Goal: Task Accomplishment & Management: Complete application form

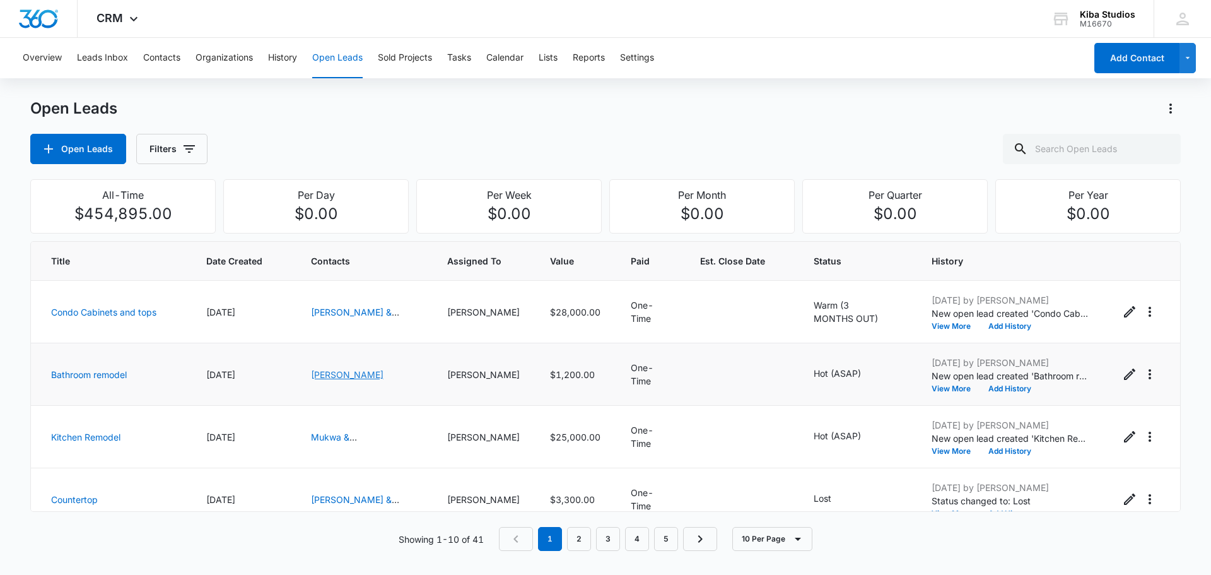
click at [383, 371] on link "[PERSON_NAME]" at bounding box center [347, 374] width 73 height 11
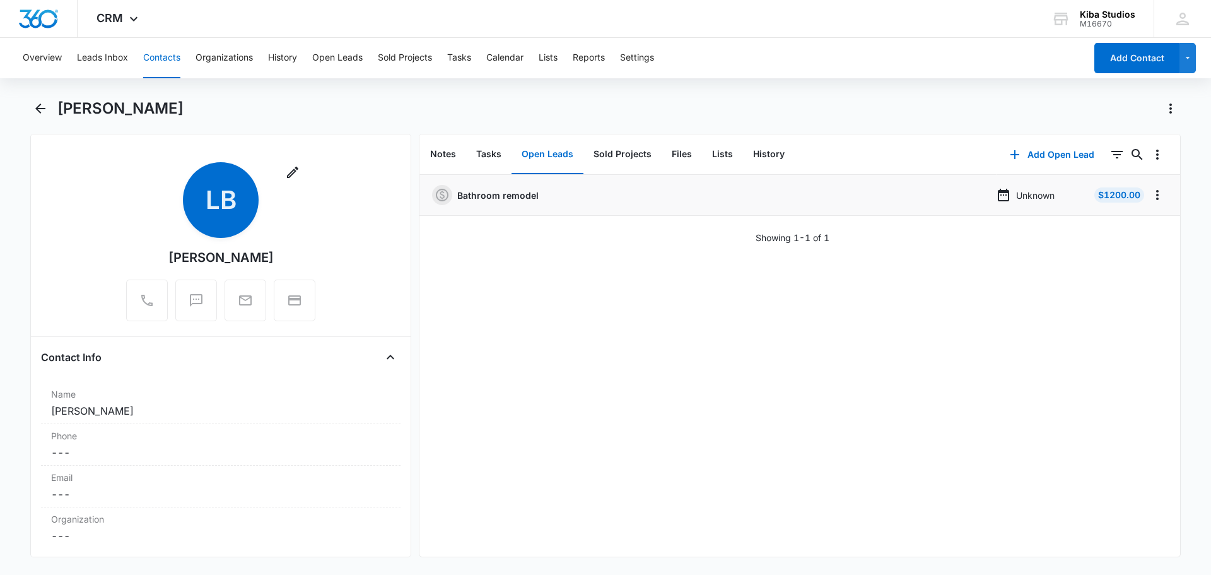
click at [502, 196] on p "Bathroom remodel" at bounding box center [497, 195] width 81 height 13
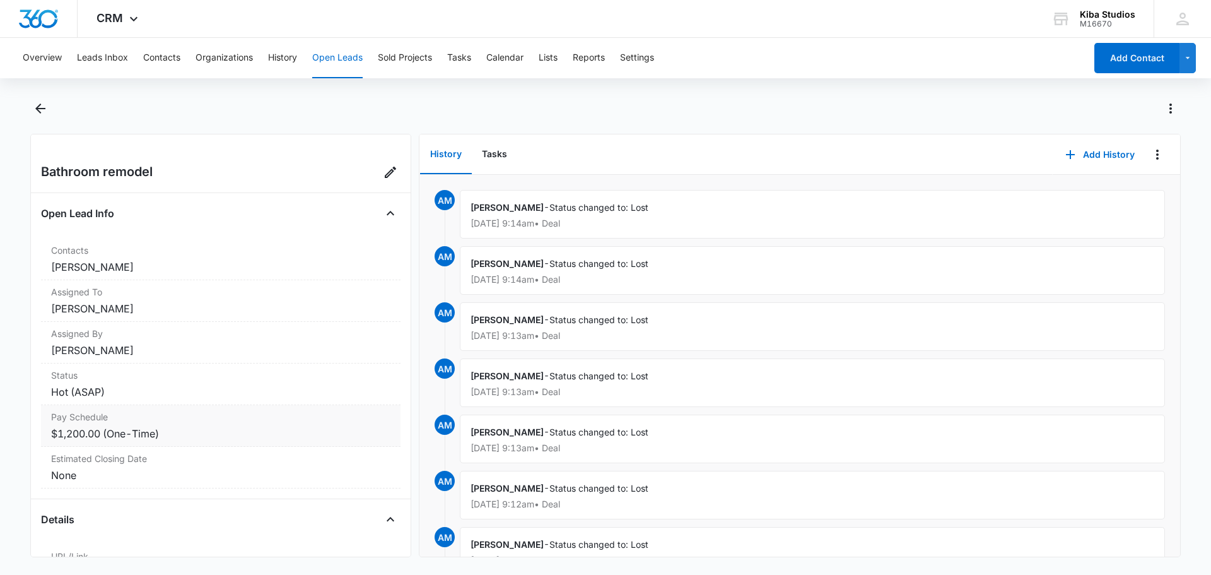
click at [78, 431] on dd "$1,200.00 (One-Time)" at bounding box center [220, 433] width 339 height 15
click at [141, 431] on dd "$1,200.00 (One-Time)" at bounding box center [220, 433] width 339 height 15
click at [383, 169] on icon "Edit Open Lead" at bounding box center [390, 172] width 15 height 15
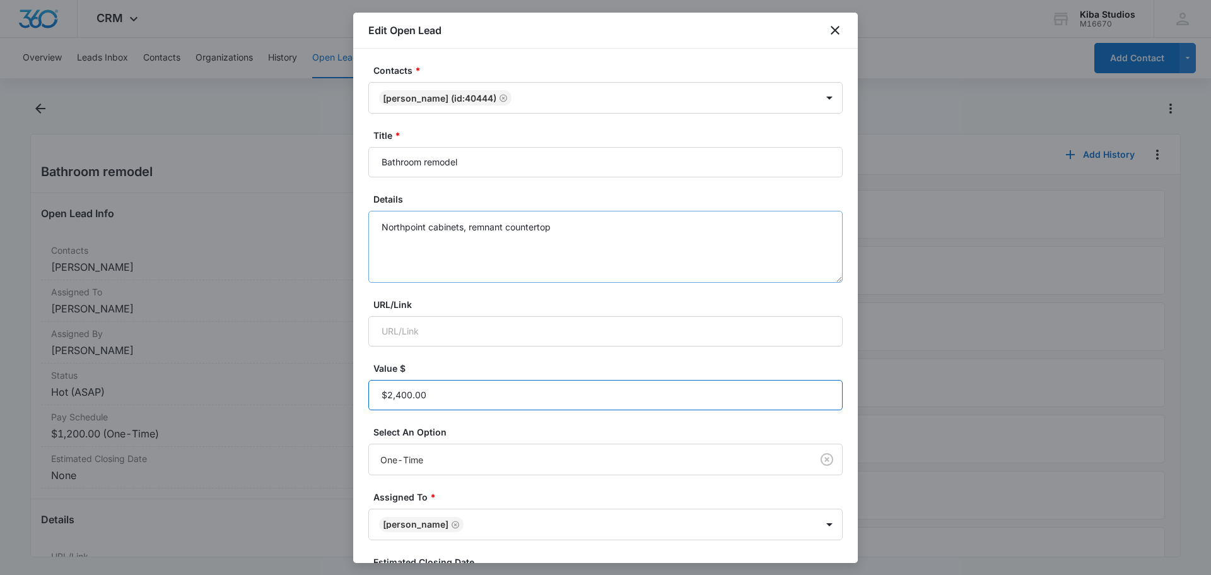
type input "$2,400.00"
click at [606, 222] on textarea "Northpoint cabinets, remnant countertop" at bounding box center [605, 247] width 474 height 72
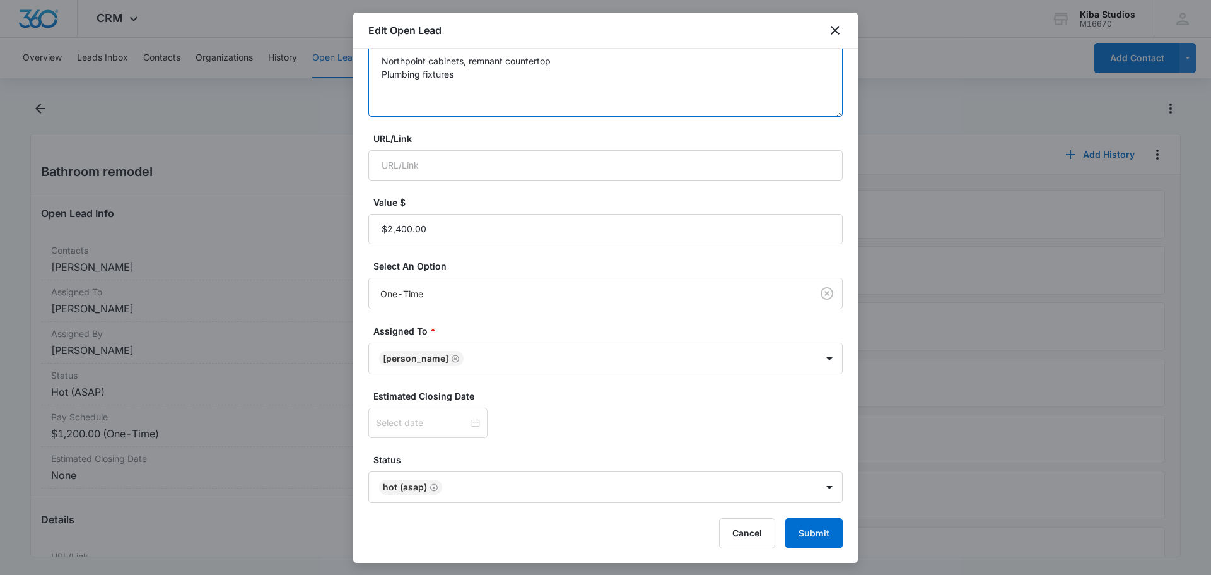
scroll to position [167, 0]
type textarea "Northpoint cabinets, remnant countertop Plumbing fixtures"
click at [810, 536] on button "Submit" at bounding box center [813, 532] width 57 height 30
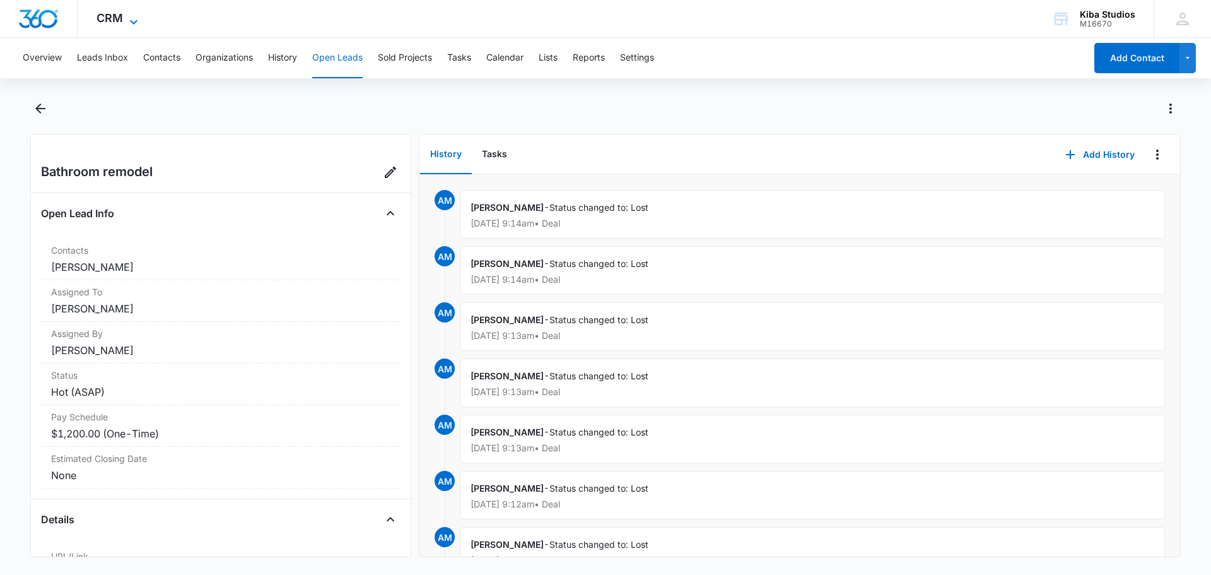
click at [113, 18] on span "CRM" at bounding box center [110, 17] width 26 height 13
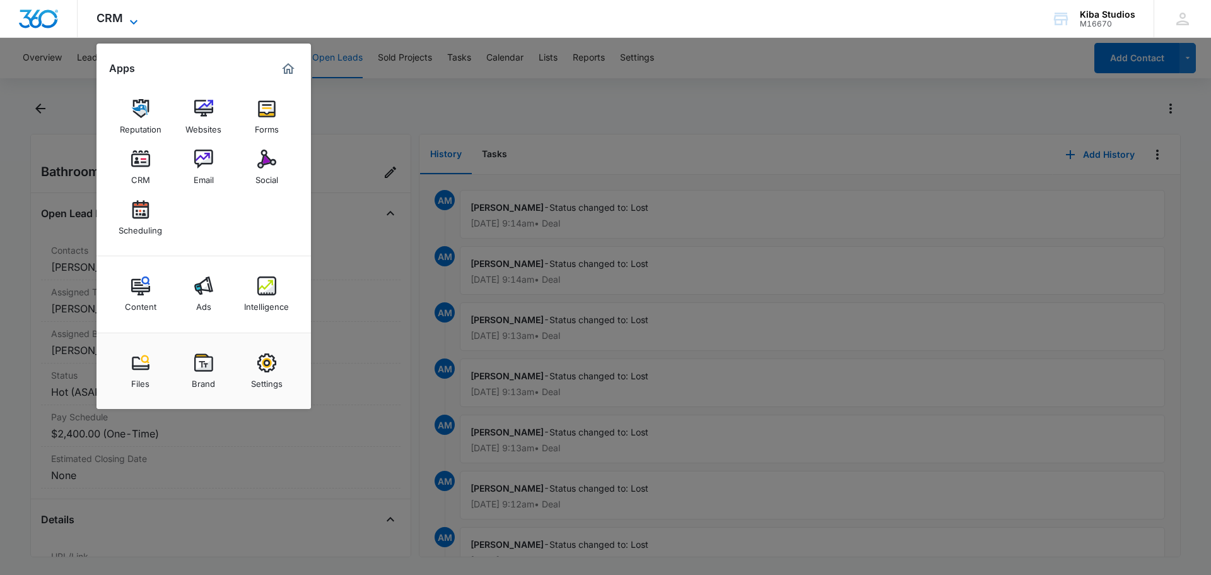
click at [113, 18] on span "CRM" at bounding box center [110, 17] width 26 height 13
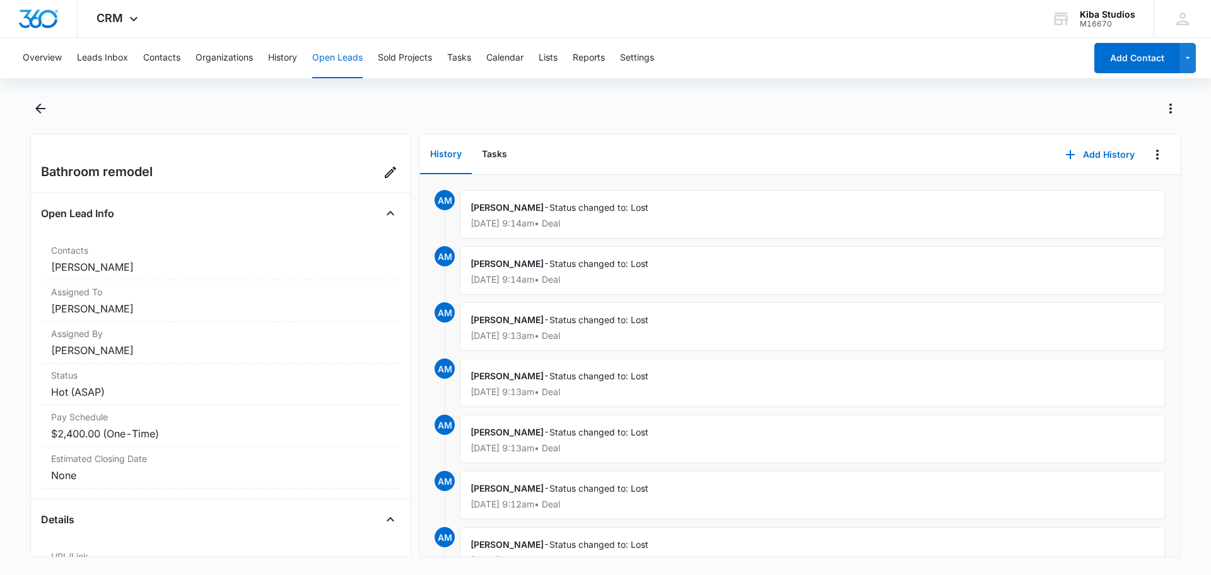
click at [351, 57] on button "Open Leads" at bounding box center [337, 58] width 50 height 40
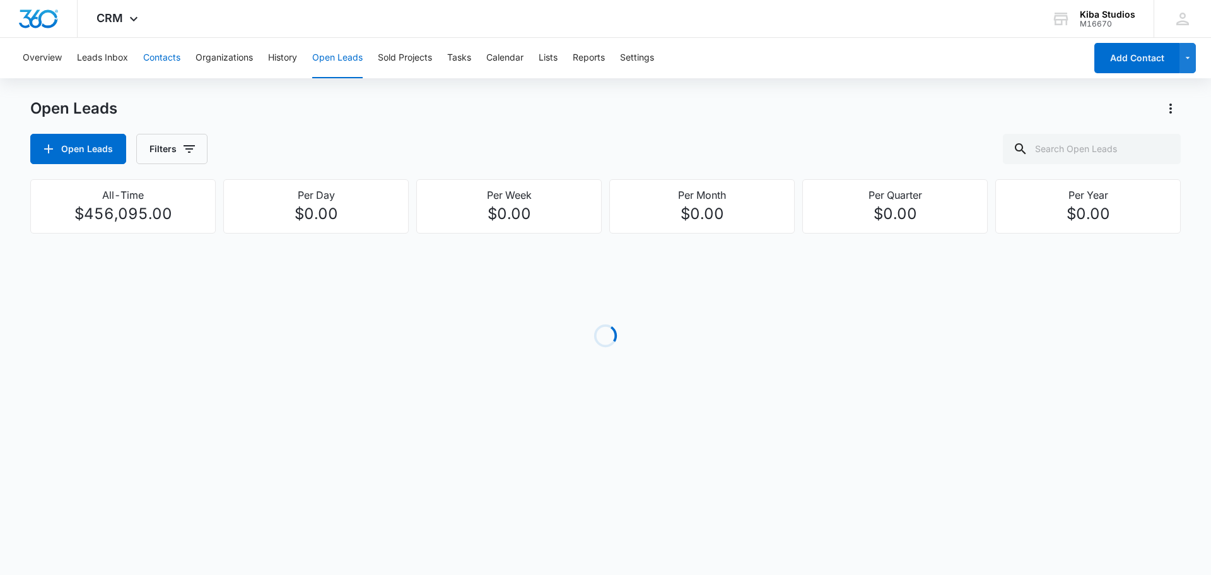
click at [163, 57] on button "Contacts" at bounding box center [161, 58] width 37 height 40
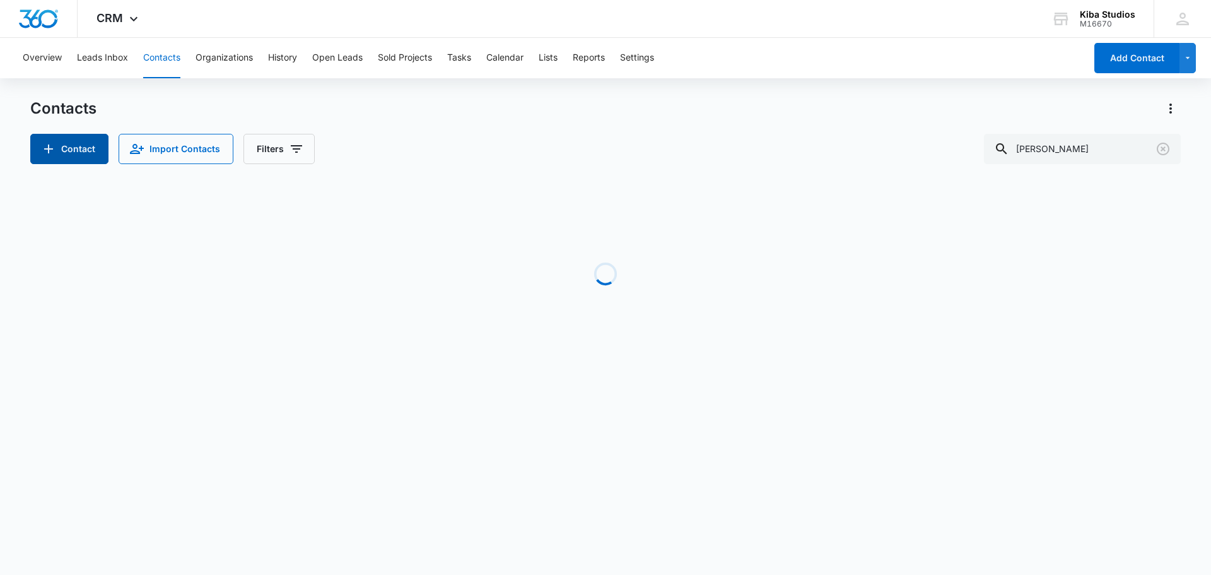
click at [44, 145] on icon "Add Contact" at bounding box center [48, 148] width 15 height 15
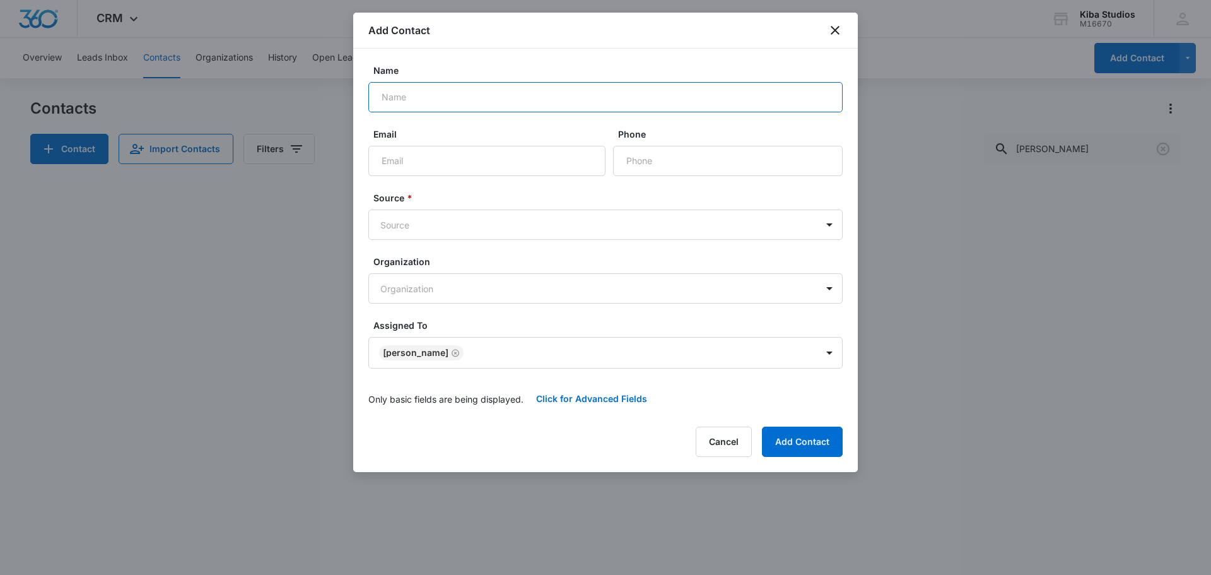
click at [432, 96] on input "Name" at bounding box center [605, 97] width 474 height 30
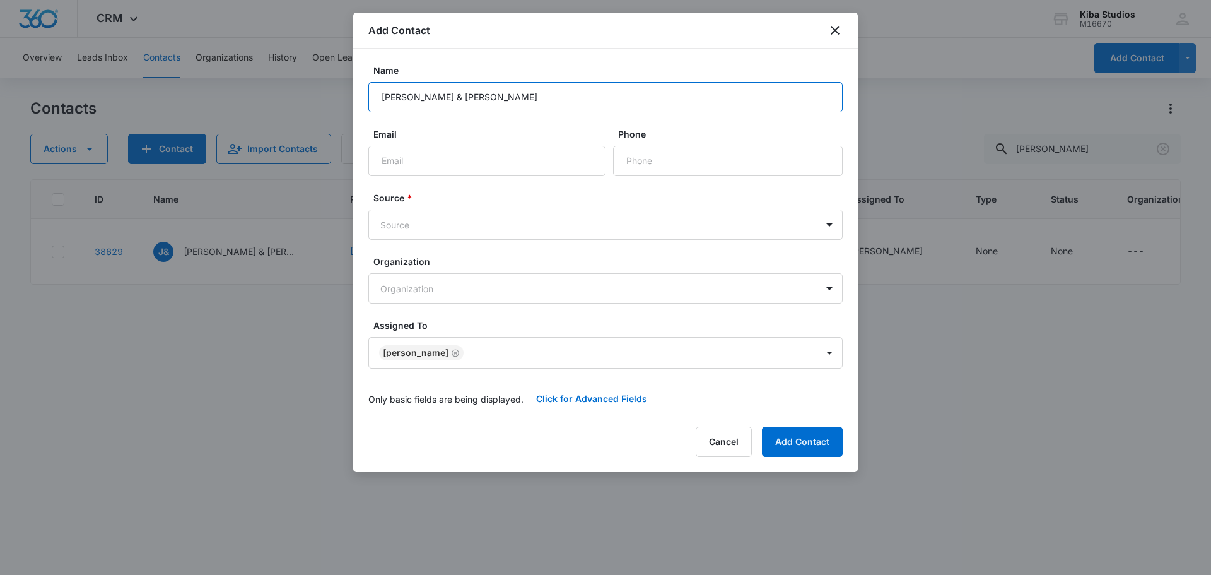
type input "[PERSON_NAME] & [PERSON_NAME]"
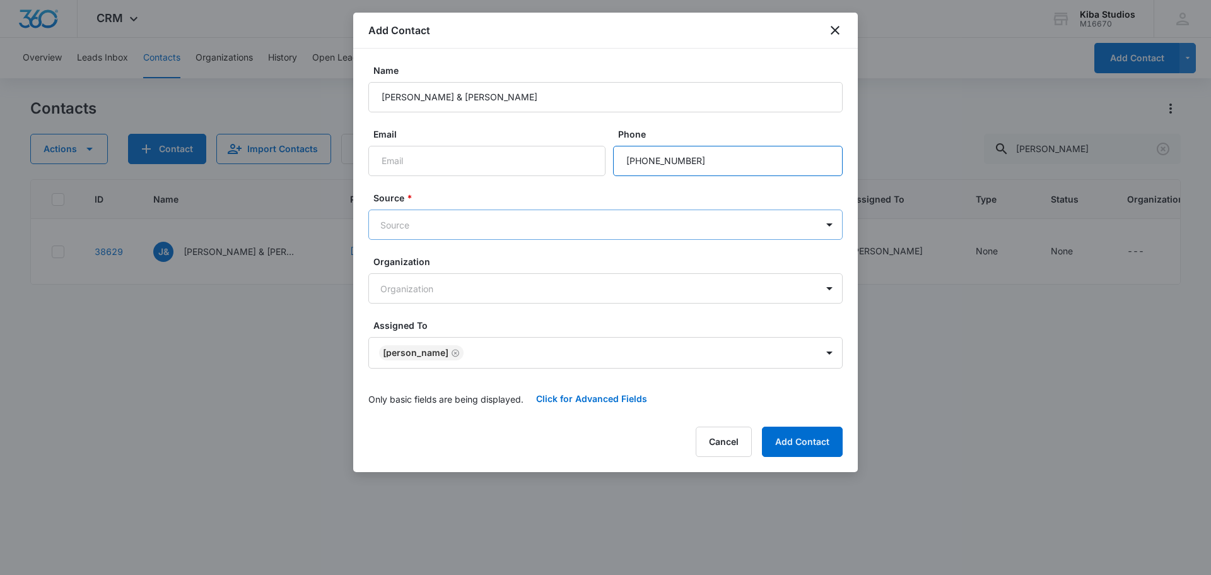
type input "[PHONE_NUMBER]"
click at [410, 218] on body "CRM Apps Reputation Websites Forms CRM Email Social Scheduling Content Ads Inte…" at bounding box center [605, 287] width 1211 height 575
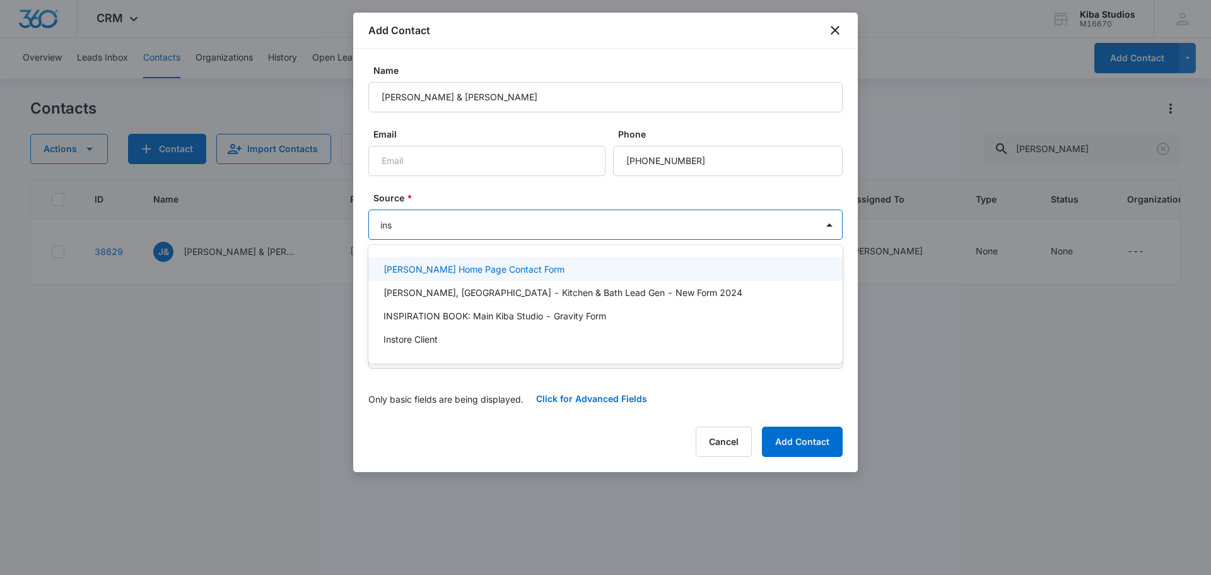
type input "inst"
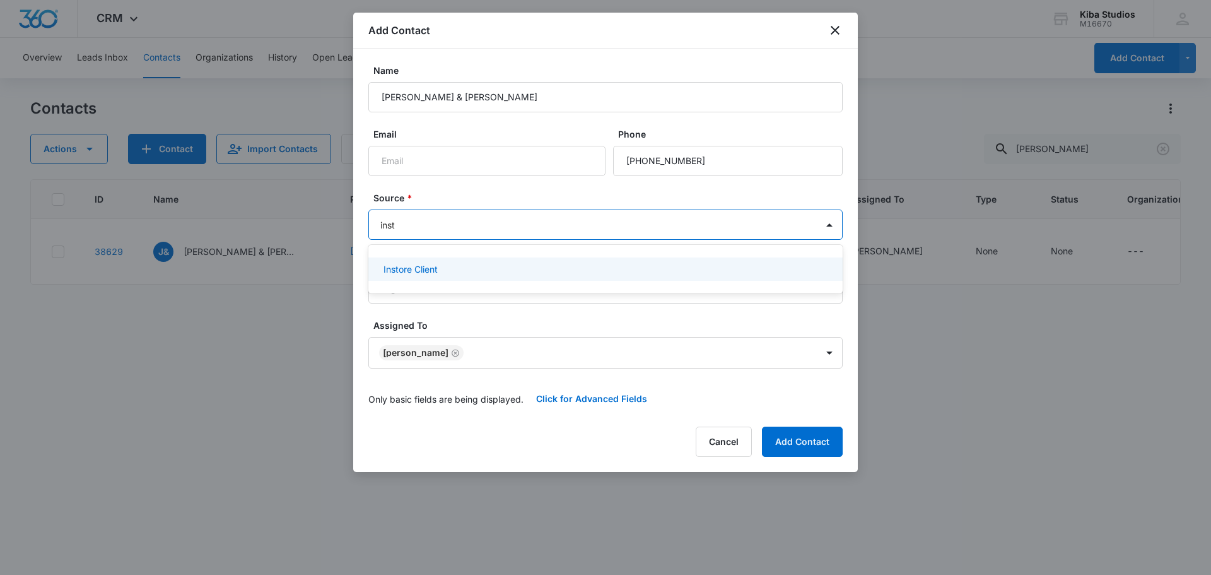
click at [440, 267] on div "Instore Client" at bounding box center [605, 268] width 442 height 13
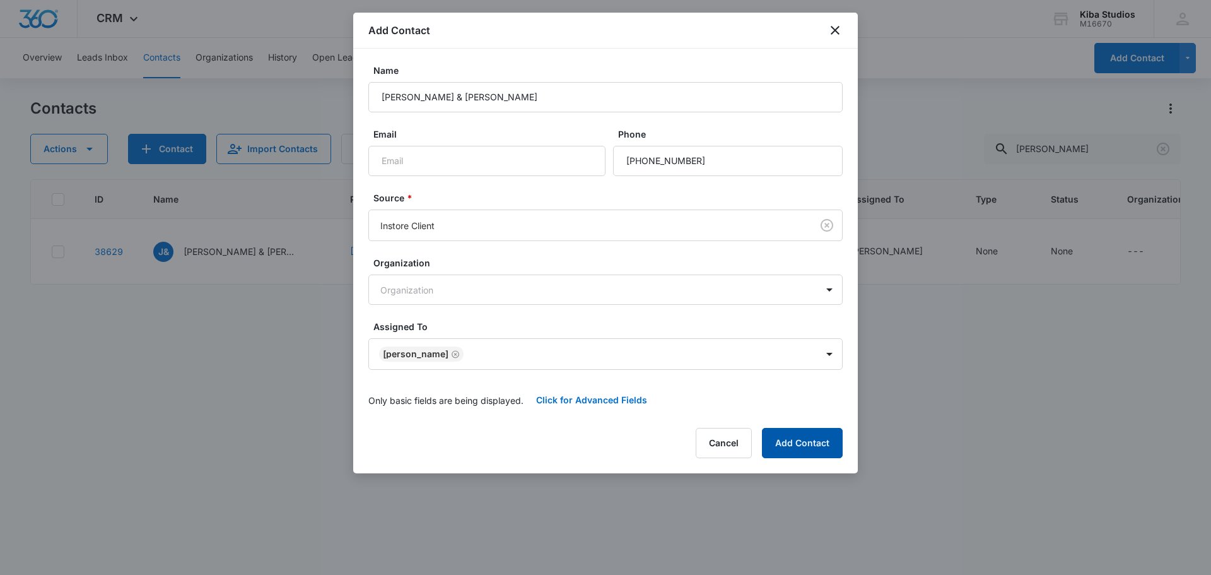
click at [820, 440] on button "Add Contact" at bounding box center [802, 443] width 81 height 30
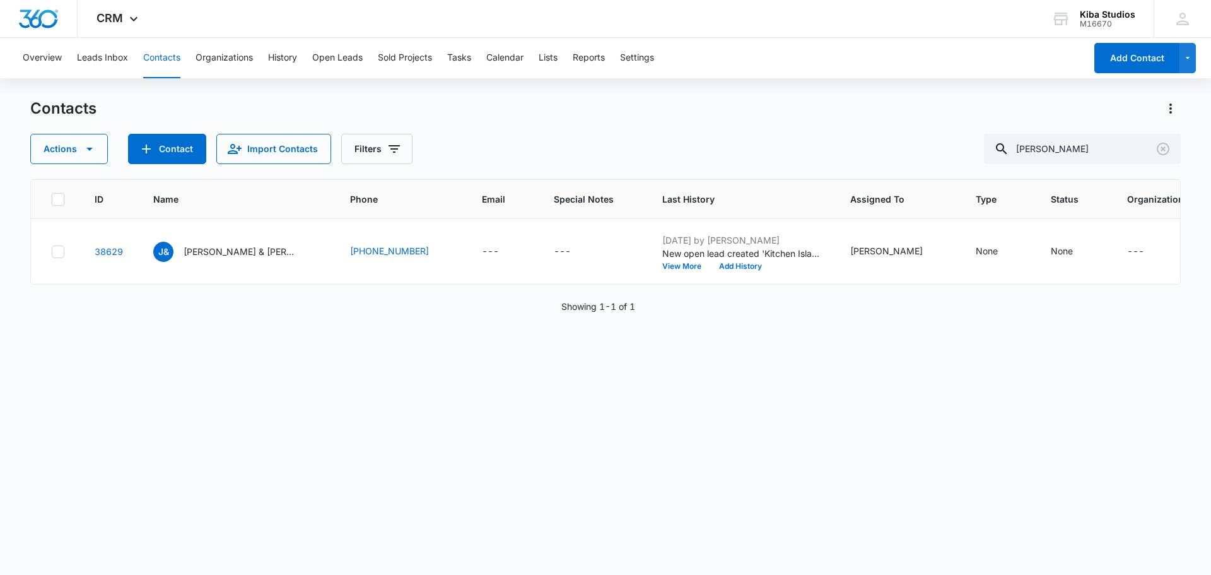
click at [167, 60] on button "Contacts" at bounding box center [161, 58] width 37 height 40
click at [356, 56] on button "Open Leads" at bounding box center [337, 58] width 50 height 40
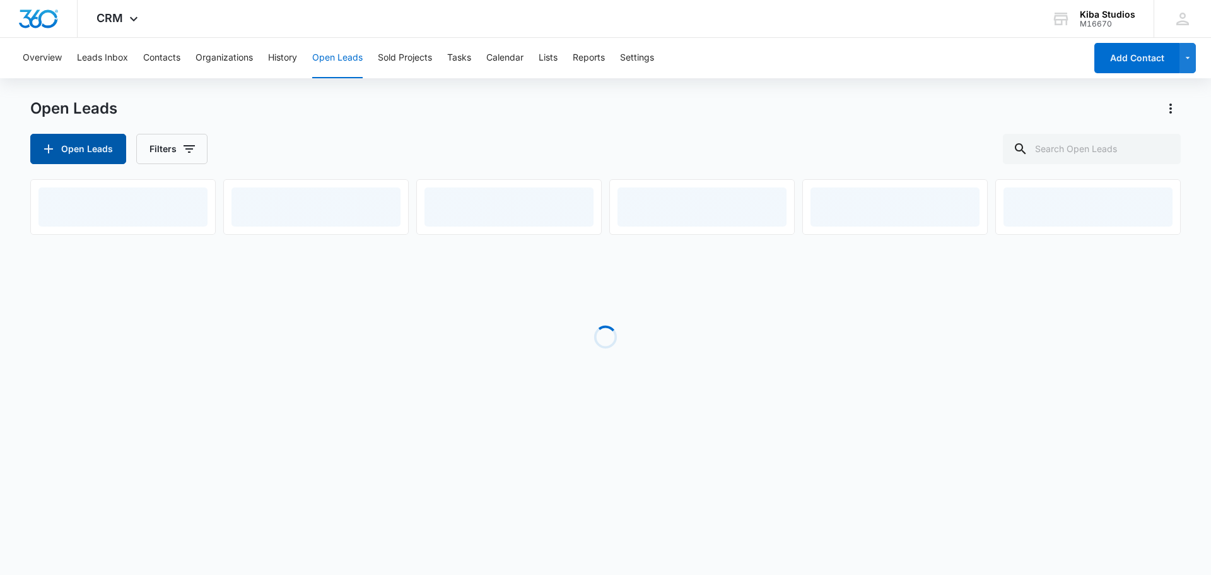
click at [79, 146] on button "Open Leads" at bounding box center [78, 149] width 96 height 30
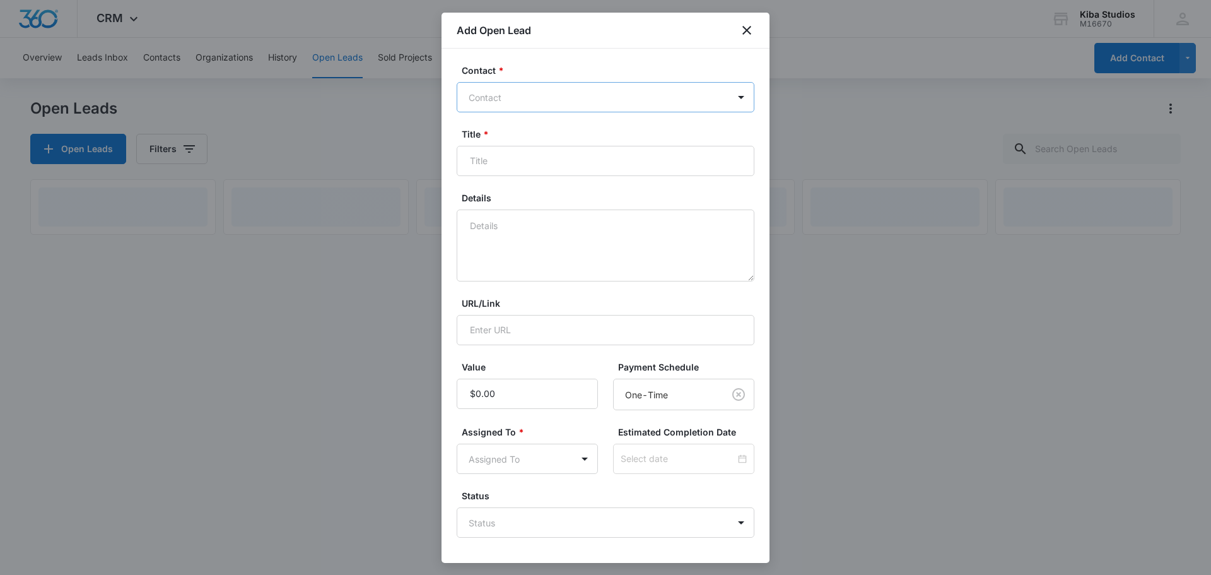
click at [509, 96] on div at bounding box center [598, 98] width 259 height 16
type input "[PERSON_NAME]"
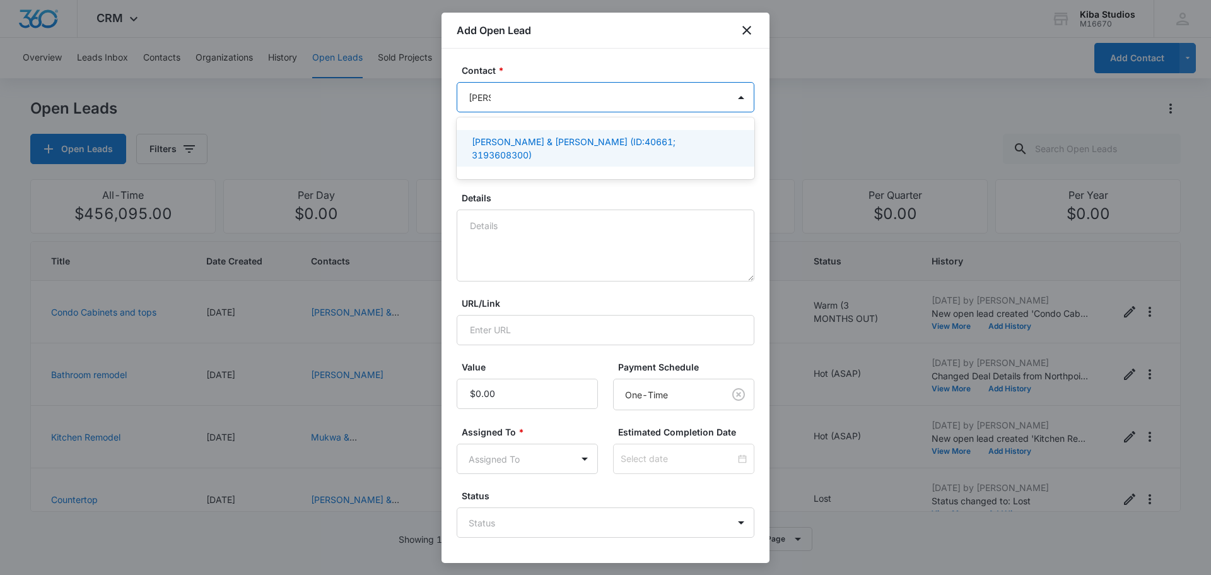
click at [499, 139] on p "[PERSON_NAME] & [PERSON_NAME] (ID:40661; 3193608300)" at bounding box center [604, 148] width 265 height 26
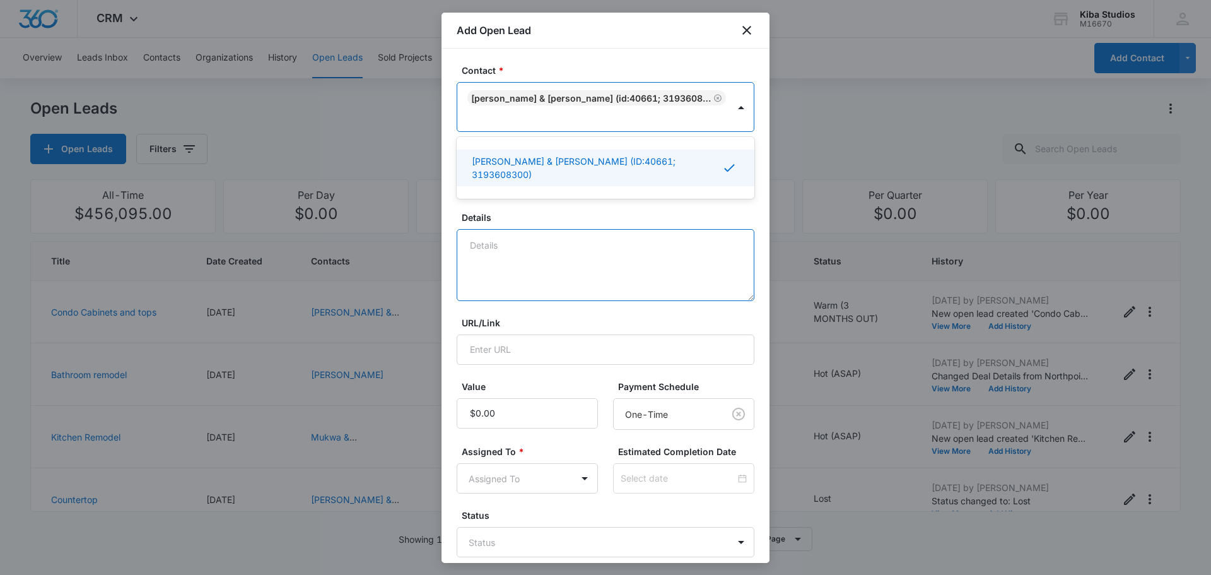
click at [528, 243] on textarea "Details" at bounding box center [606, 265] width 298 height 72
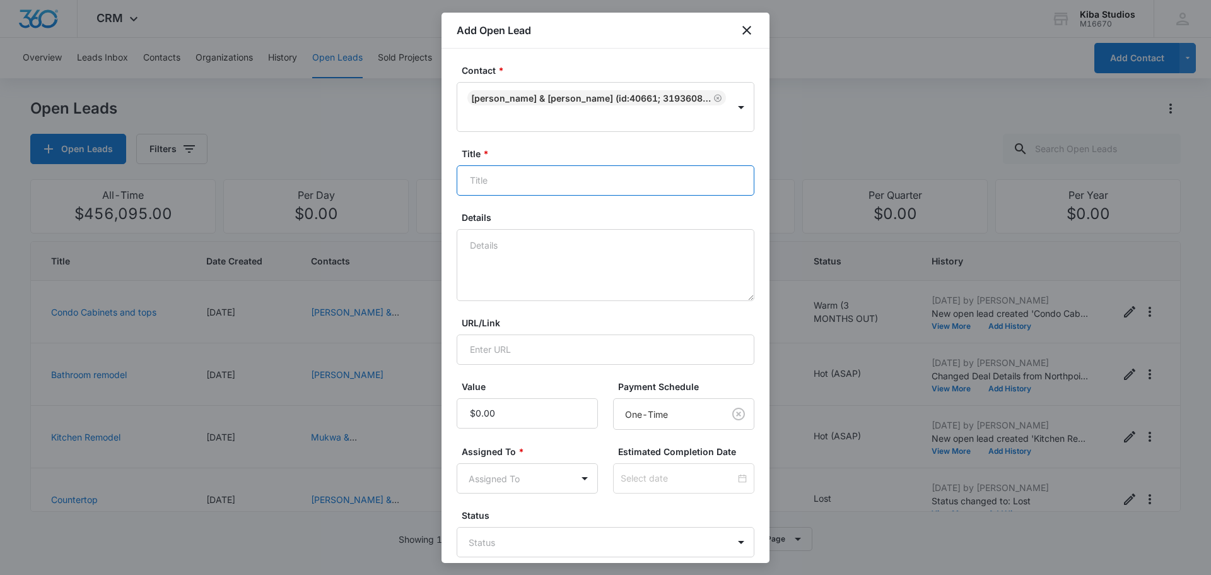
click at [515, 165] on input "Title *" at bounding box center [606, 180] width 298 height 30
type input "Kitchen Remodel"
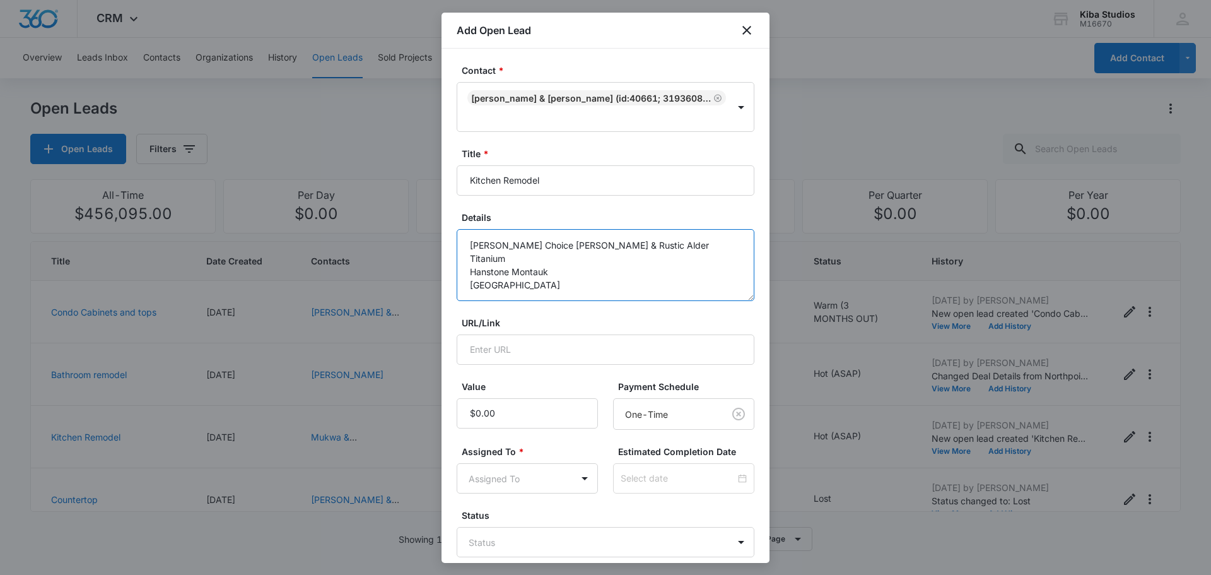
drag, startPoint x: 555, startPoint y: 239, endPoint x: 537, endPoint y: 249, distance: 20.3
click at [472, 240] on textarea "[PERSON_NAME] Choice [PERSON_NAME] & Rustic Alder Titanium Hanstone Montauk [GE…" at bounding box center [606, 265] width 298 height 72
type textarea "[PERSON_NAME] Choice [PERSON_NAME] & Rustic Alder Titanium Corian Calacatta [GE…"
click at [547, 398] on input "Value" at bounding box center [527, 413] width 141 height 30
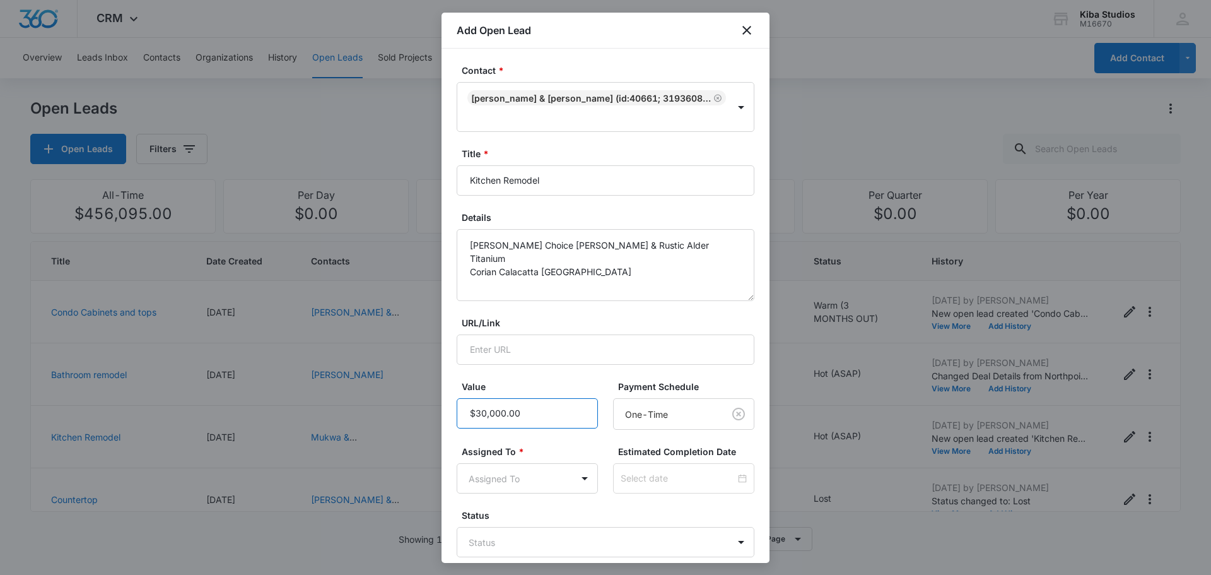
type input "$30,000.00"
click at [566, 448] on body "CRM Apps Reputation Websites Forms CRM Email Social Scheduling Content Ads Inte…" at bounding box center [605, 287] width 1211 height 575
click at [494, 529] on p "[PERSON_NAME]" at bounding box center [508, 527] width 73 height 13
click at [684, 461] on div at bounding box center [605, 287] width 1211 height 575
click at [731, 471] on div at bounding box center [684, 478] width 126 height 14
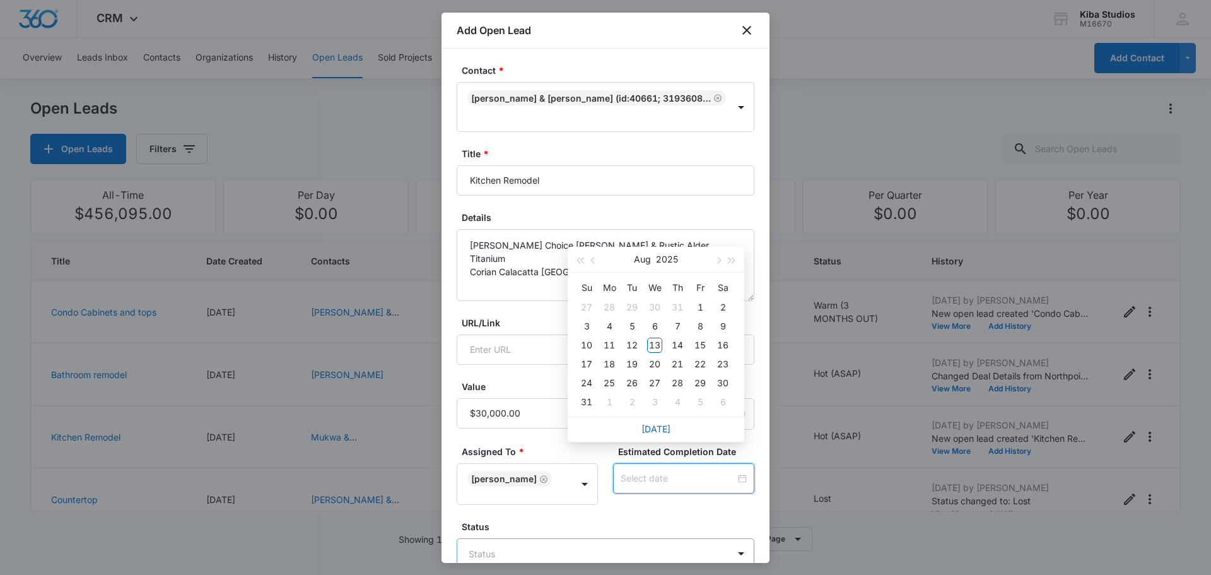
click at [527, 527] on body "CRM Apps Reputation Websites Forms CRM Email Social Scheduling Content Ads Inte…" at bounding box center [605, 287] width 1211 height 575
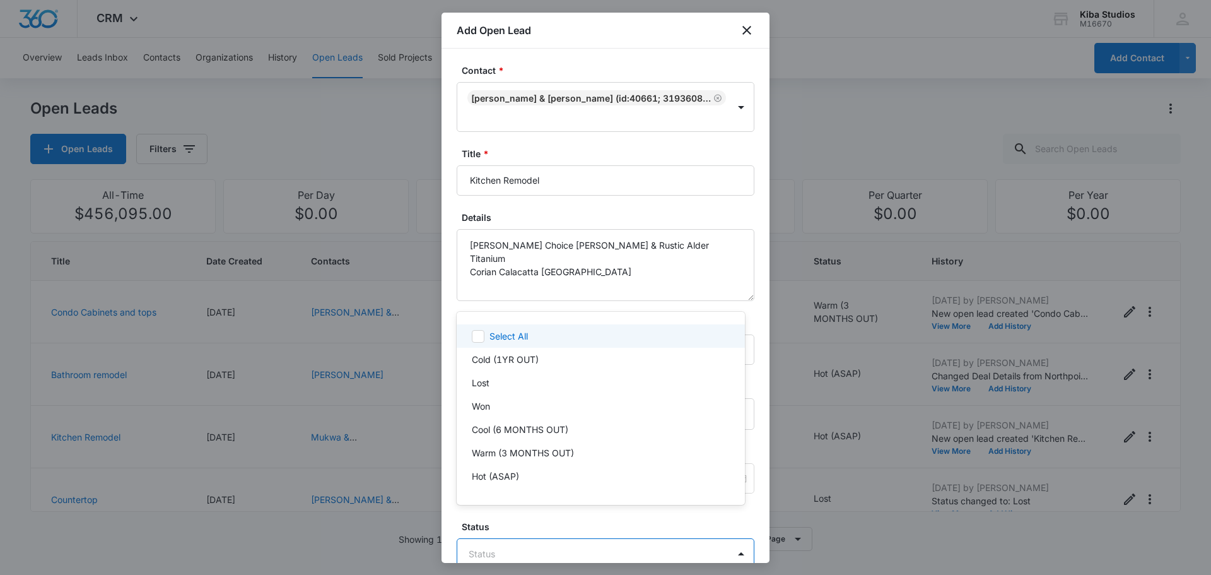
scroll to position [19, 0]
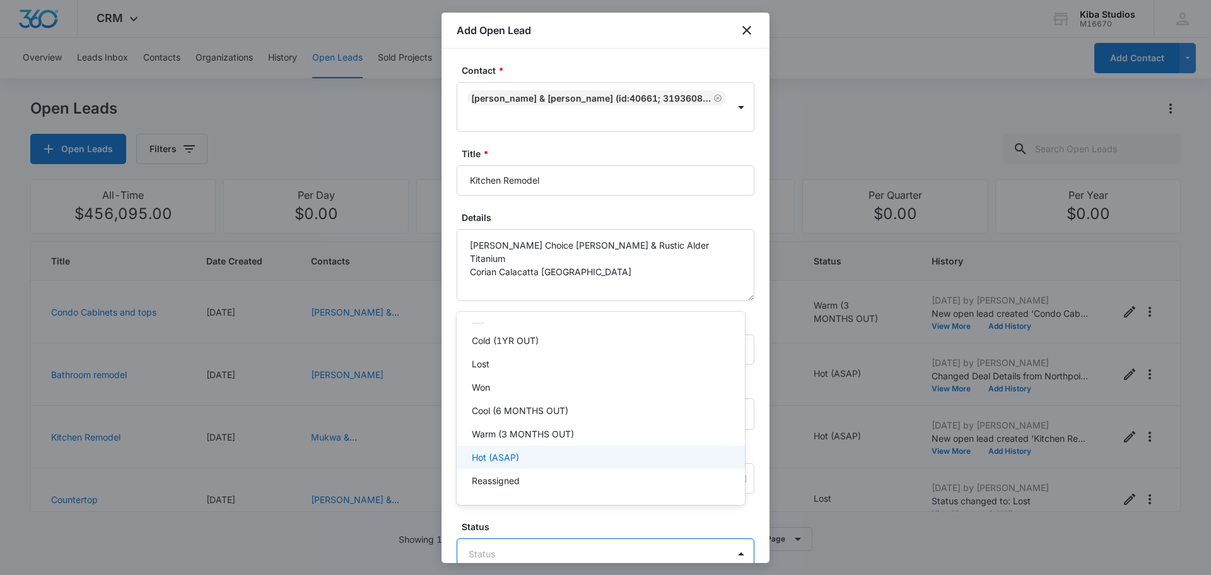
click at [503, 463] on div "Hot (ASAP)" at bounding box center [601, 456] width 288 height 23
drag, startPoint x: 761, startPoint y: 498, endPoint x: 761, endPoint y: 528, distance: 30.3
click at [761, 528] on div at bounding box center [605, 287] width 1211 height 575
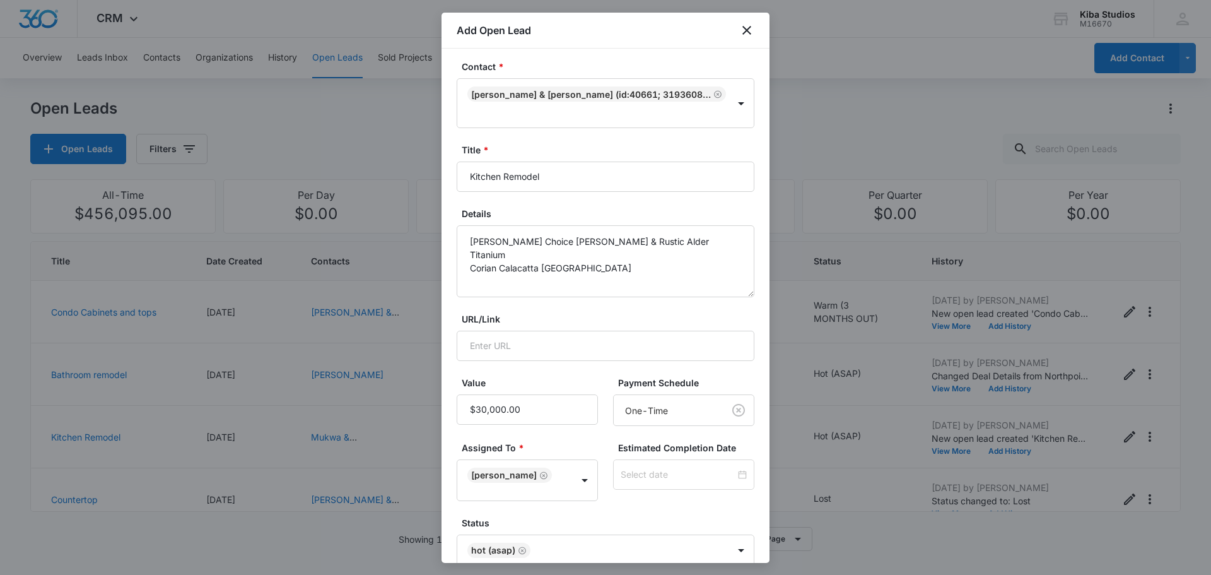
scroll to position [52, 0]
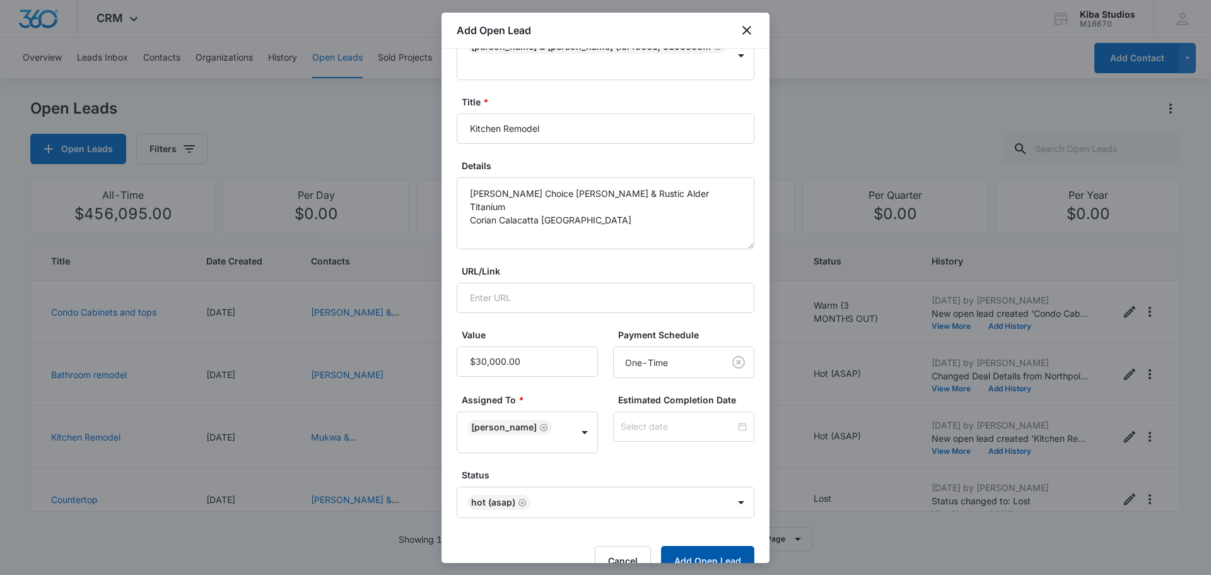
click at [689, 546] on button "Add Open Lead" at bounding box center [707, 561] width 93 height 30
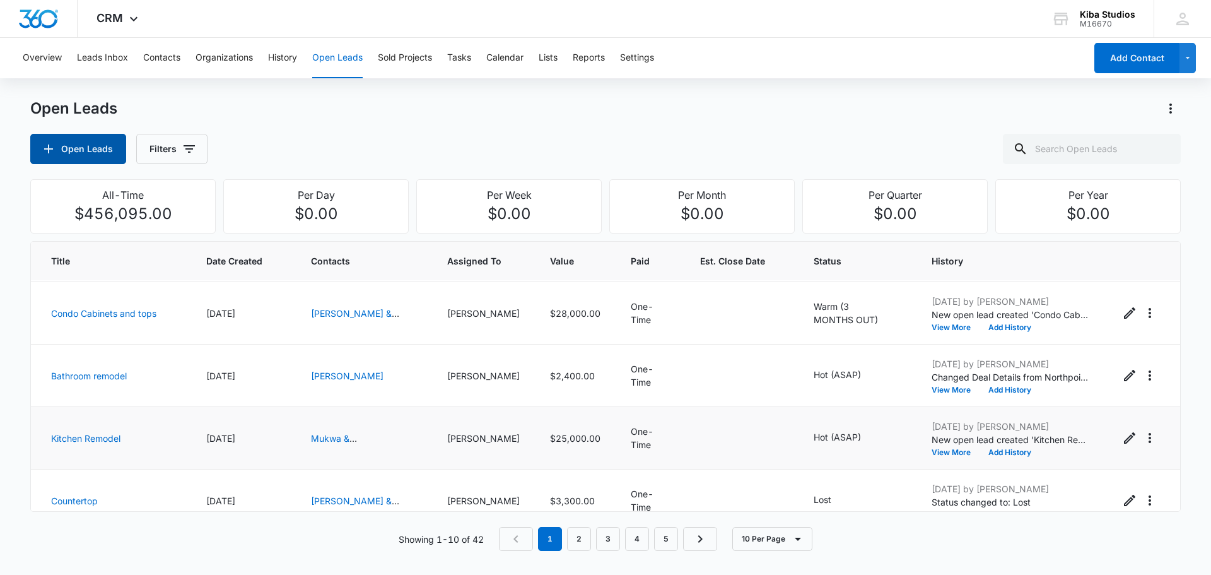
scroll to position [62, 0]
click at [102, 435] on link "Kitchen Remodel" at bounding box center [85, 437] width 69 height 11
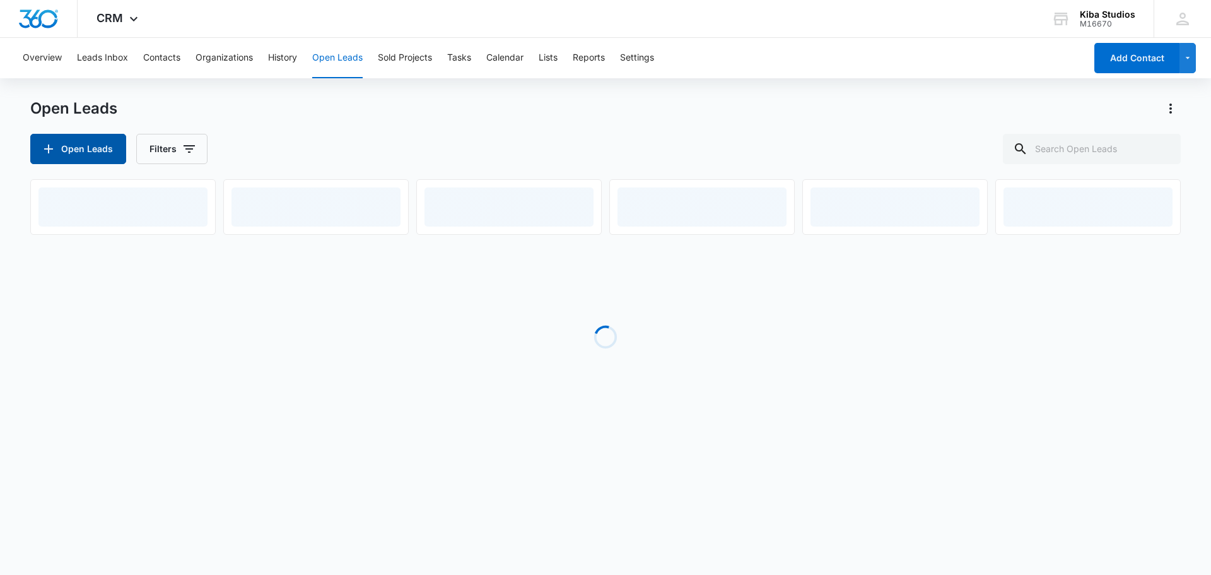
click at [56, 146] on icon "button" at bounding box center [48, 148] width 15 height 15
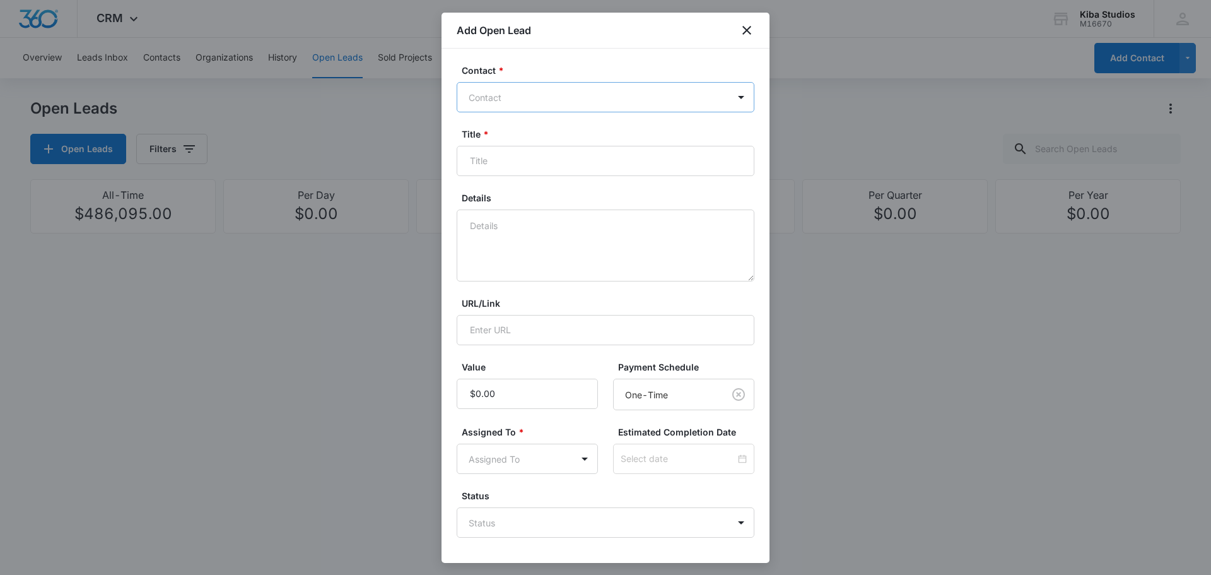
click at [516, 100] on div at bounding box center [598, 98] width 259 height 16
click at [514, 100] on div at bounding box center [598, 98] width 259 height 16
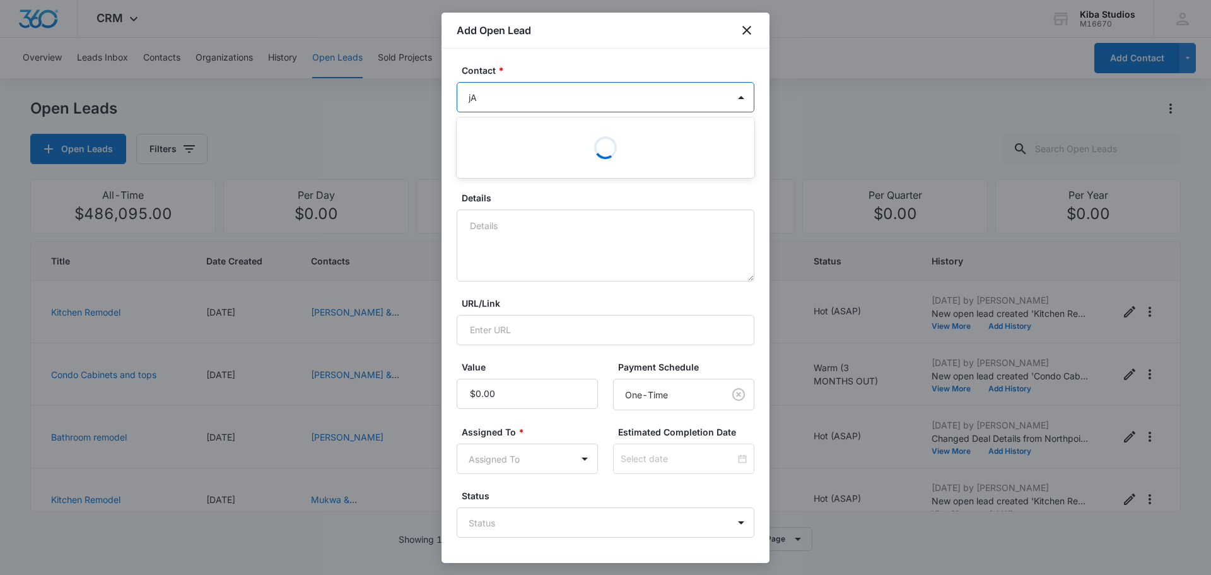
type input "j"
type input "[PERSON_NAME] & [PERSON_NAME]"
click at [452, 66] on div "Contact * Contact Title * Details URL/Link Value Payment Schedule One-Time Assi…" at bounding box center [606, 306] width 328 height 514
click at [751, 35] on icon "close" at bounding box center [746, 30] width 15 height 15
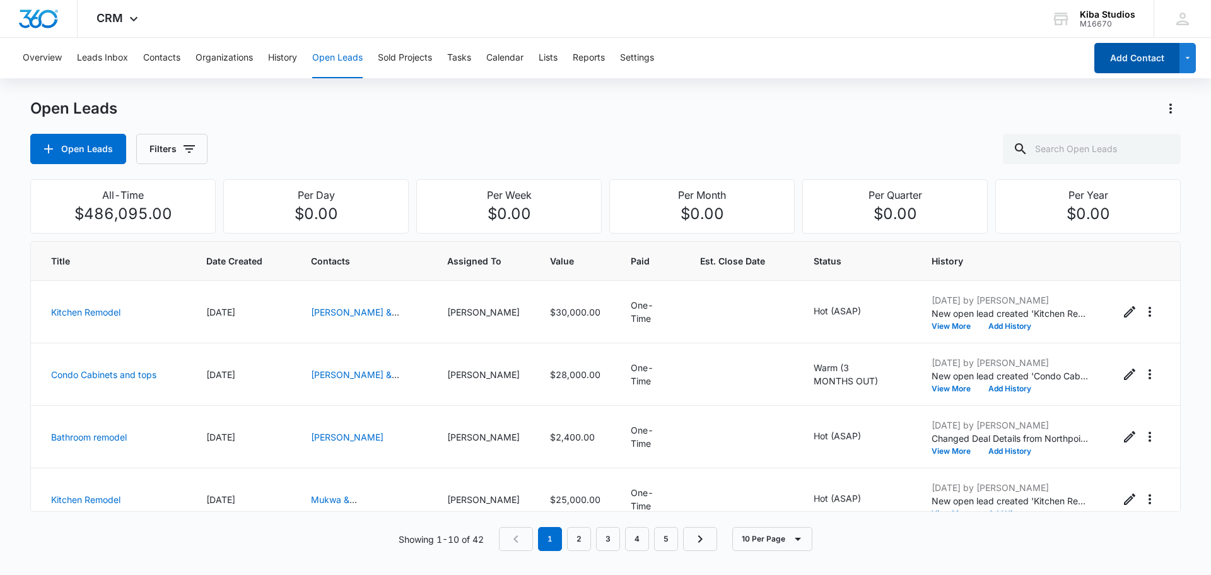
click at [1120, 61] on button "Add Contact" at bounding box center [1136, 58] width 85 height 30
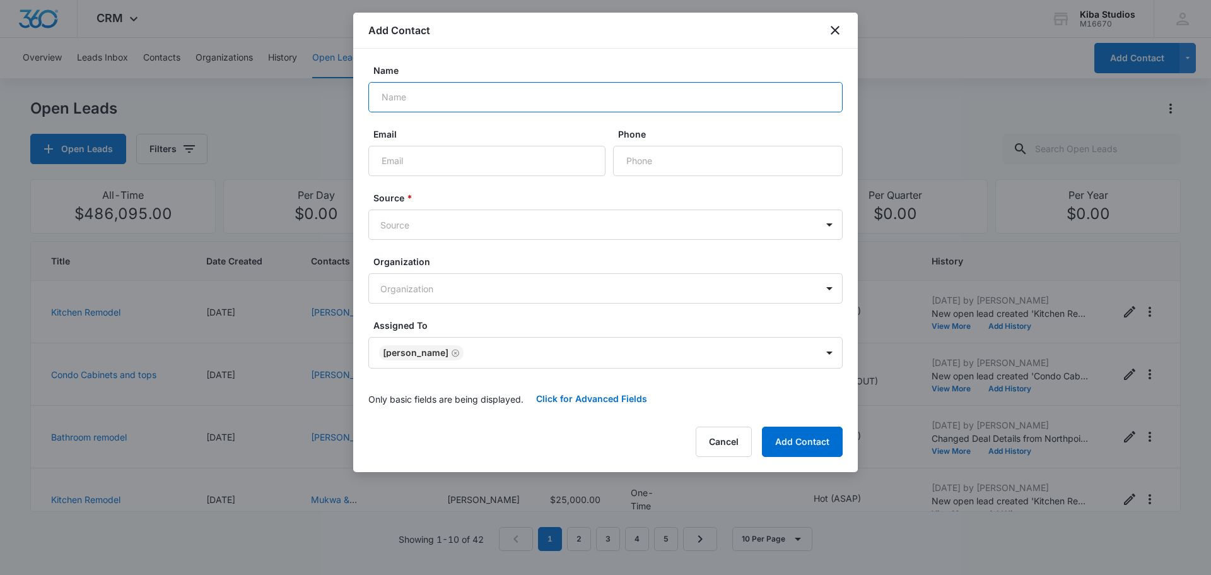
drag, startPoint x: 427, startPoint y: 99, endPoint x: 495, endPoint y: 88, distance: 69.0
click at [427, 99] on input "Name" at bounding box center [605, 97] width 474 height 30
type input "j"
type input "[PERSON_NAME] & [PERSON_NAME]"
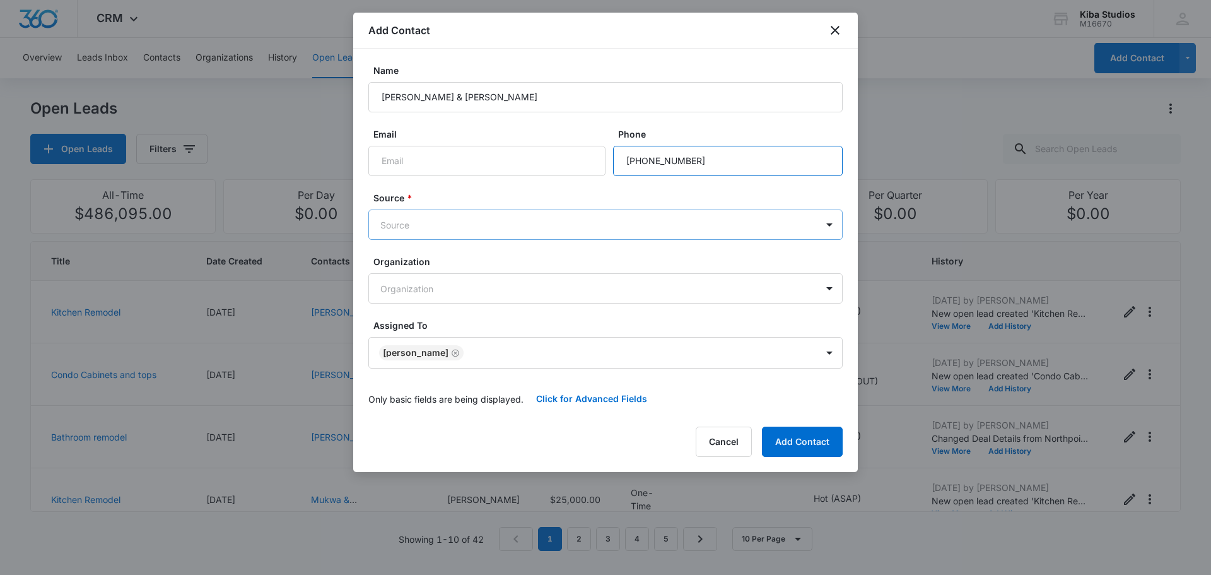
type input "[PHONE_NUMBER]"
click at [447, 220] on body "CRM Apps Reputation Websites Forms CRM Email Social Scheduling Content Ads Inte…" at bounding box center [605, 287] width 1211 height 575
type input "instore"
click at [444, 264] on div "Instore Client" at bounding box center [605, 268] width 442 height 13
click at [795, 438] on button "Add Contact" at bounding box center [802, 443] width 81 height 30
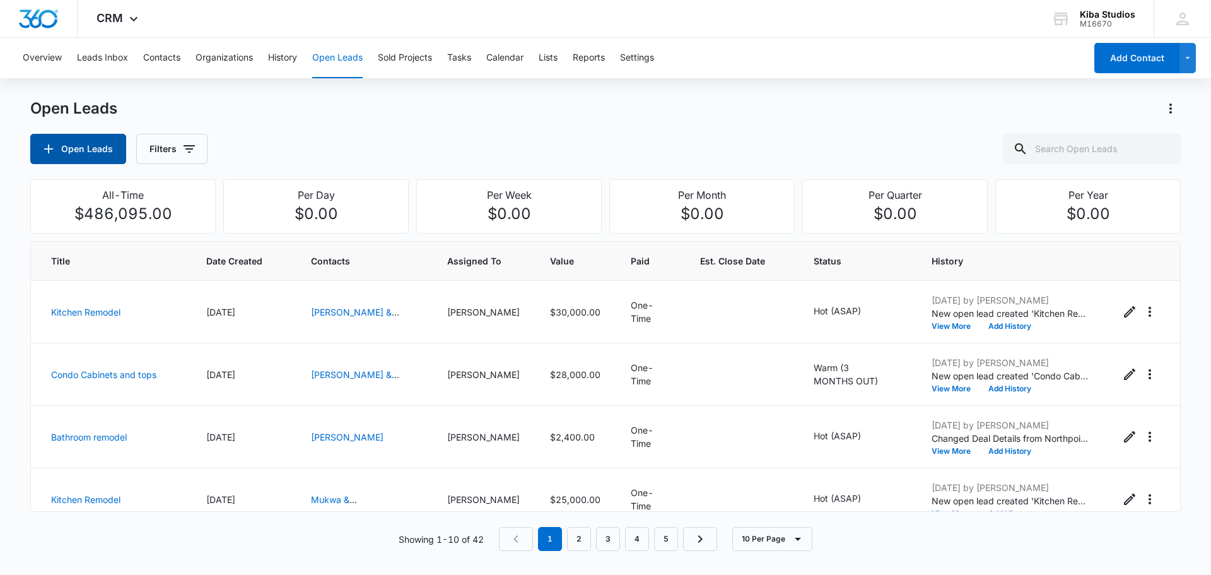
click at [71, 146] on button "Open Leads" at bounding box center [78, 149] width 96 height 30
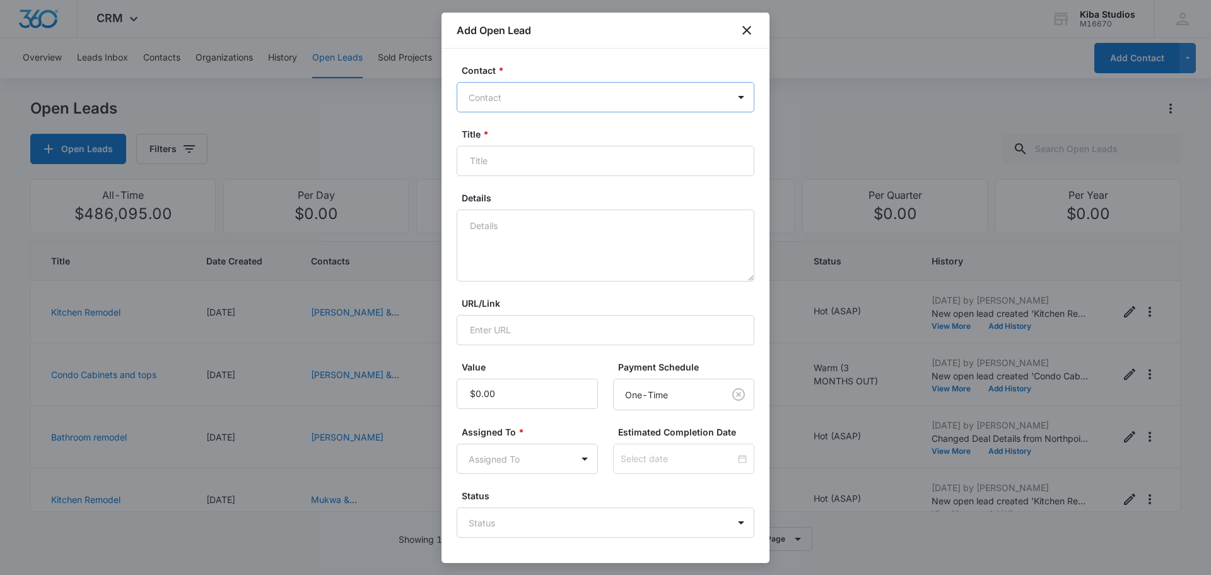
click at [520, 96] on div at bounding box center [598, 98] width 259 height 16
type input "[PERSON_NAME] &"
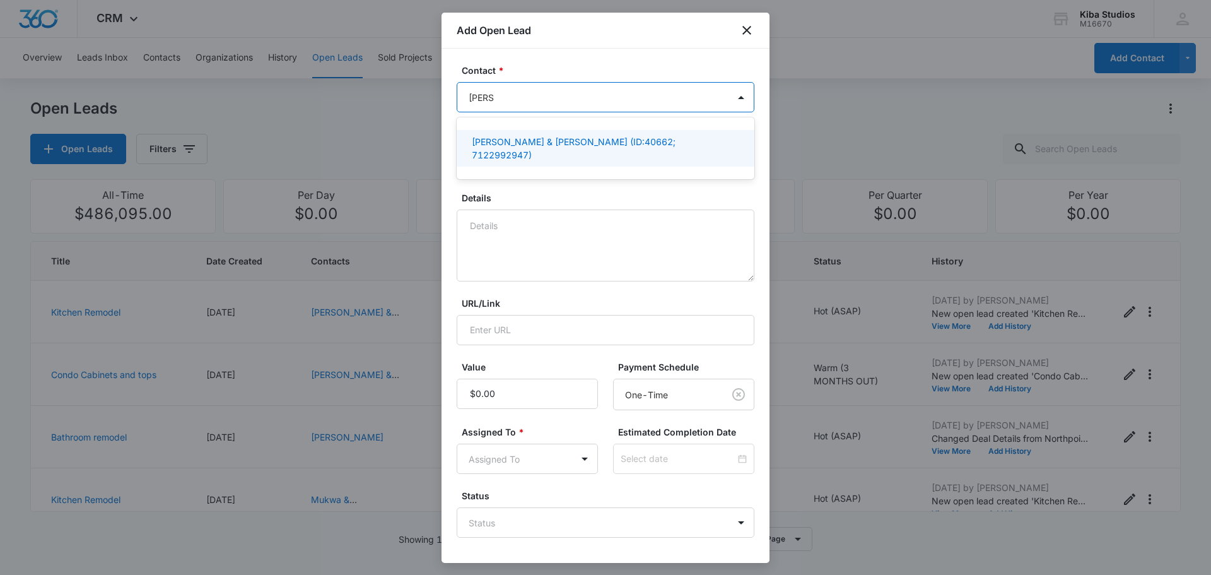
click at [508, 144] on p "[PERSON_NAME] & [PERSON_NAME] (ID:40662; 7122992947)" at bounding box center [604, 148] width 265 height 26
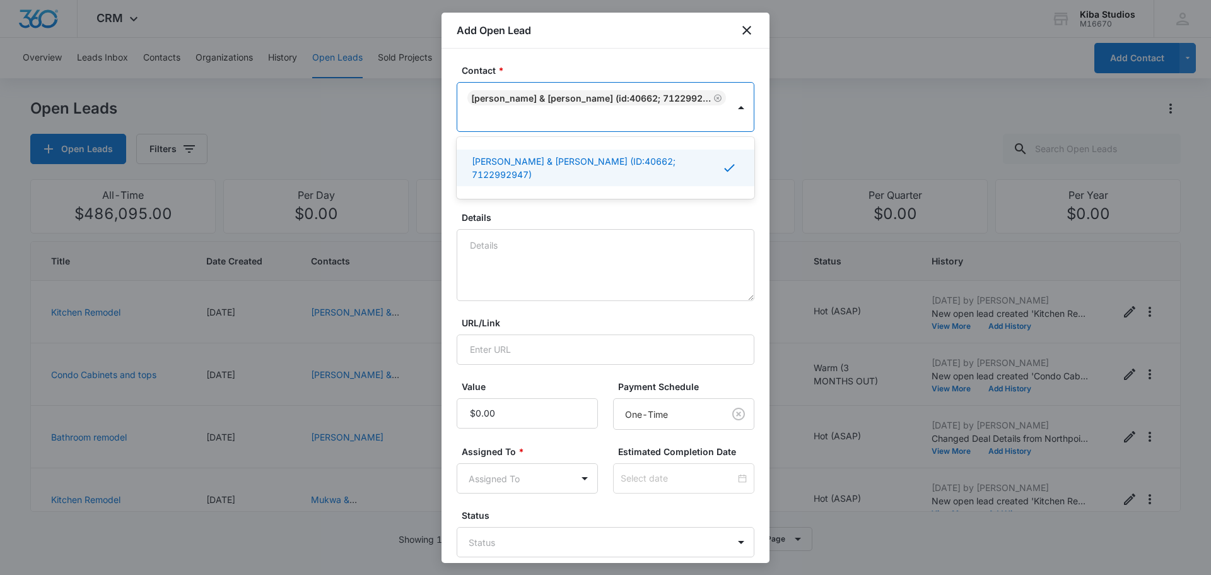
click at [501, 211] on label "Details" at bounding box center [611, 217] width 298 height 13
click at [501, 229] on textarea "Details" at bounding box center [606, 265] width 298 height 72
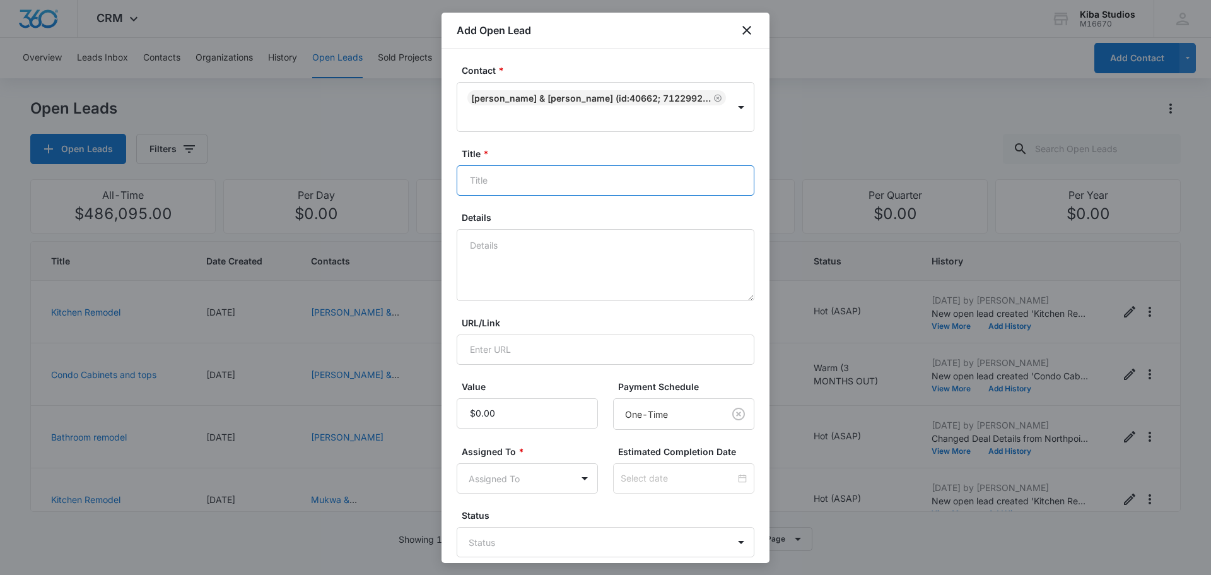
click at [498, 165] on input "Title *" at bounding box center [606, 180] width 298 height 30
type input "[PERSON_NAME] New Build"
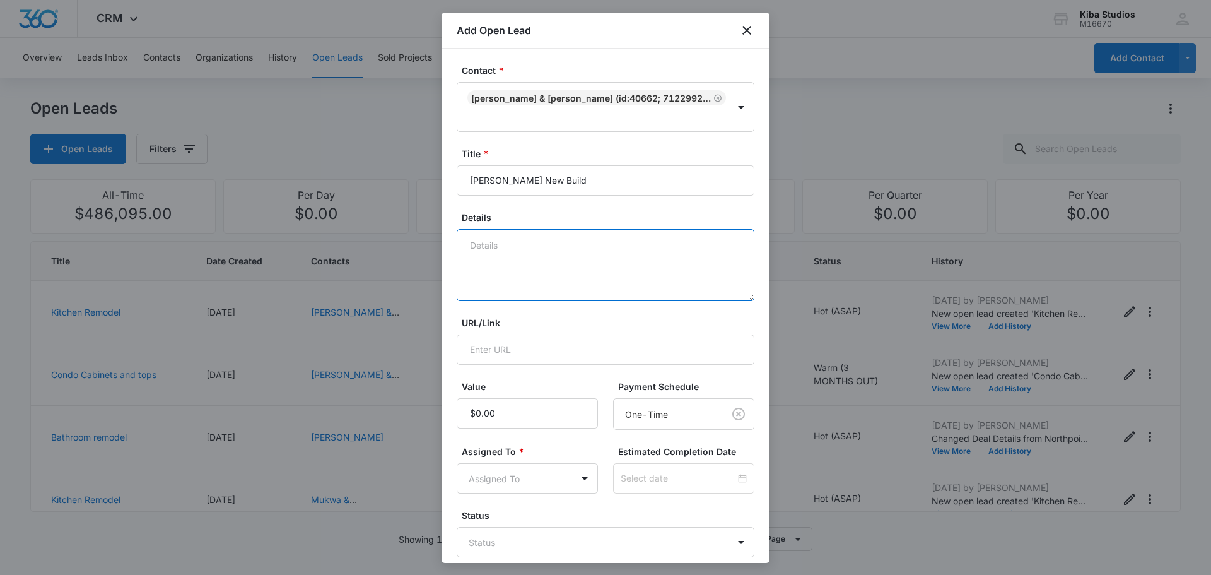
click at [500, 229] on textarea "Details" at bounding box center [606, 265] width 298 height 72
type textarea "Starmark Wales Maple Simply White & Black Island Mia Quartz and Walnut Butcher …"
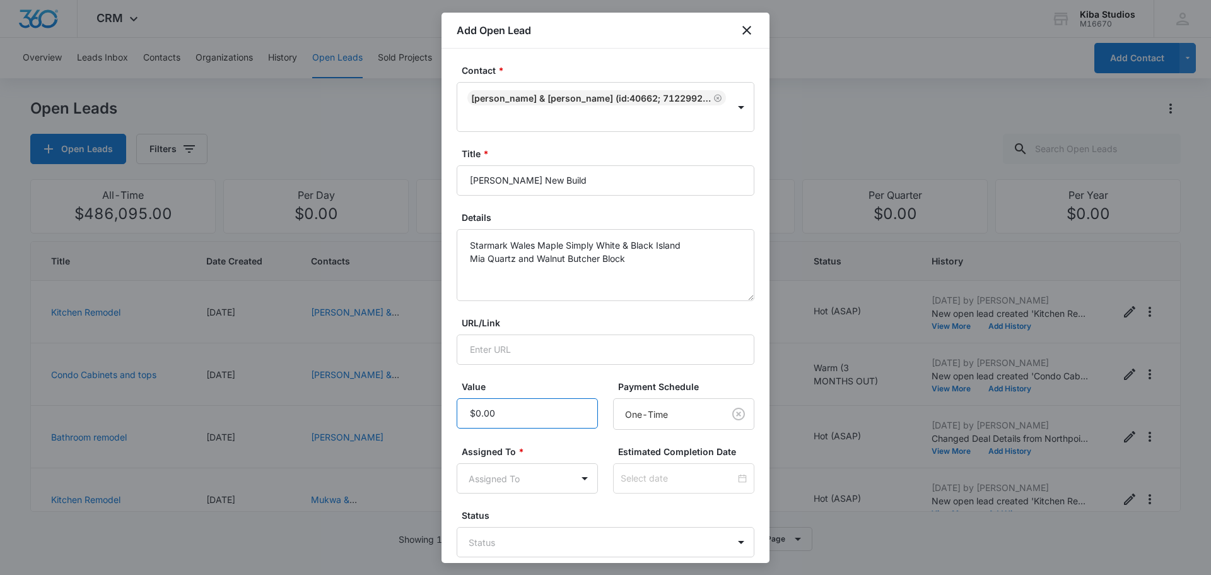
drag, startPoint x: 500, startPoint y: 392, endPoint x: 511, endPoint y: 385, distance: 12.8
click at [500, 398] on input "Value" at bounding box center [527, 413] width 141 height 30
type input "$60,000.00"
click at [568, 457] on body "CRM Apps Reputation Websites Forms CRM Email Social Scheduling Content Ads Inte…" at bounding box center [605, 287] width 1211 height 575
click at [505, 521] on p "[PERSON_NAME]" at bounding box center [508, 527] width 73 height 13
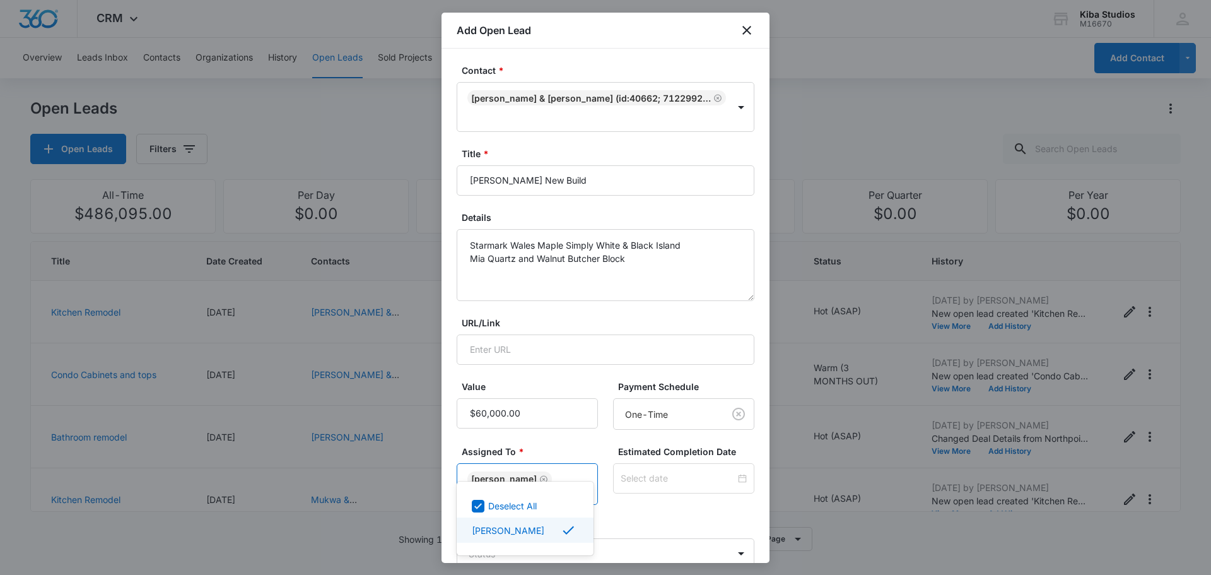
click at [509, 524] on p "[PERSON_NAME]" at bounding box center [508, 530] width 73 height 13
click at [643, 493] on div at bounding box center [605, 287] width 1211 height 575
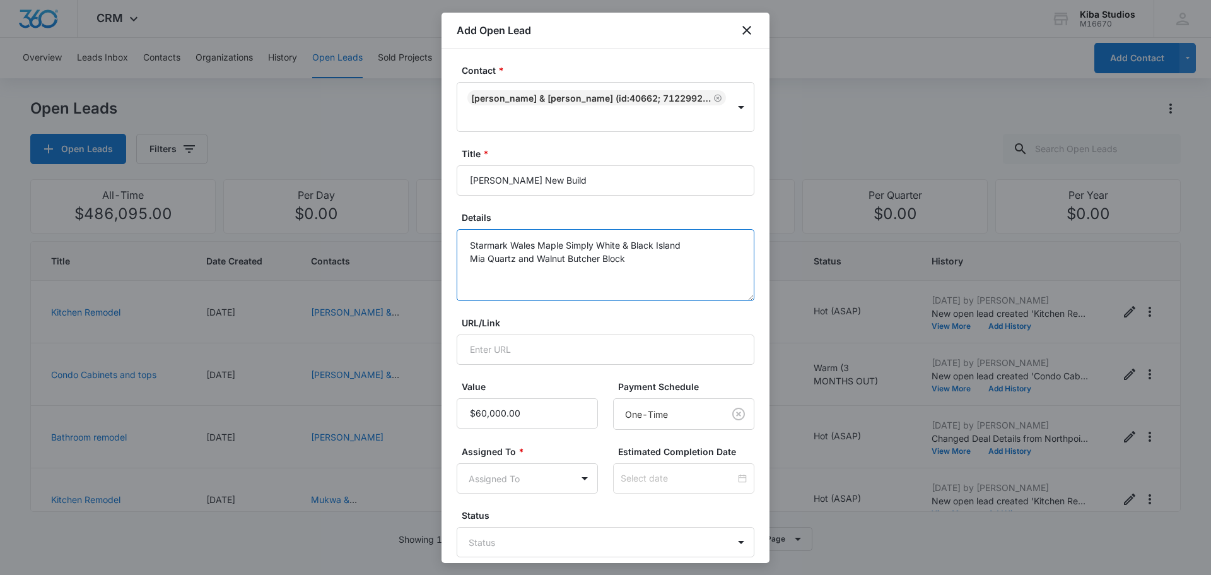
click at [660, 249] on textarea "Starmark Wales Maple Simply White & Black Island Mia Quartz and Walnut Butcher …" at bounding box center [606, 265] width 298 height 72
type textarea "Starmark Wales Maple Simply White & Black Island Mia Quartz and Walnut Butcher …"
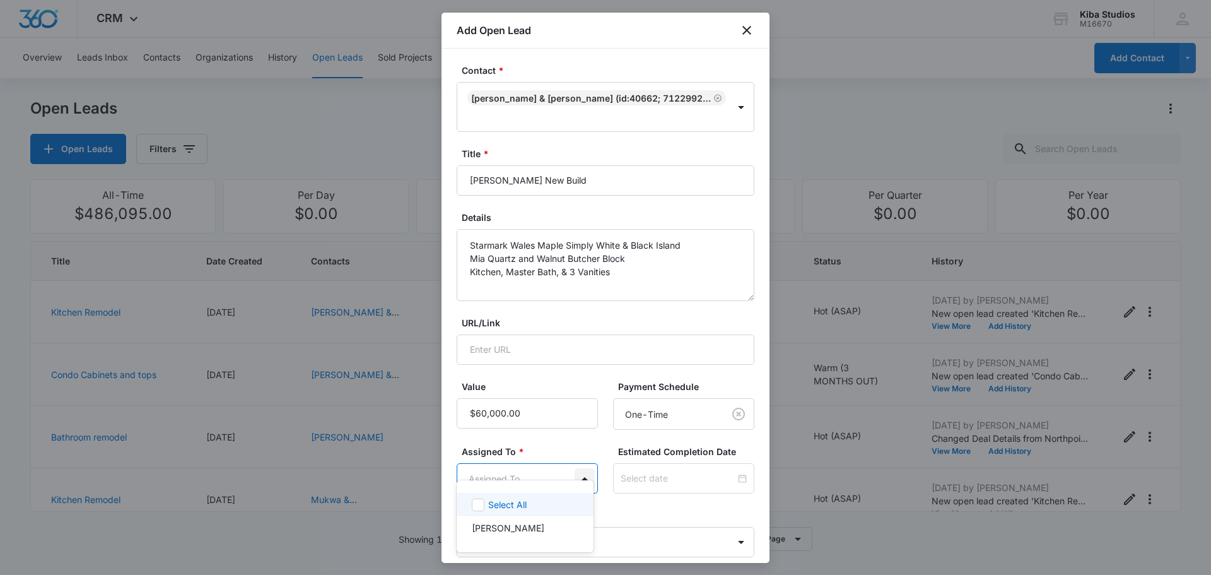
click at [576, 460] on body "CRM Apps Reputation Websites Forms CRM Email Social Scheduling Content Ads Inte…" at bounding box center [605, 287] width 1211 height 575
click at [532, 534] on div "[PERSON_NAME]" at bounding box center [524, 527] width 104 height 13
click at [524, 529] on p "[PERSON_NAME]" at bounding box center [508, 530] width 73 height 13
click at [527, 528] on div "[PERSON_NAME]" at bounding box center [524, 527] width 104 height 13
click at [677, 488] on div at bounding box center [605, 287] width 1211 height 575
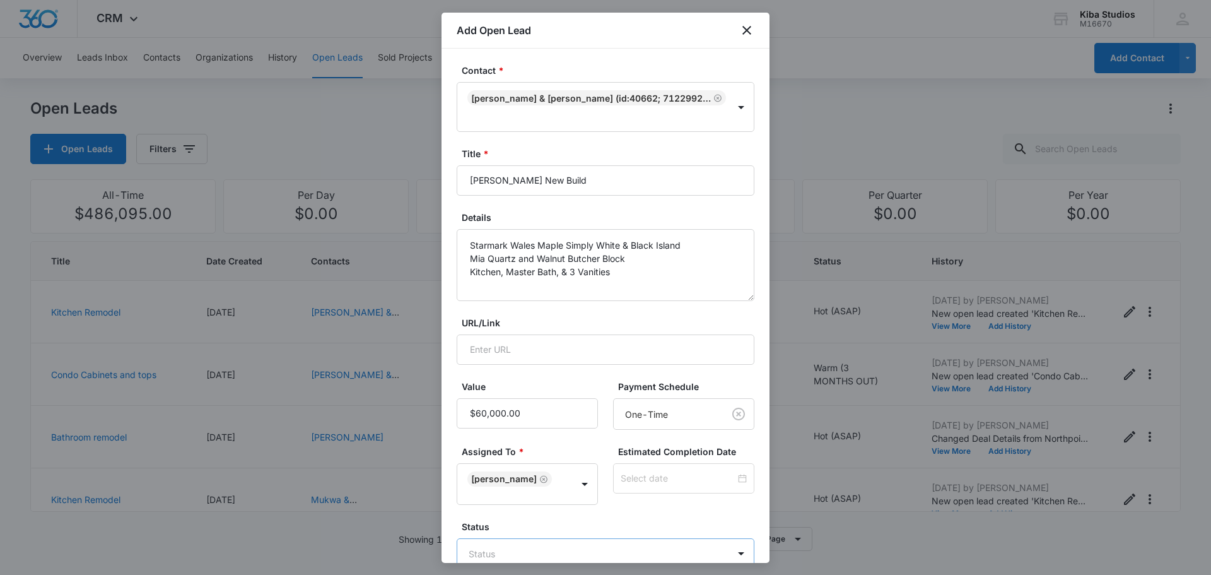
click at [638, 531] on body "CRM Apps Reputation Websites Forms CRM Email Social Scheduling Content Ads Inte…" at bounding box center [605, 287] width 1211 height 575
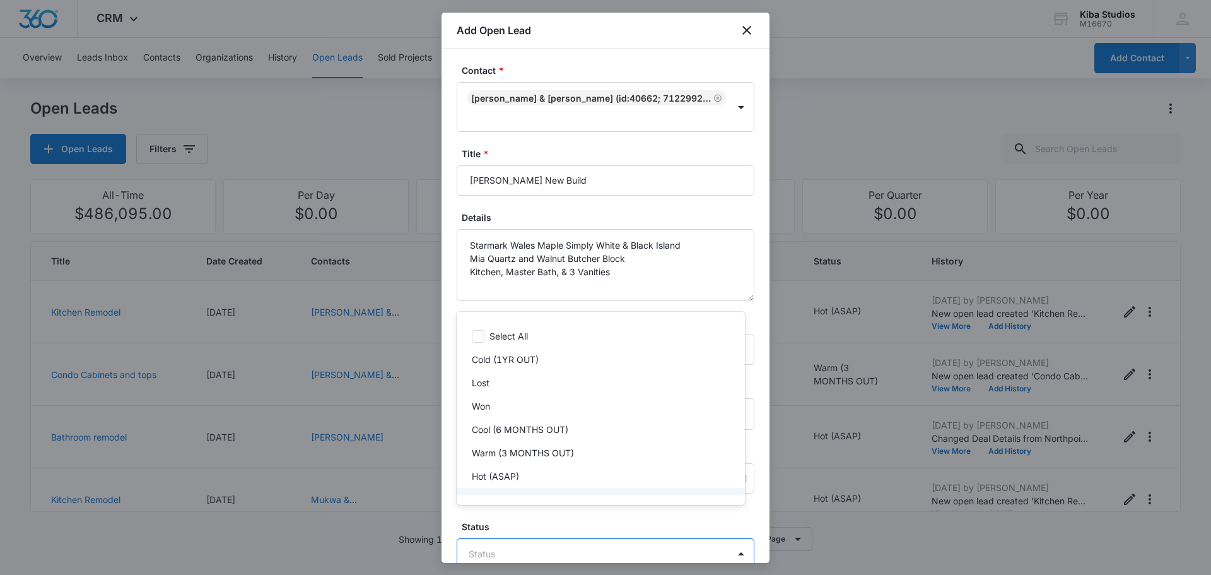
scroll to position [19, 0]
click at [491, 472] on div "Reassigned" at bounding box center [601, 480] width 288 height 23
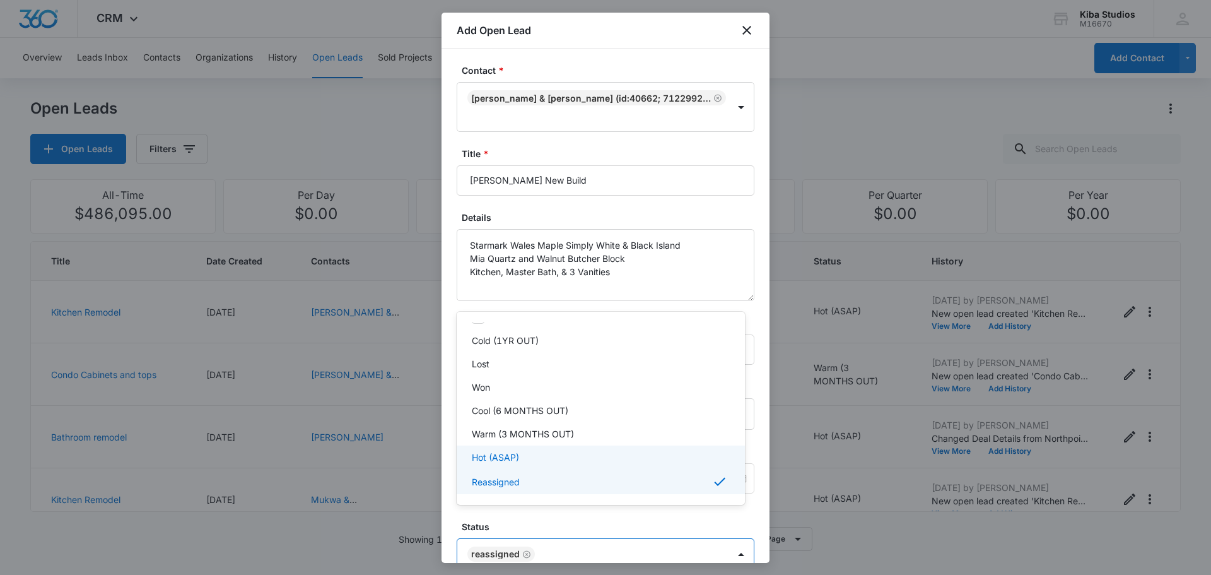
click at [493, 459] on p "Hot (ASAP)" at bounding box center [495, 456] width 47 height 13
click at [590, 528] on div at bounding box center [605, 287] width 1211 height 575
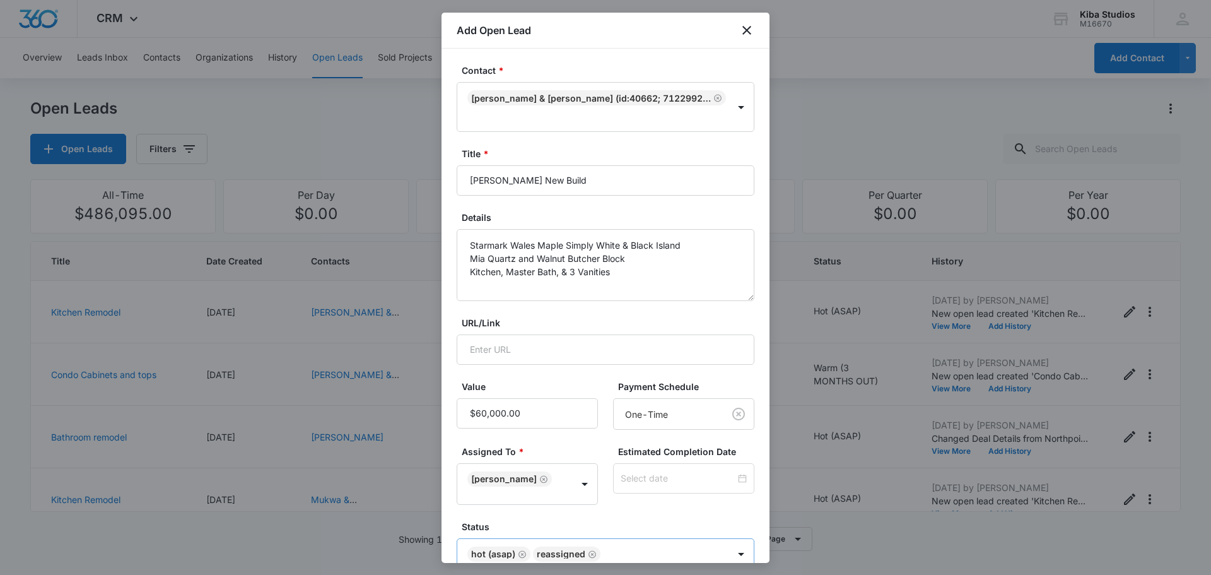
click at [590, 549] on icon "Remove Reassigned" at bounding box center [592, 553] width 9 height 9
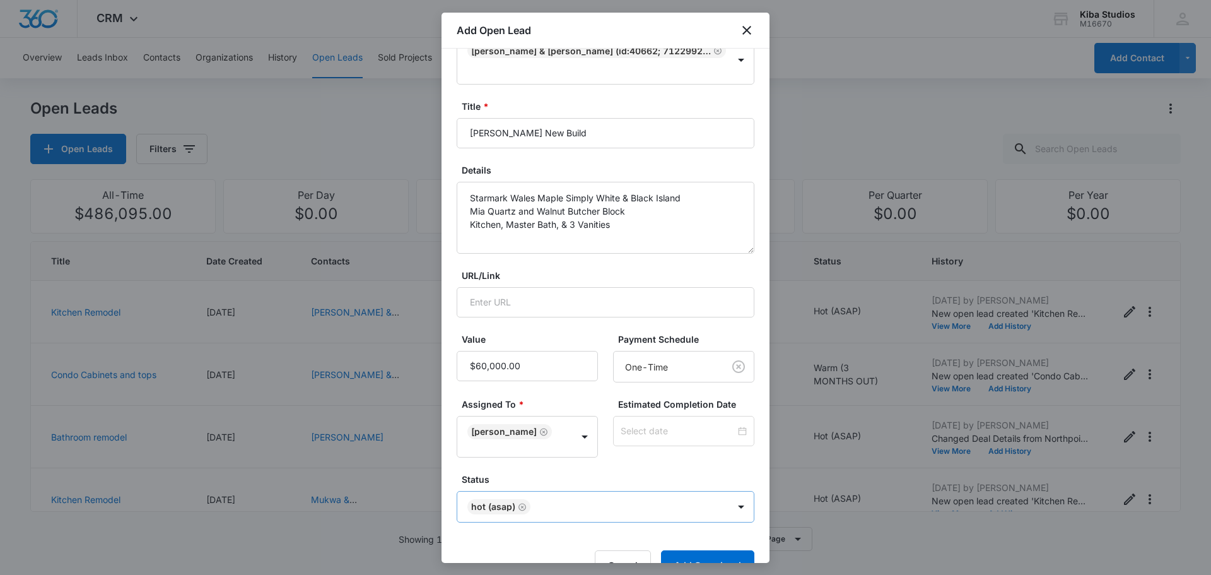
scroll to position [49, 0]
click at [700, 549] on button "Add Open Lead" at bounding box center [707, 564] width 93 height 30
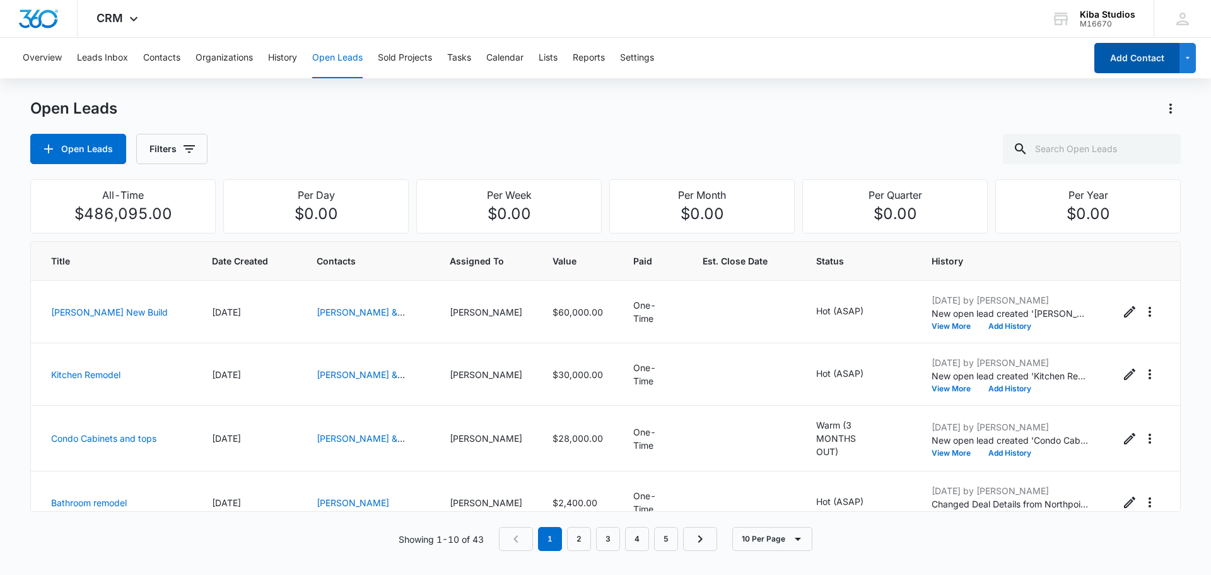
click at [1116, 61] on button "Add Contact" at bounding box center [1136, 58] width 85 height 30
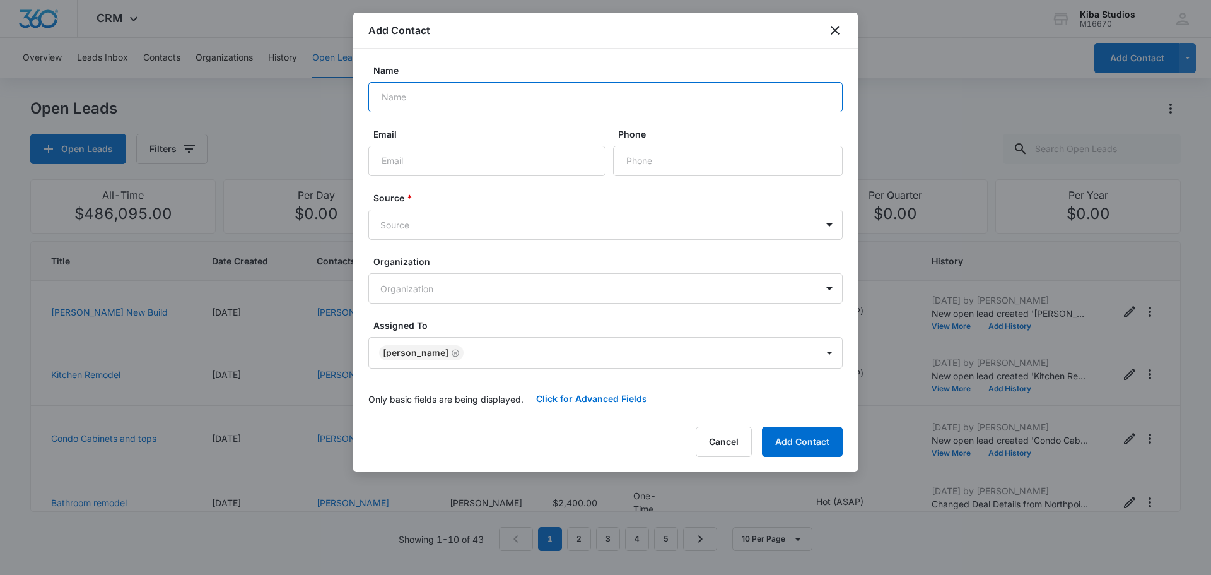
click at [426, 101] on input "Name" at bounding box center [605, 97] width 474 height 30
type input "[PERSON_NAME]"
click at [413, 228] on body "CRM Apps Reputation Websites Forms CRM Email Social Scheduling Content Ads Inte…" at bounding box center [605, 287] width 1211 height 575
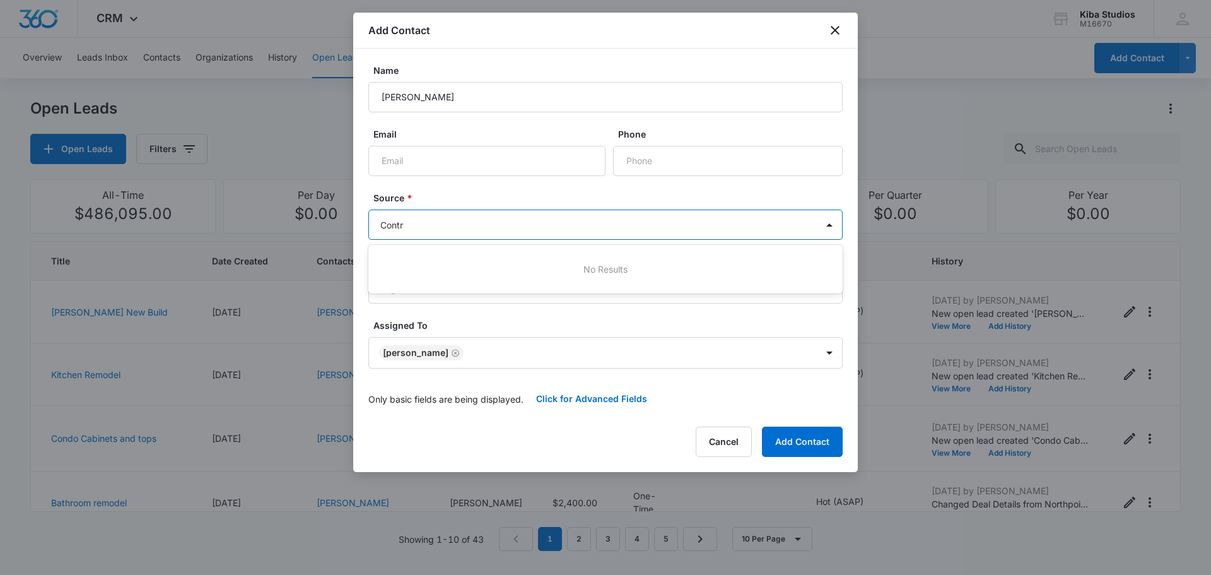
type input "Contr"
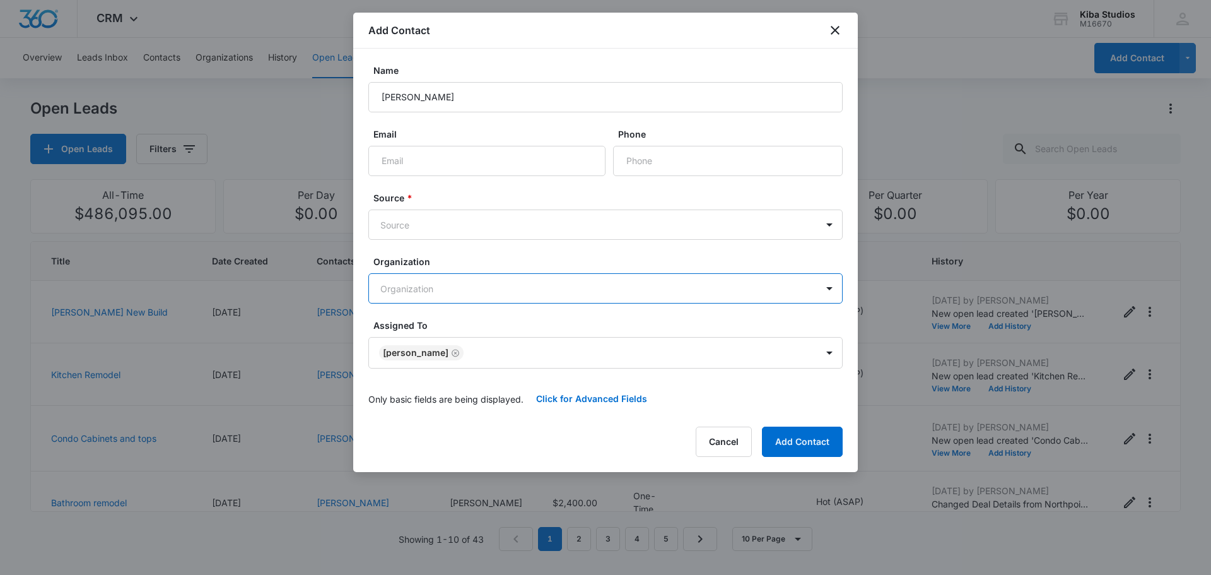
click at [414, 228] on body "CRM Apps Reputation Websites Forms CRM Email Social Scheduling Content Ads Inte…" at bounding box center [605, 287] width 1211 height 575
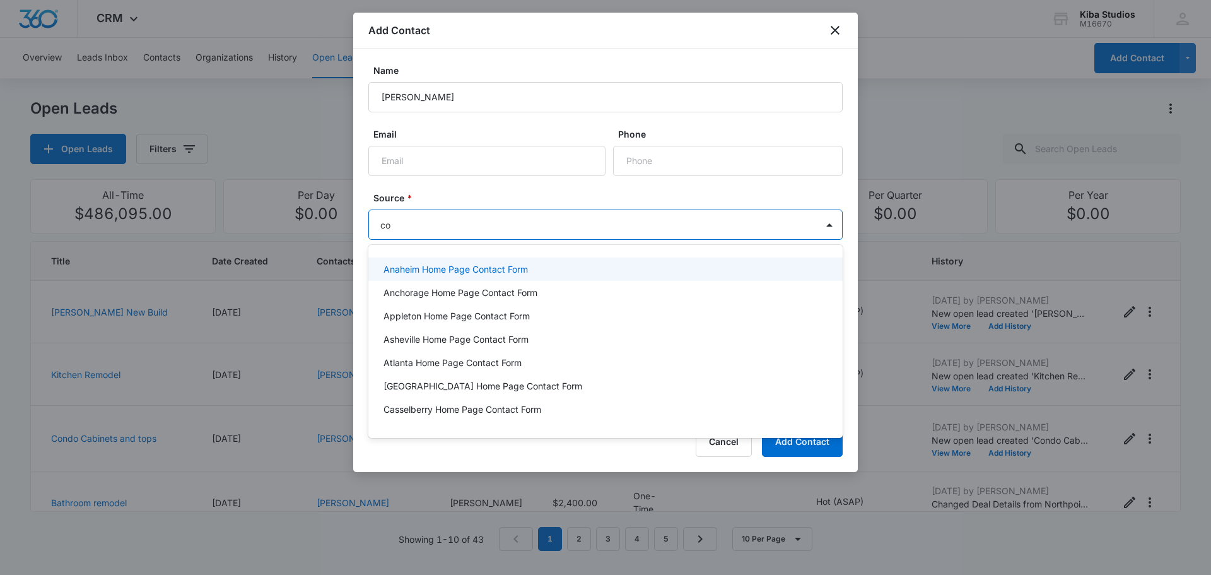
type input "c"
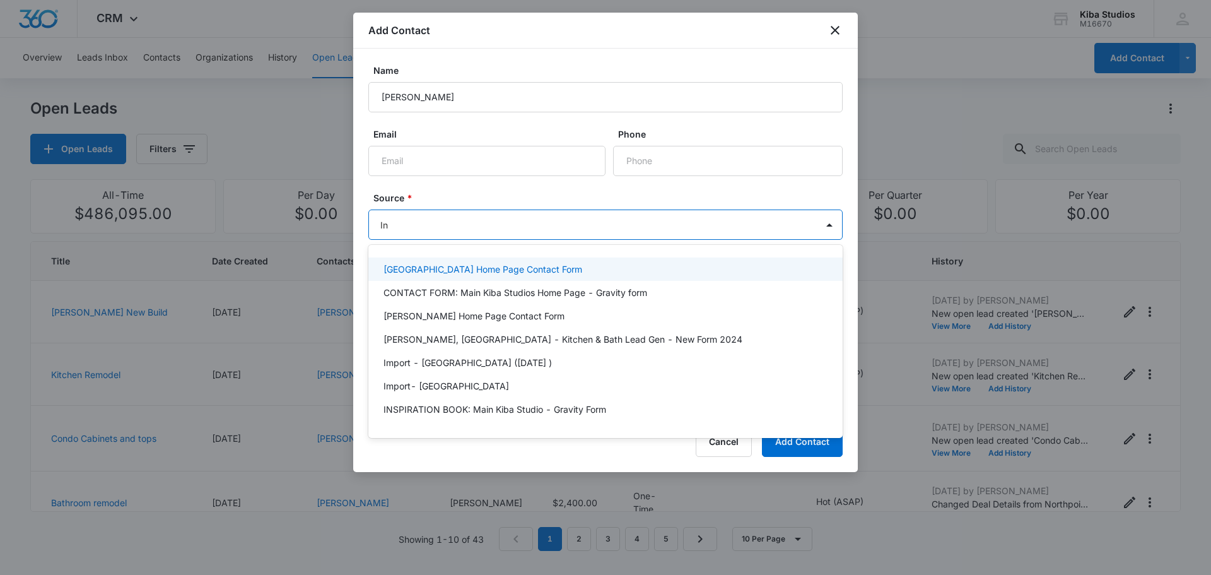
type input "Ins"
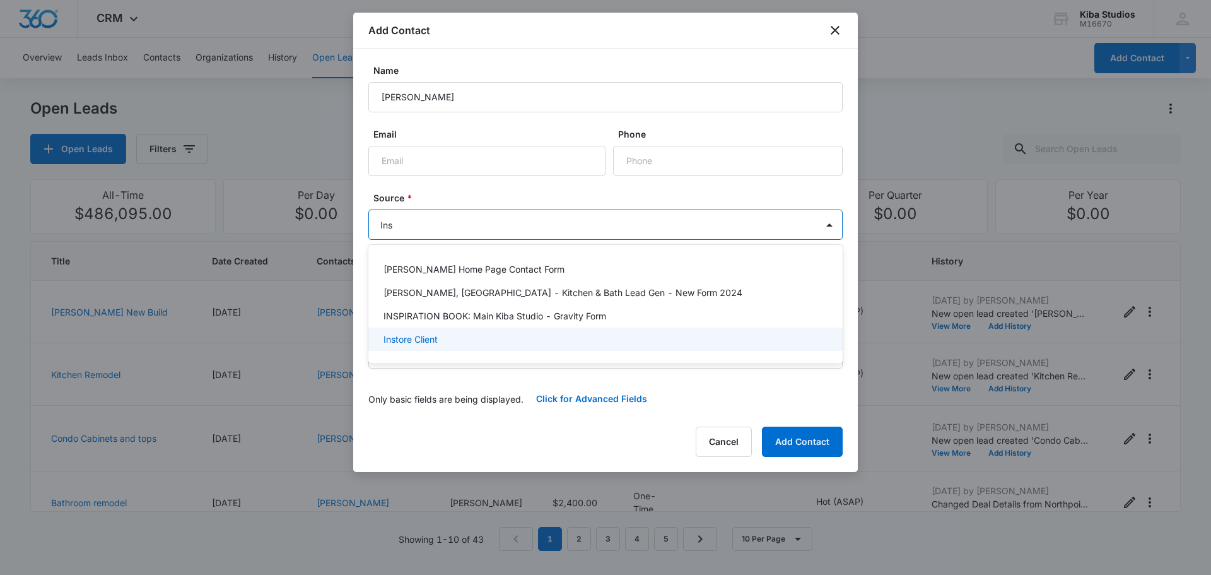
click at [409, 341] on p "Instore Client" at bounding box center [411, 338] width 54 height 13
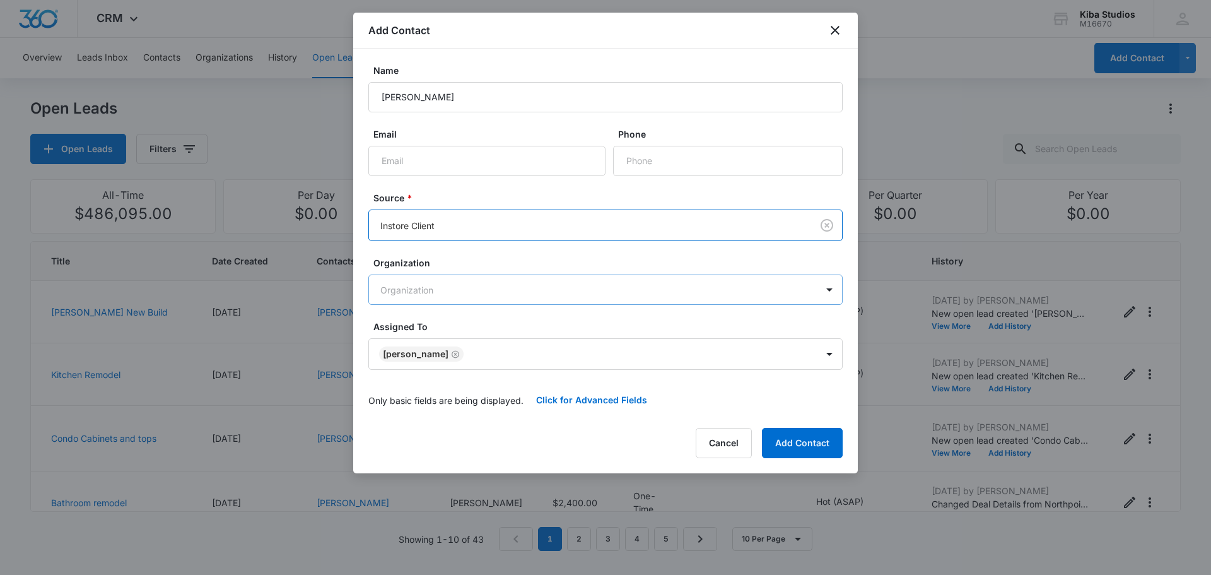
click at [411, 293] on body "CRM Apps Reputation Websites Forms CRM Email Social Scheduling Content Ads Inte…" at bounding box center [605, 287] width 1211 height 575
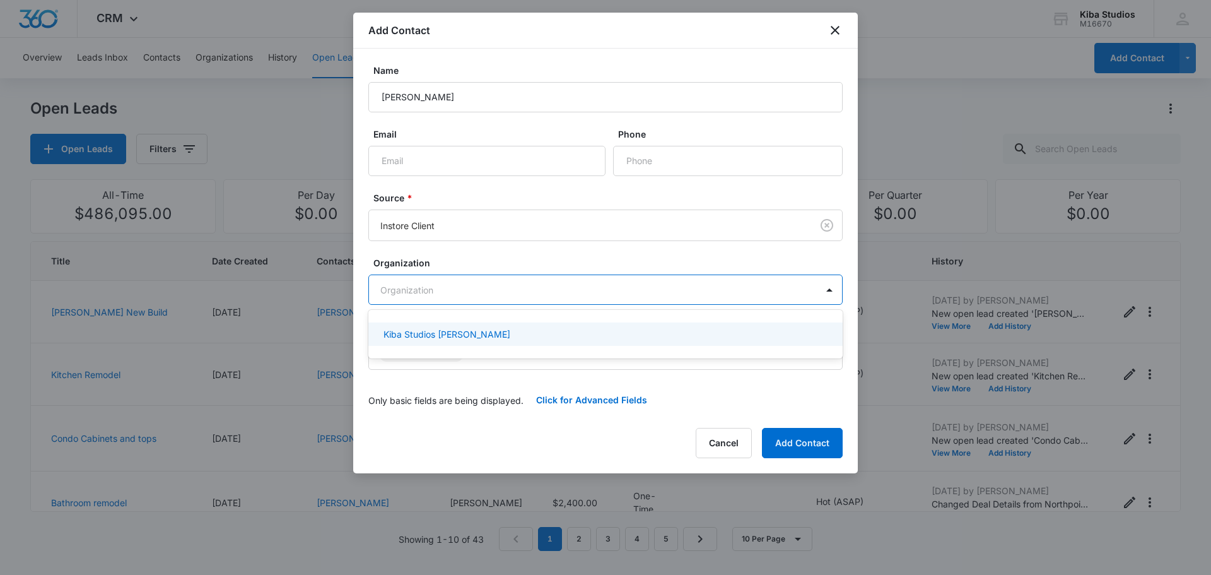
click at [411, 293] on div at bounding box center [605, 287] width 1211 height 575
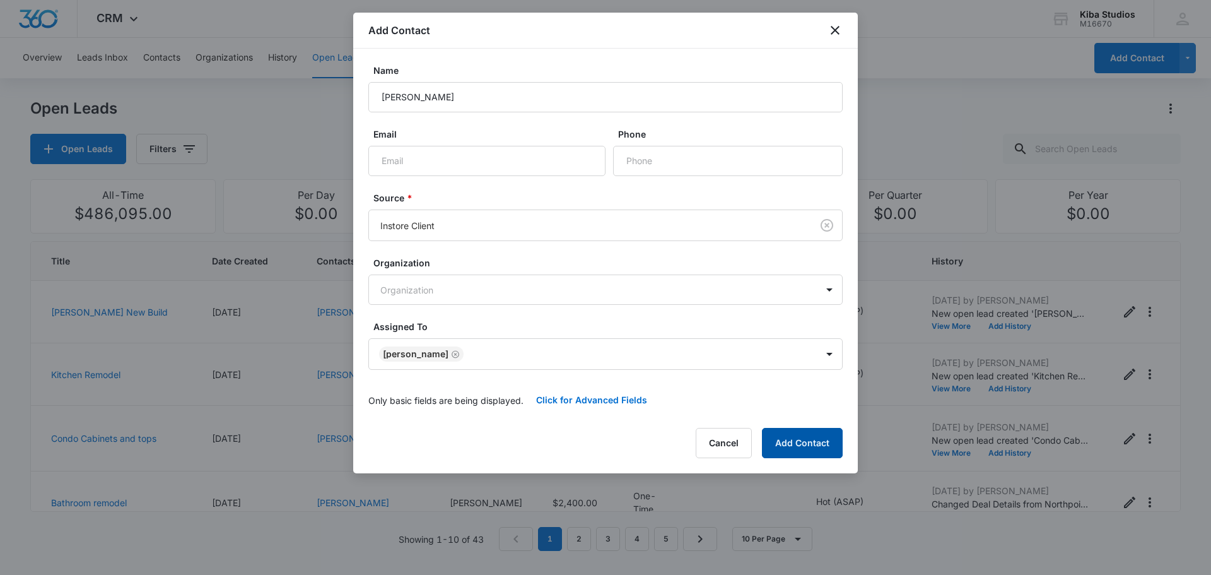
click at [815, 435] on button "Add Contact" at bounding box center [802, 443] width 81 height 30
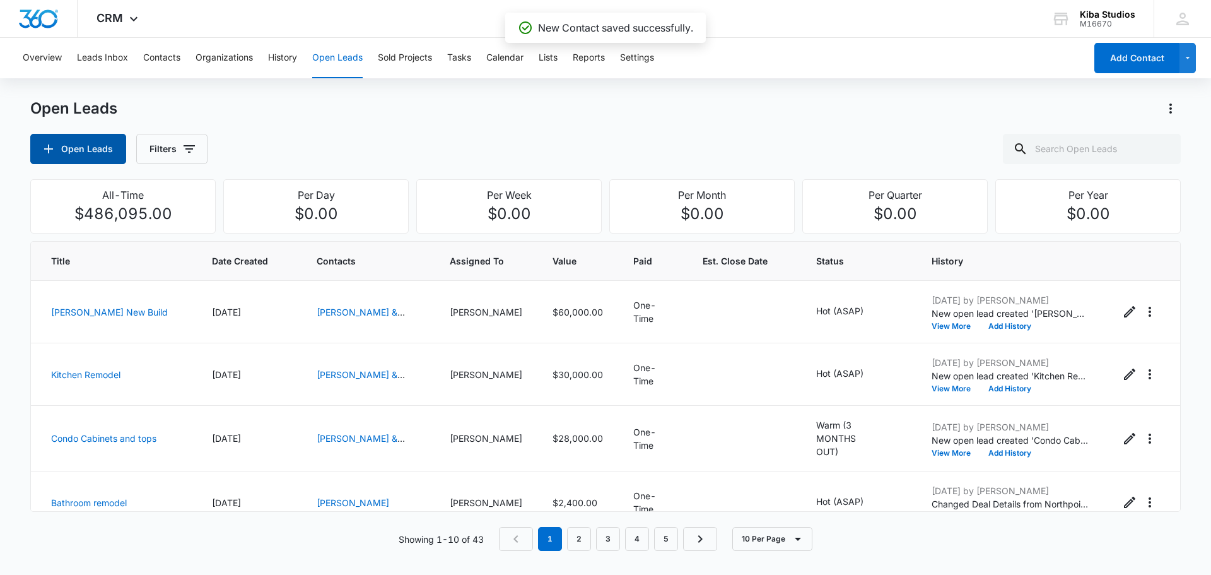
click at [66, 146] on button "Open Leads" at bounding box center [78, 149] width 96 height 30
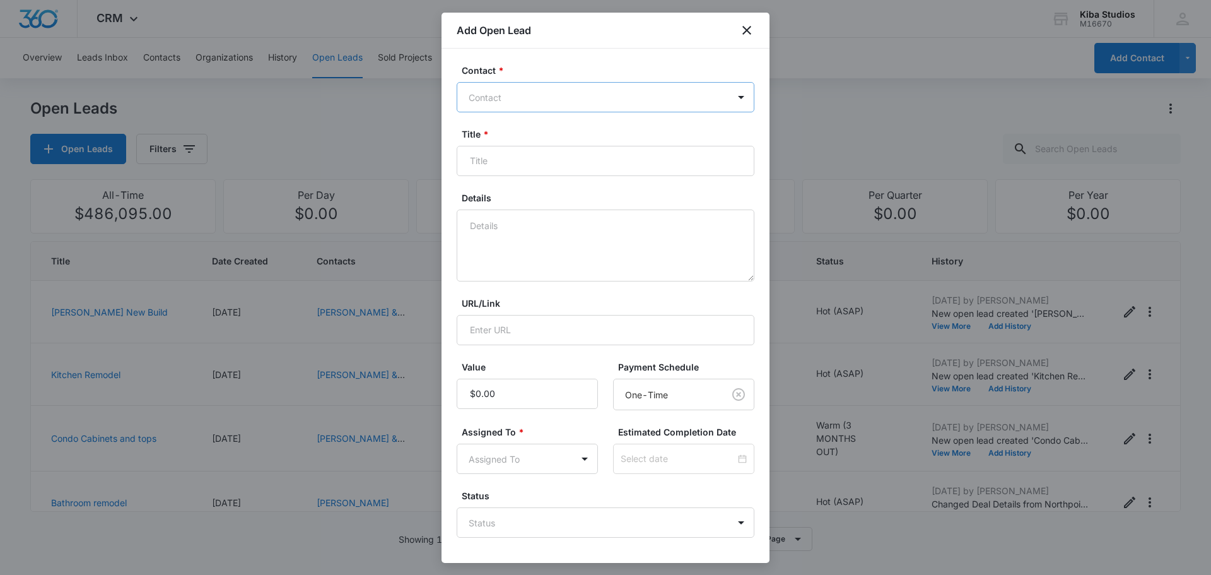
click at [510, 93] on div at bounding box center [598, 98] width 259 height 16
type input "[PERSON_NAME]"
click at [515, 138] on p "[PERSON_NAME] (ID:35626)" at bounding box center [532, 141] width 121 height 13
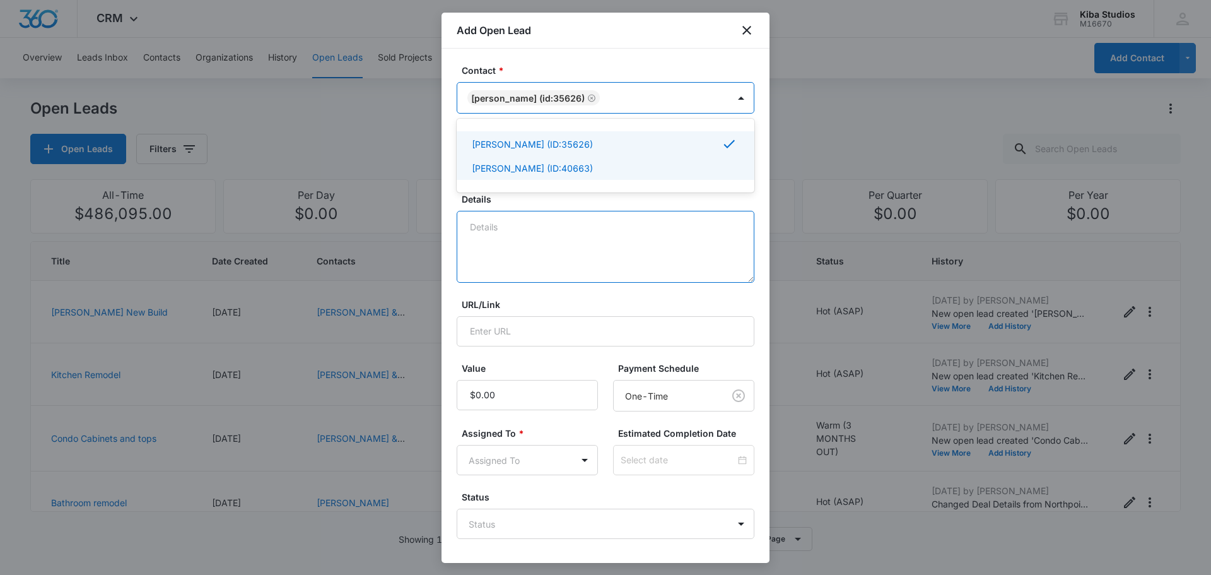
click at [520, 247] on textarea "Details" at bounding box center [606, 247] width 298 height 72
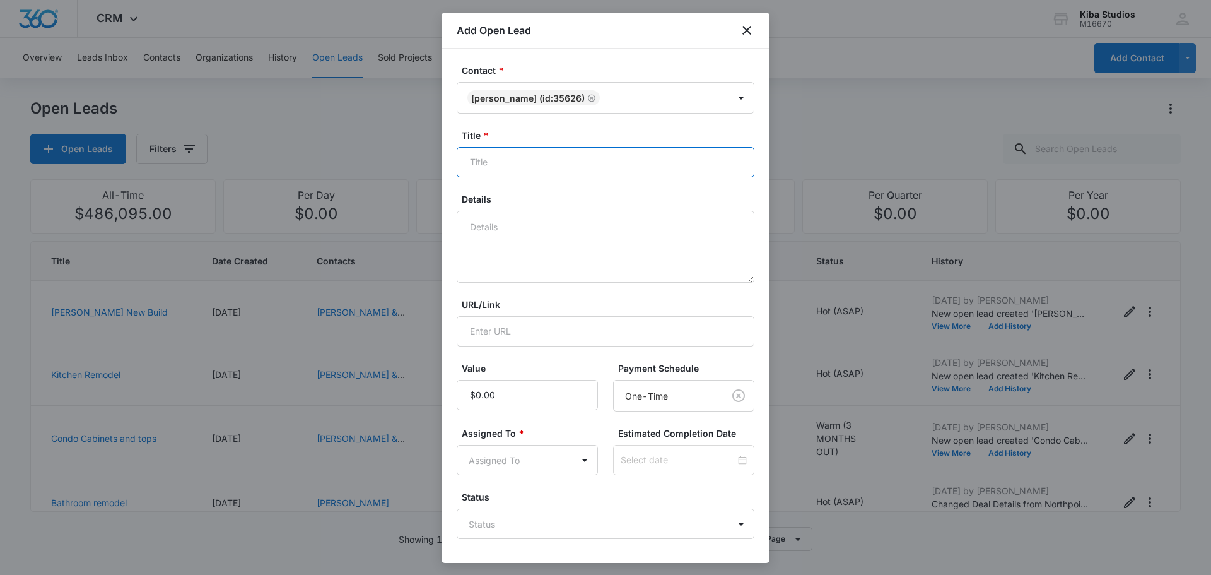
click at [498, 160] on input "Title *" at bounding box center [606, 162] width 298 height 30
type input "Closet"
click at [505, 243] on textarea "Details" at bounding box center [606, 247] width 298 height 72
drag, startPoint x: 525, startPoint y: 160, endPoint x: 414, endPoint y: 167, distance: 110.6
click at [415, 166] on body "CRM Apps Reputation Websites Forms CRM Email Social Scheduling Content Ads Inte…" at bounding box center [605, 287] width 1211 height 575
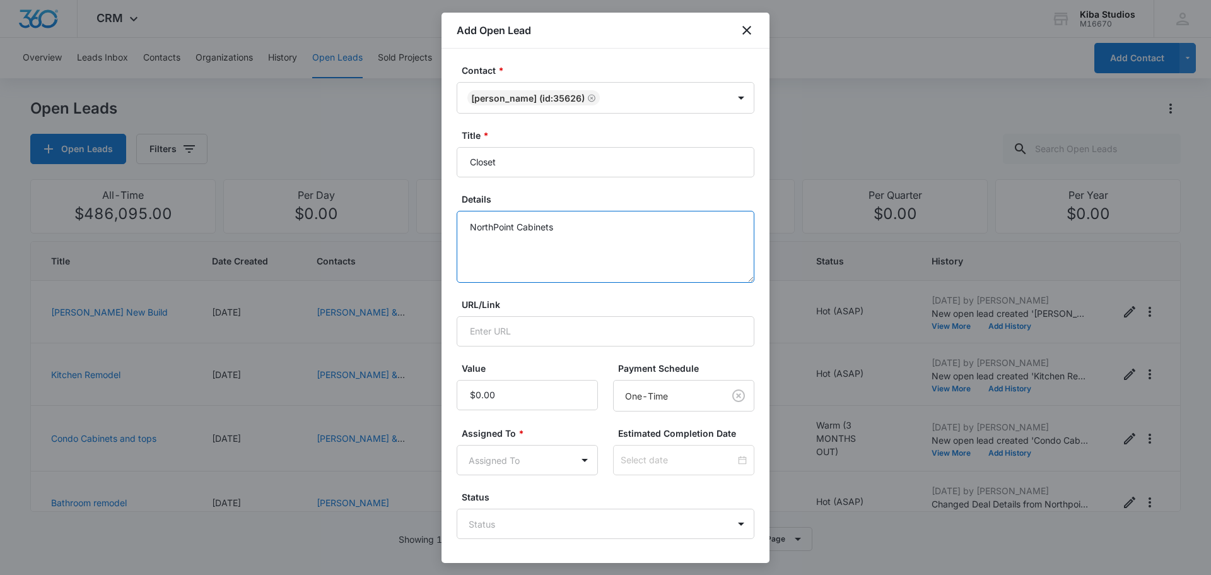
drag, startPoint x: 592, startPoint y: 262, endPoint x: 592, endPoint y: 255, distance: 6.3
click at [592, 262] on textarea "NorthPoint Cabinets" at bounding box center [606, 247] width 298 height 72
type textarea "NorthPoint Cabinets Closet Vanity"
click at [508, 395] on input "Value" at bounding box center [527, 395] width 141 height 30
type input "$1,900.00"
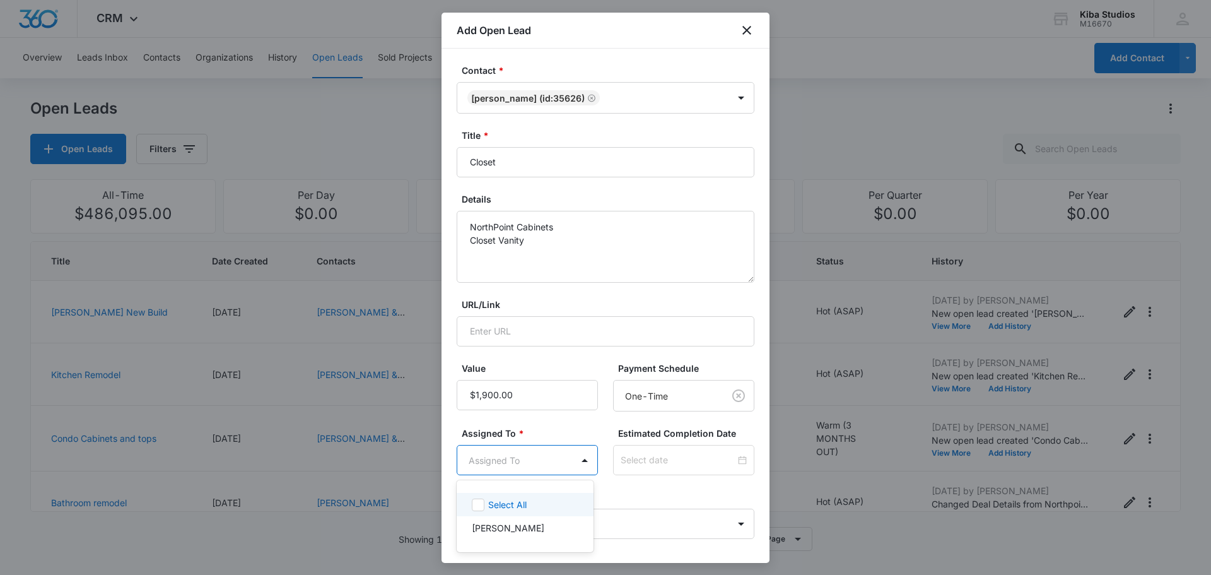
click at [520, 455] on body "CRM Apps Reputation Websites Forms CRM Email Social Scheduling Content Ads Inte…" at bounding box center [605, 287] width 1211 height 575
click at [505, 531] on p "[PERSON_NAME]" at bounding box center [508, 527] width 73 height 13
click at [638, 531] on div at bounding box center [605, 287] width 1211 height 575
click at [636, 527] on body "CRM Apps Reputation Websites Forms CRM Email Social Scheduling Content Ads Inte…" at bounding box center [605, 287] width 1211 height 575
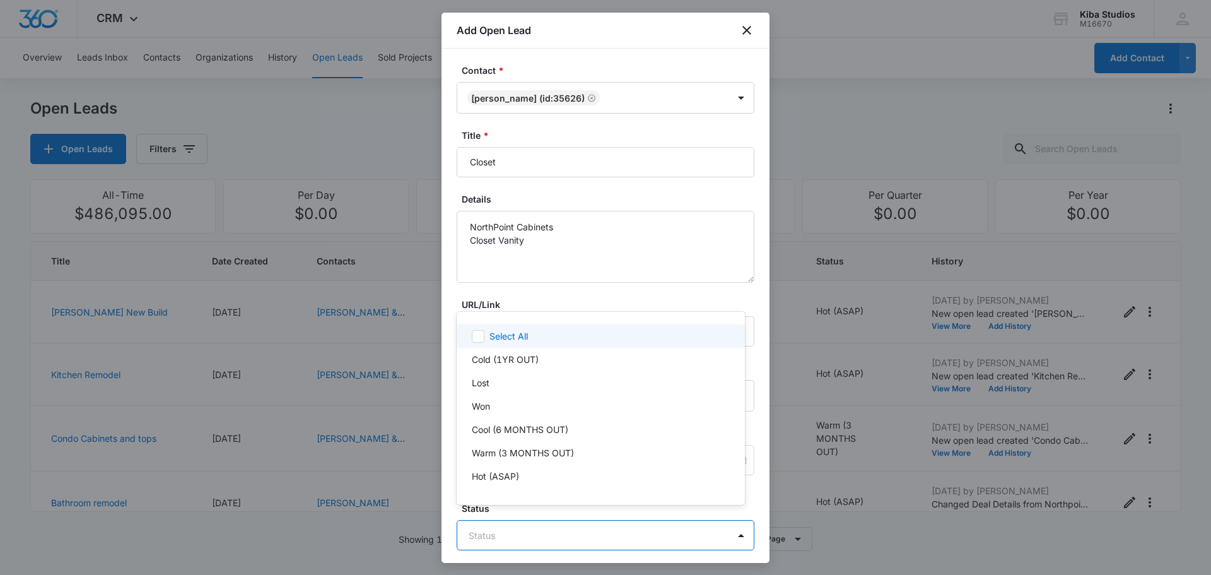
scroll to position [19, 0]
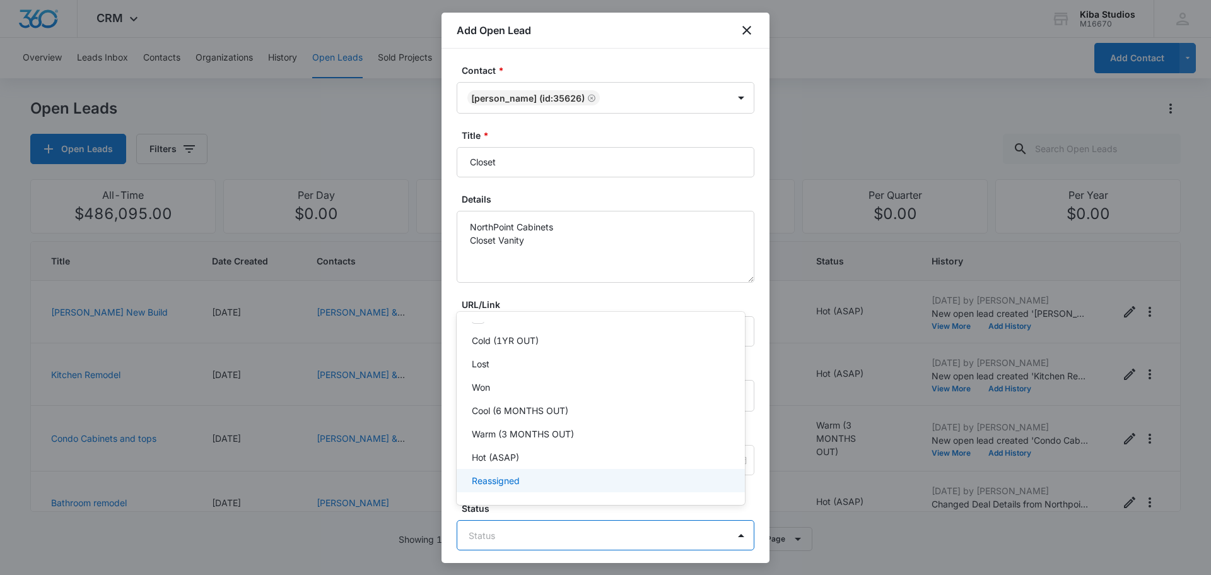
click at [499, 478] on p "Reassigned" at bounding box center [496, 480] width 48 height 13
click at [496, 460] on p "Hot (ASAP)" at bounding box center [495, 456] width 47 height 13
click at [498, 478] on p "Reassigned" at bounding box center [496, 483] width 48 height 13
click at [684, 554] on div at bounding box center [605, 287] width 1211 height 575
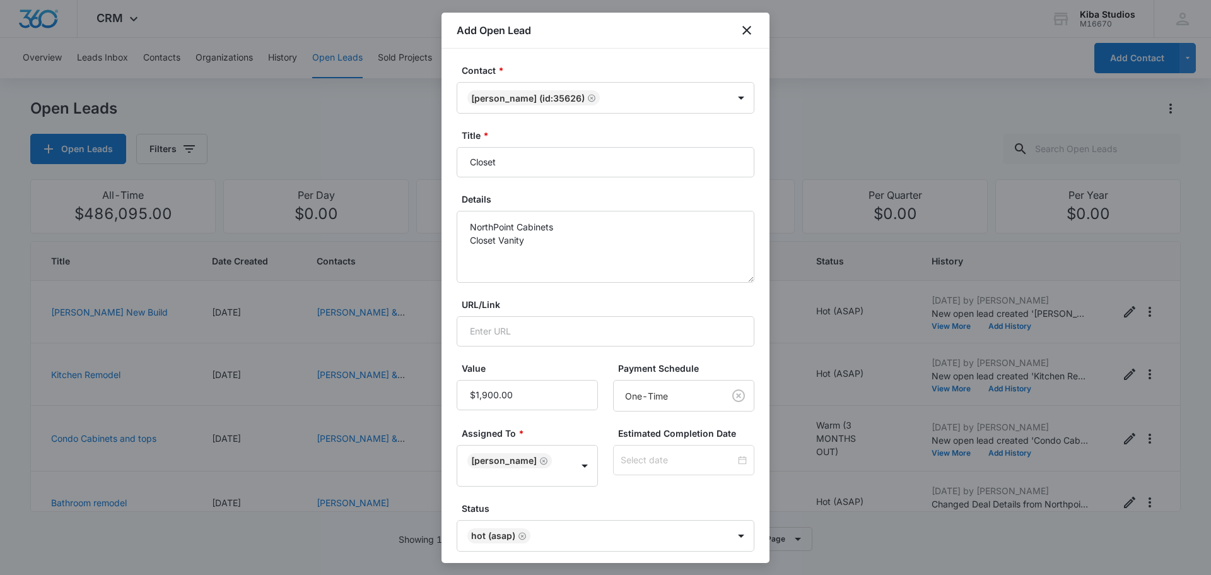
scroll to position [32, 0]
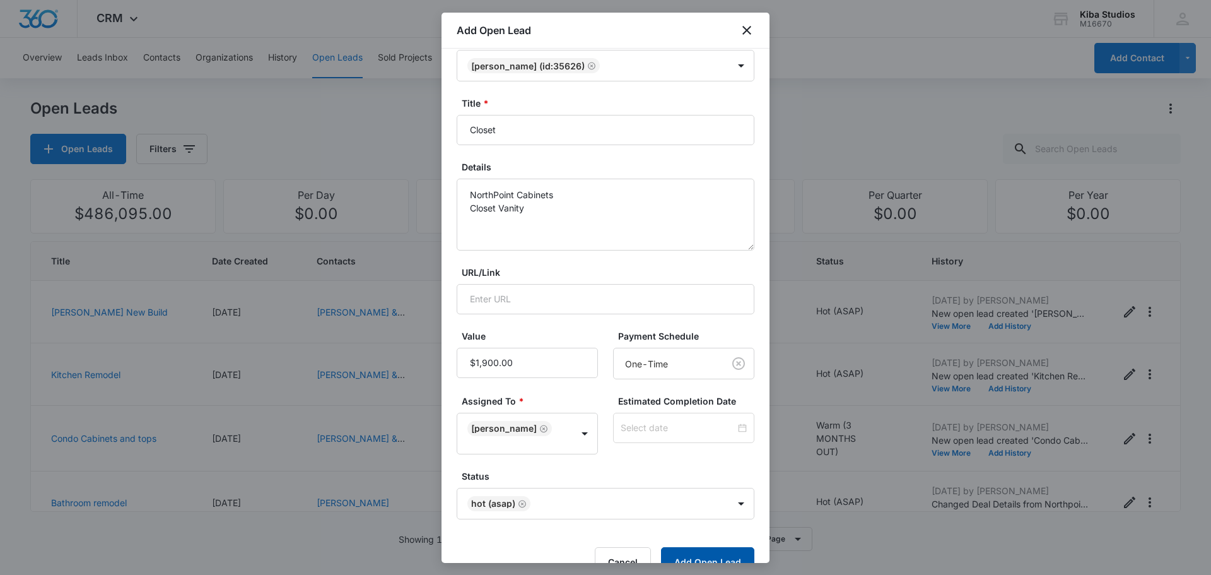
click at [703, 547] on button "Add Open Lead" at bounding box center [707, 562] width 93 height 30
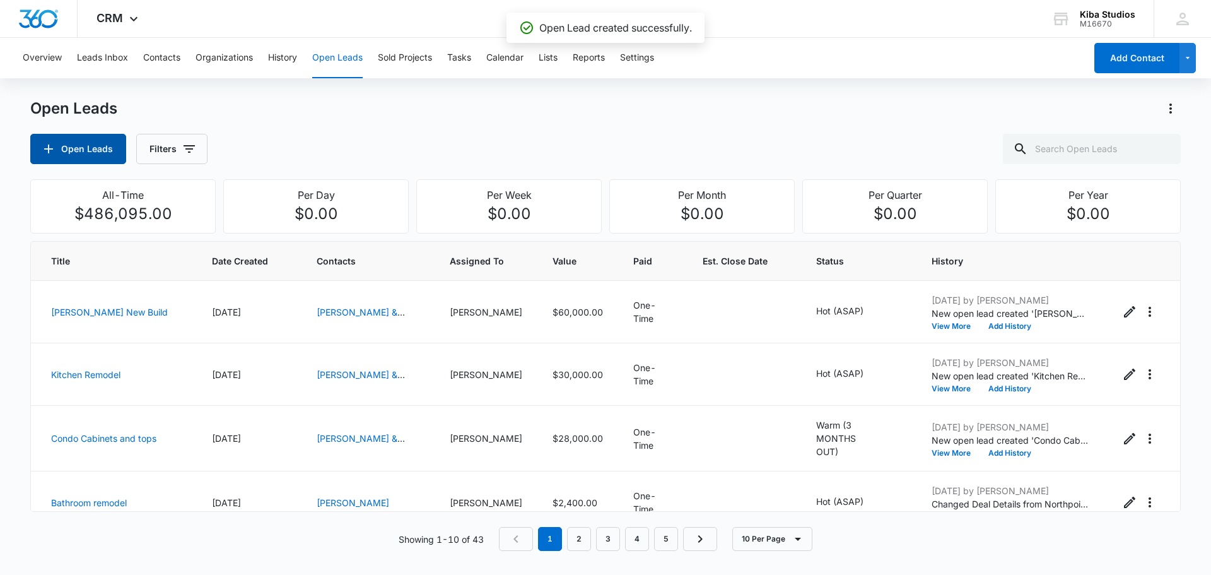
click at [63, 145] on button "Open Leads" at bounding box center [78, 149] width 96 height 30
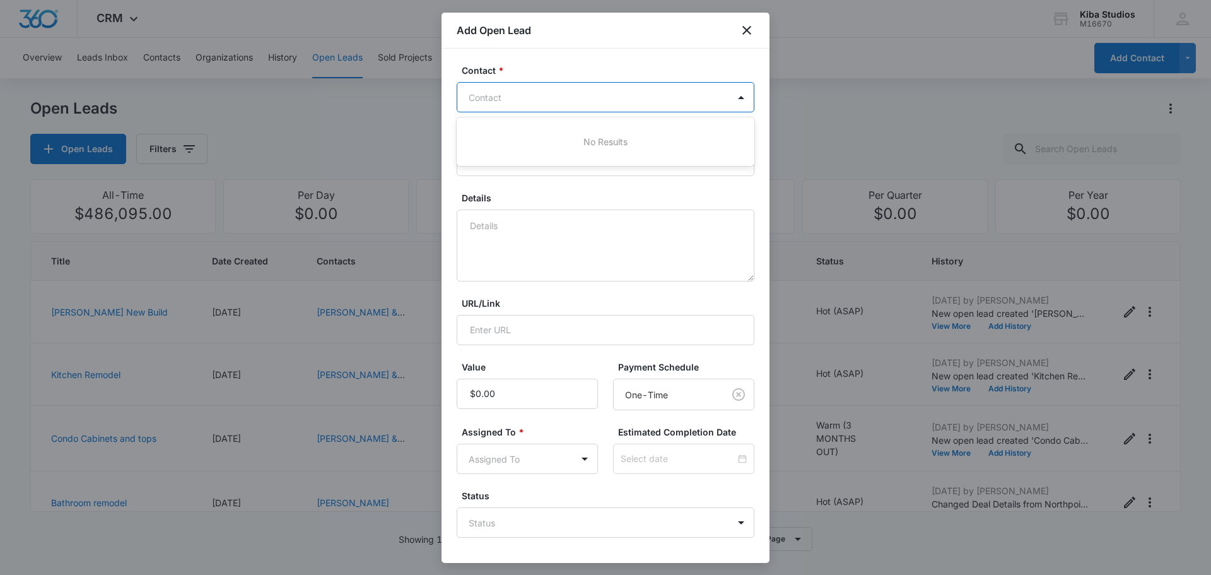
click at [519, 96] on div at bounding box center [598, 98] width 259 height 16
type input "[PERSON_NAME]"
click at [501, 141] on p "[PERSON_NAME] (ID:40663)" at bounding box center [532, 141] width 121 height 13
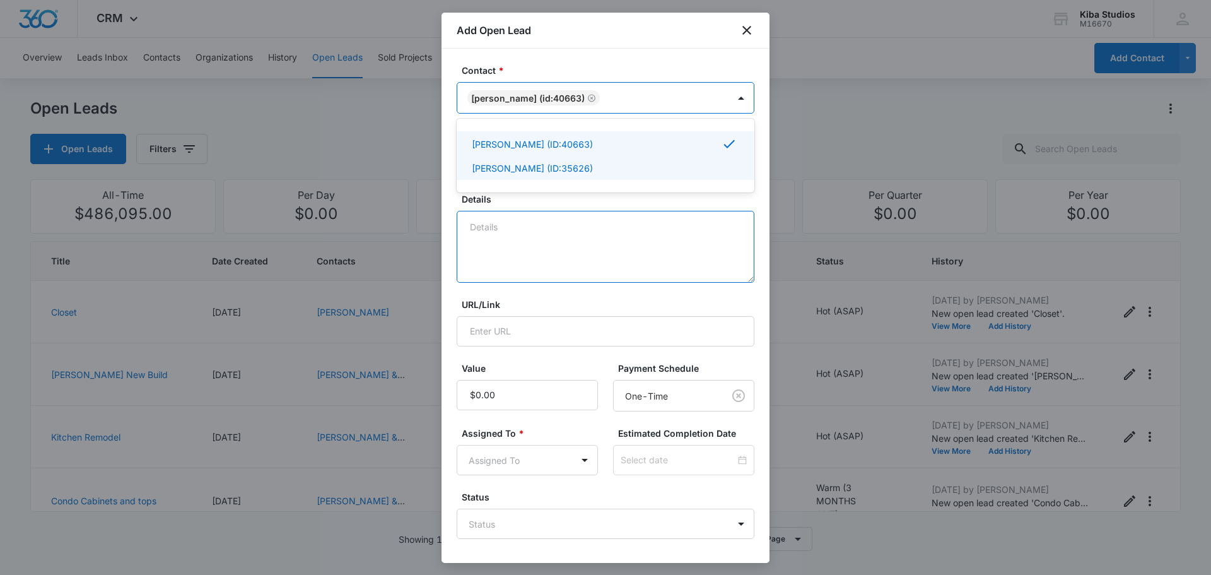
click at [565, 262] on textarea "Details" at bounding box center [606, 247] width 298 height 72
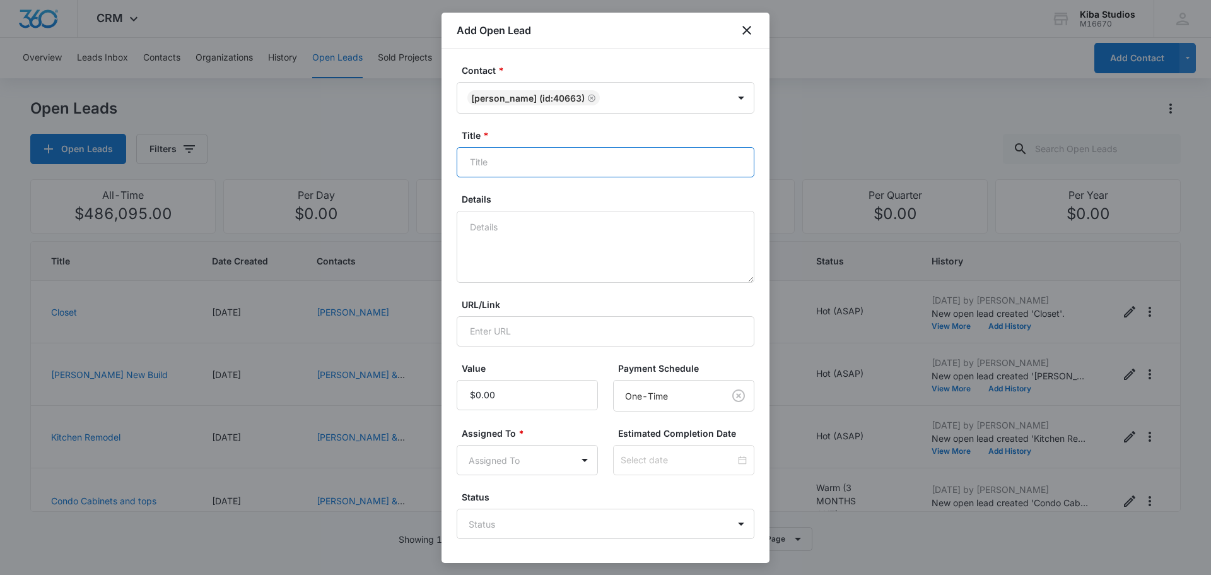
click at [480, 158] on input "Title *" at bounding box center [606, 162] width 298 height 30
type input "New Build"
click at [505, 255] on textarea "Details" at bounding box center [606, 247] width 298 height 72
type textarea "K"
type textarea "B"
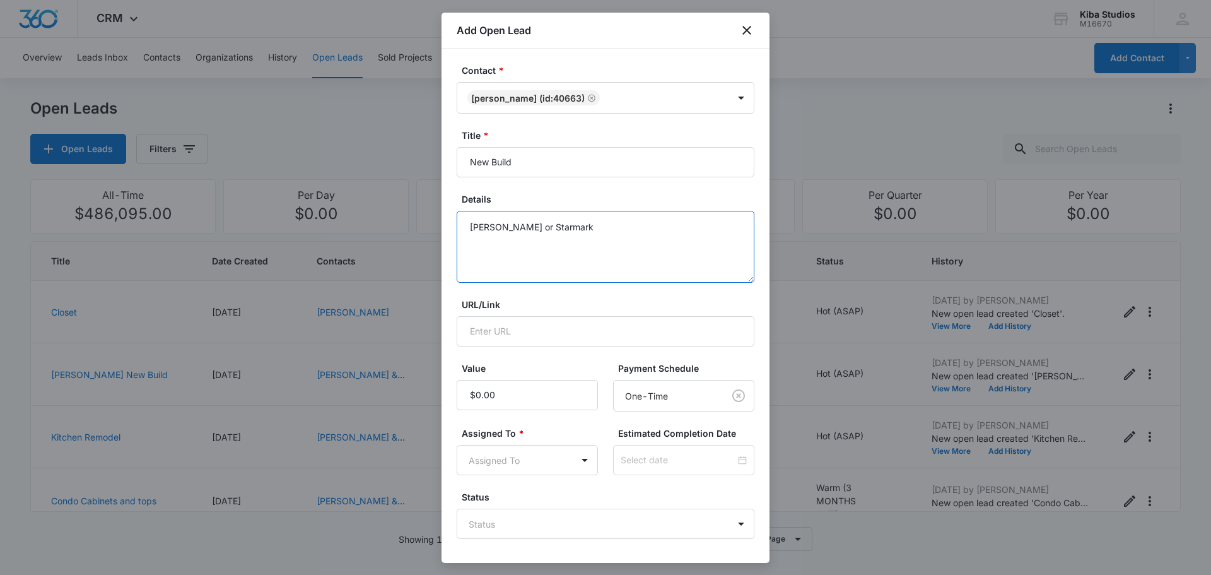
click at [466, 226] on textarea "[PERSON_NAME] or Starmark" at bounding box center [606, 247] width 298 height 72
drag, startPoint x: 609, startPoint y: 234, endPoint x: 647, endPoint y: 236, distance: 37.9
click at [609, 234] on textarea "New House Looking at [PERSON_NAME] or Starmark" at bounding box center [606, 247] width 298 height 72
type textarea "New House Looking at [PERSON_NAME] or Starmark"
click at [516, 394] on input "Value" at bounding box center [527, 395] width 141 height 30
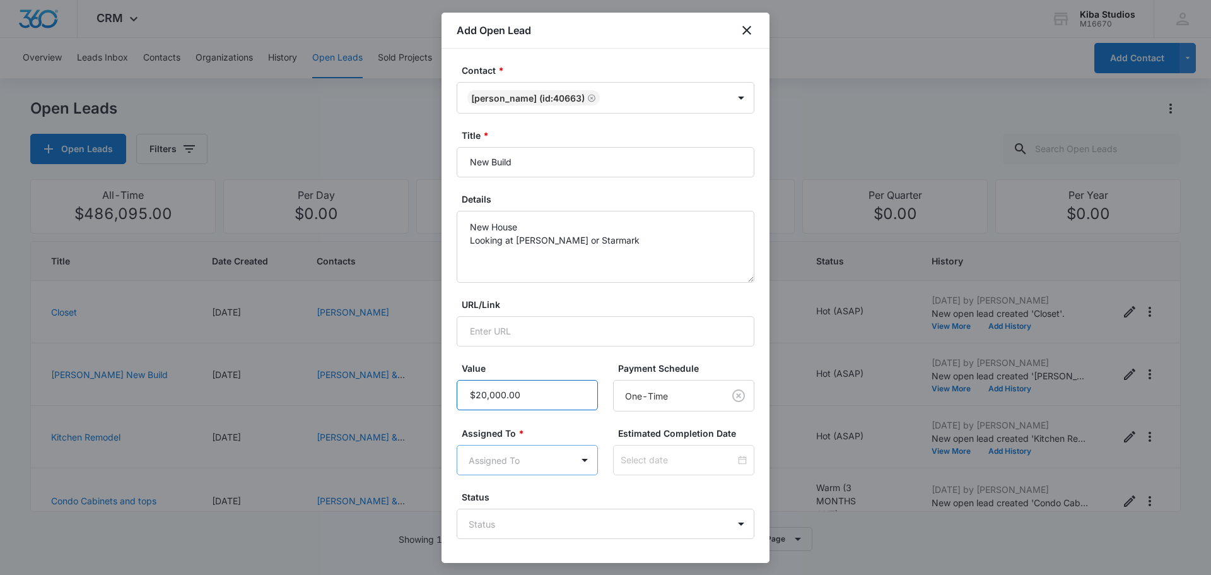
type input "$20,000.00"
click at [525, 455] on body "CRM Apps Reputation Websites Forms CRM Email Social Scheduling Content Ads Inte…" at bounding box center [605, 287] width 1211 height 575
click at [507, 524] on p "[PERSON_NAME]" at bounding box center [508, 527] width 73 height 13
click at [740, 363] on div at bounding box center [605, 287] width 1211 height 575
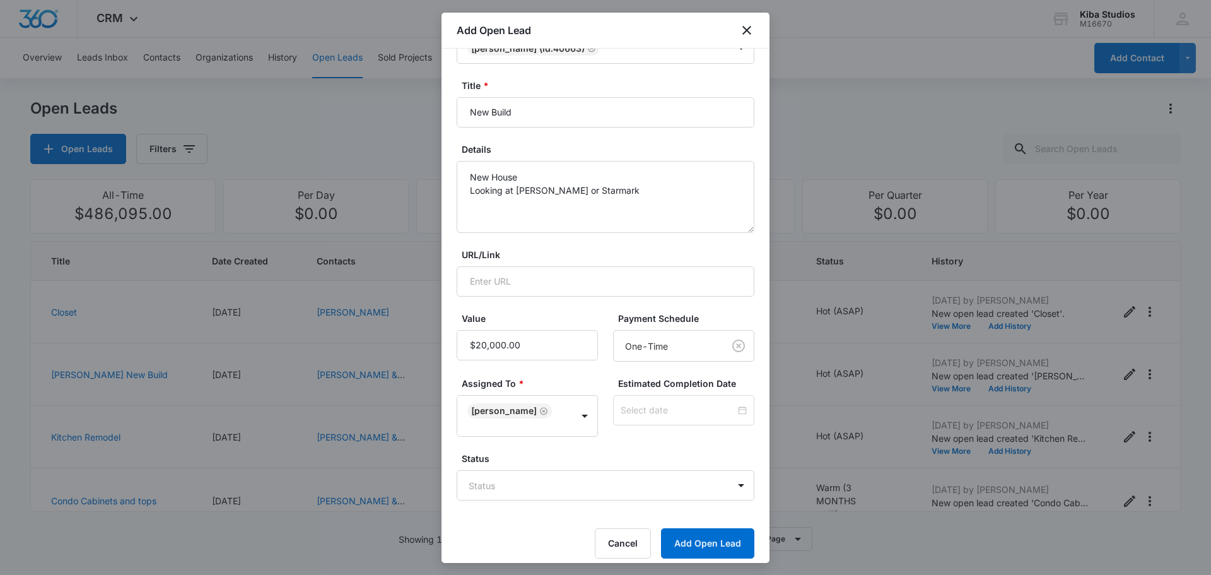
scroll to position [50, 0]
click at [544, 465] on body "CRM Apps Reputation Websites Forms CRM Email Social Scheduling Content Ads Inte…" at bounding box center [605, 287] width 1211 height 575
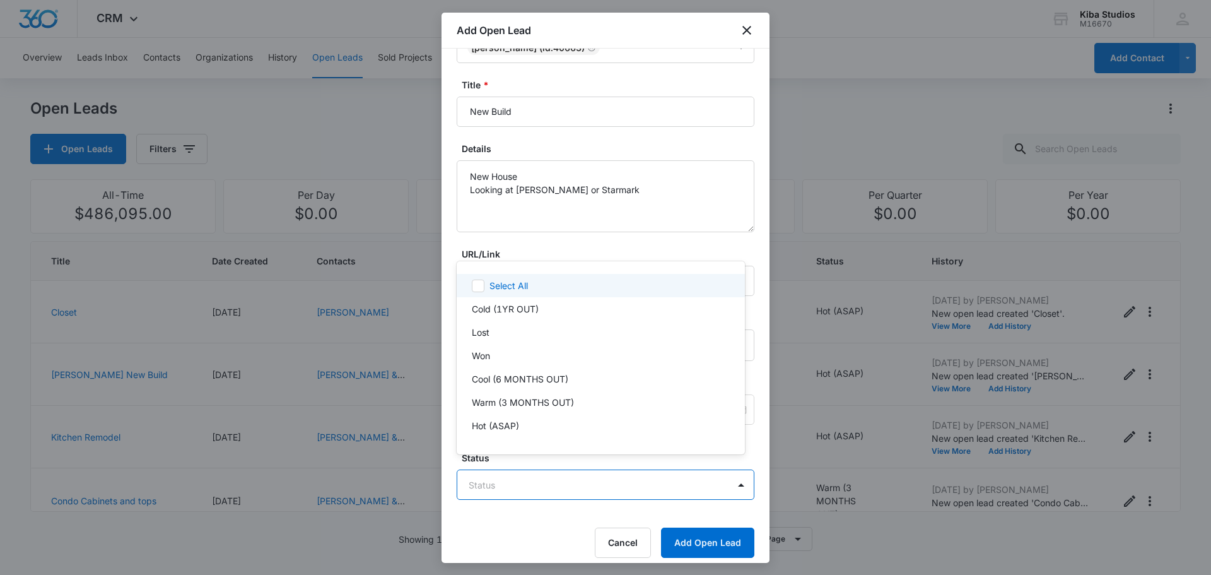
scroll to position [1, 0]
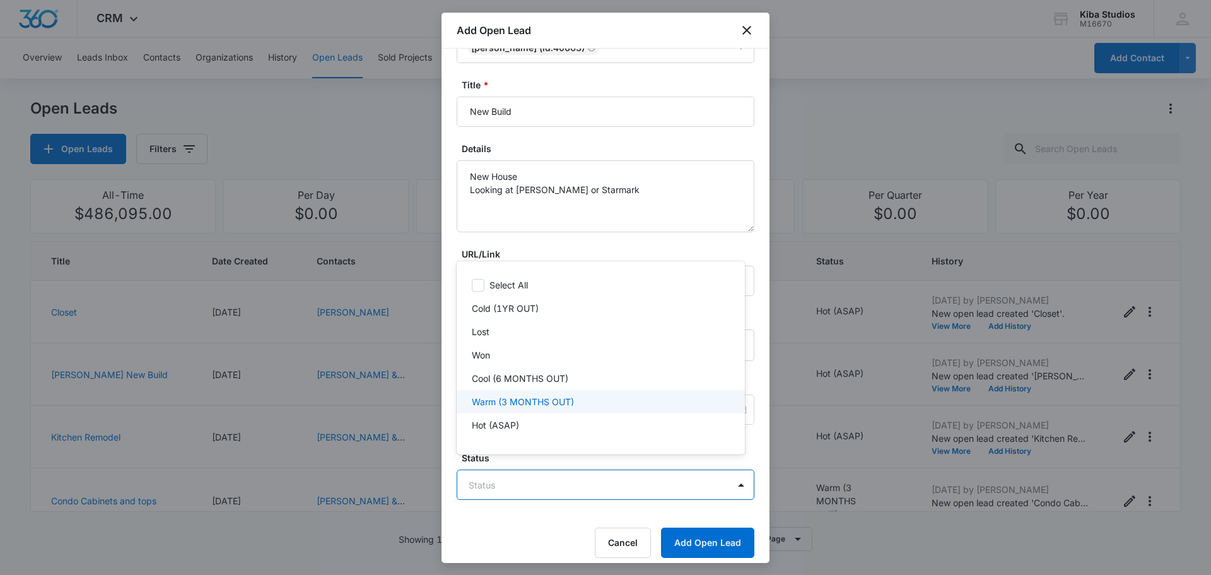
click at [521, 405] on p "Warm (3 MONTHS OUT)" at bounding box center [523, 401] width 102 height 13
click at [713, 534] on div at bounding box center [605, 287] width 1211 height 575
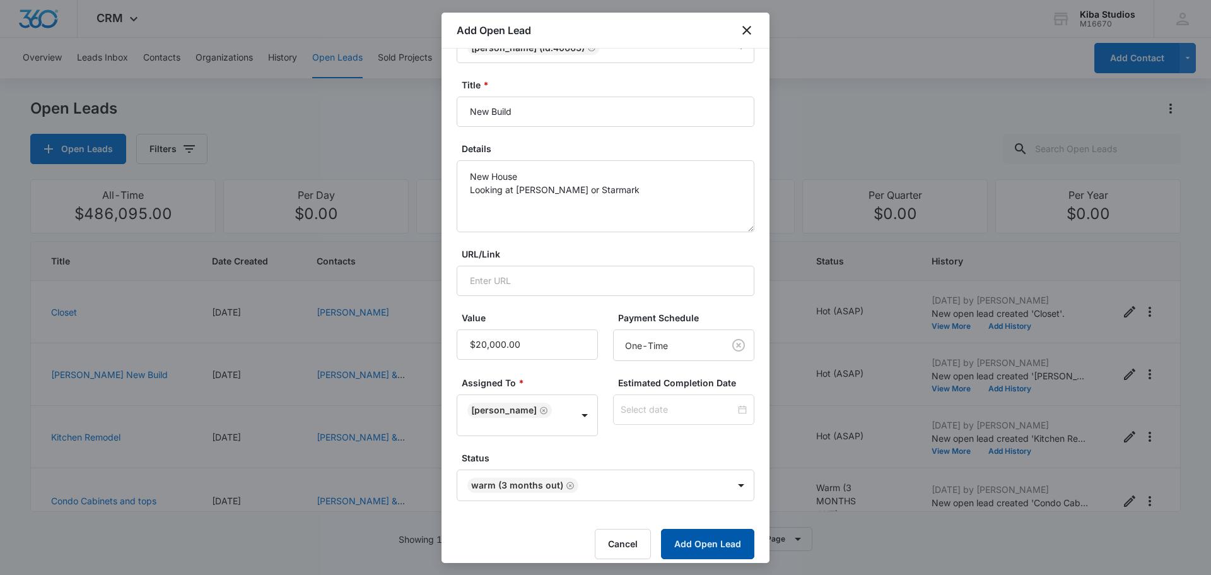
click at [689, 534] on button "Add Open Lead" at bounding box center [707, 544] width 93 height 30
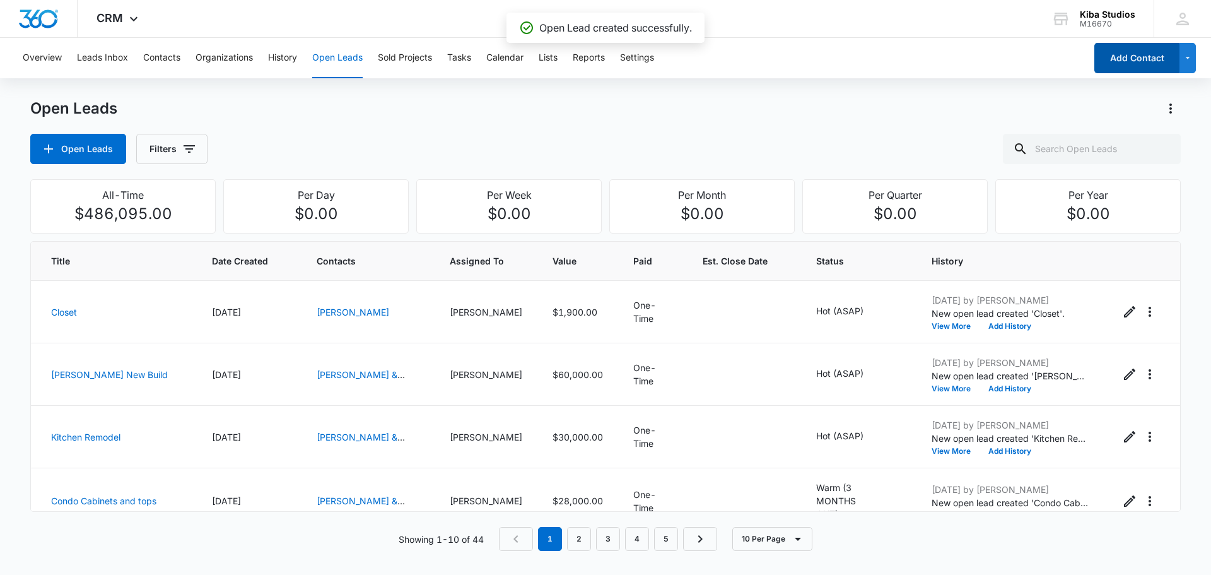
click at [1120, 57] on button "Add Contact" at bounding box center [1136, 58] width 85 height 30
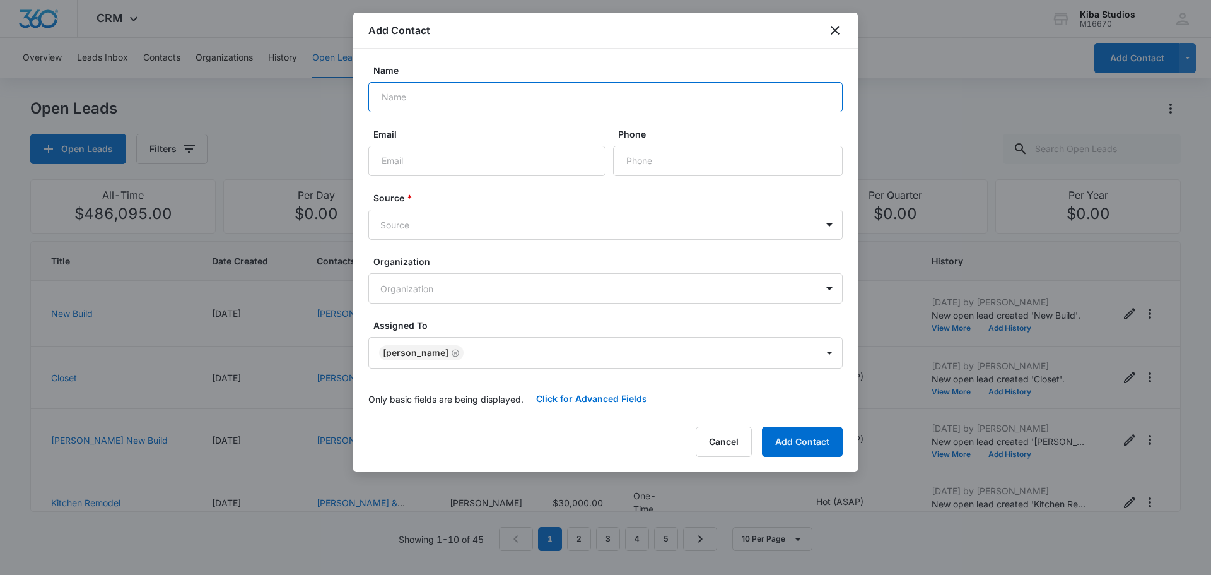
click at [425, 97] on input "Name" at bounding box center [605, 97] width 474 height 30
type input "[PERSON_NAME] & [PERSON_NAME]"
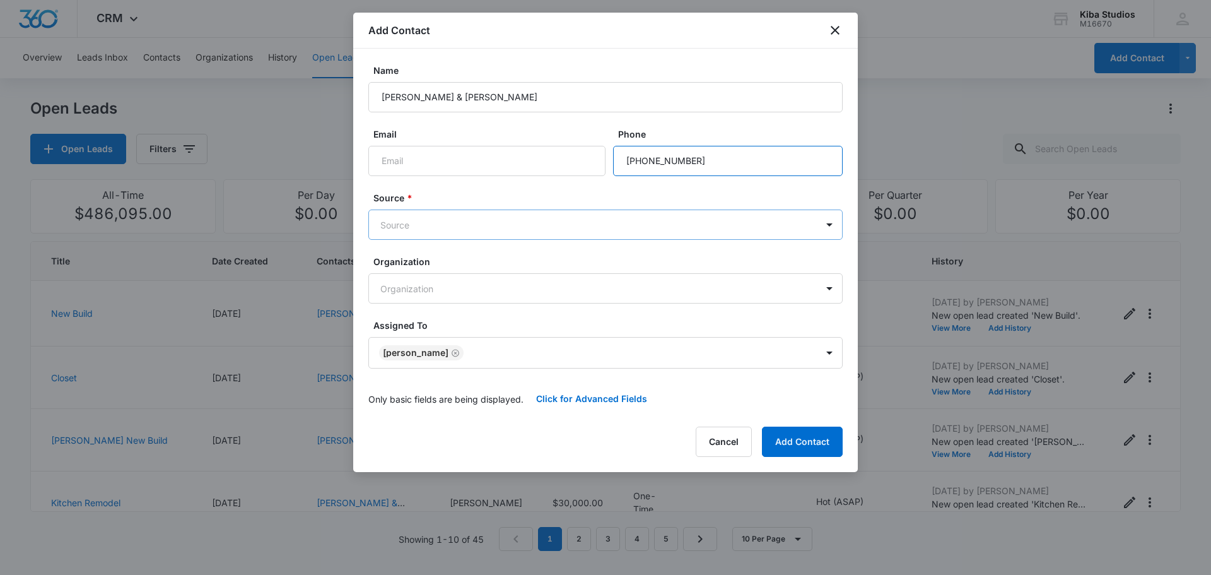
type input "[PHONE_NUMBER]"
click at [400, 214] on body "CRM Apps Reputation Websites Forms CRM Email Social Scheduling Content Ads Inte…" at bounding box center [605, 287] width 1211 height 575
type input "instore"
click at [408, 272] on p "Instore Client" at bounding box center [411, 268] width 54 height 13
click at [795, 437] on button "Add Contact" at bounding box center [802, 443] width 81 height 30
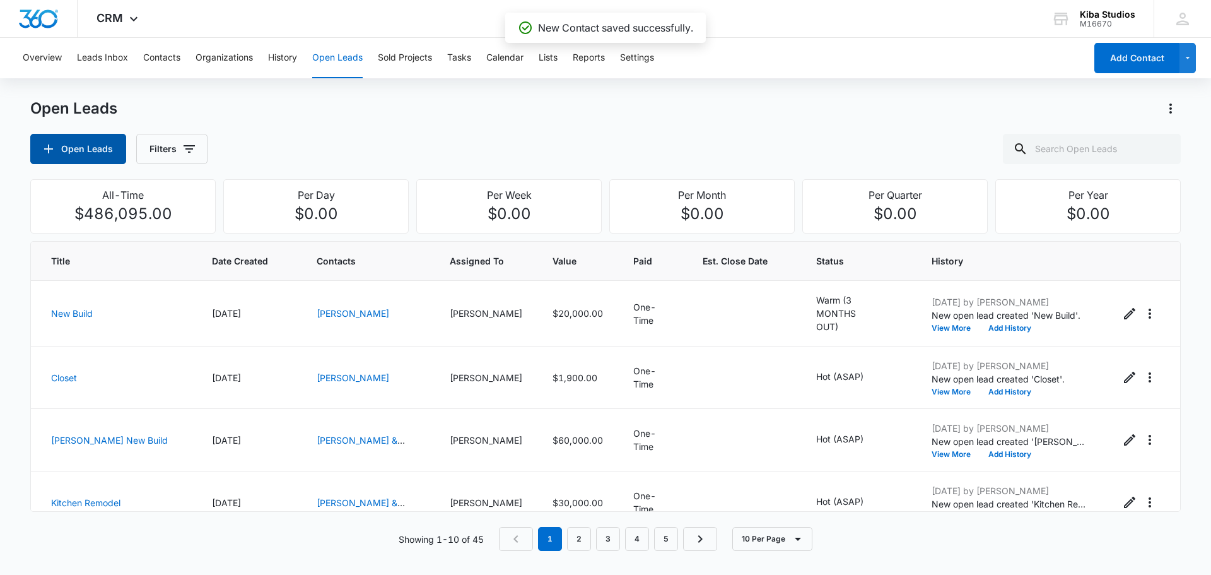
click at [90, 158] on button "Open Leads" at bounding box center [78, 149] width 96 height 30
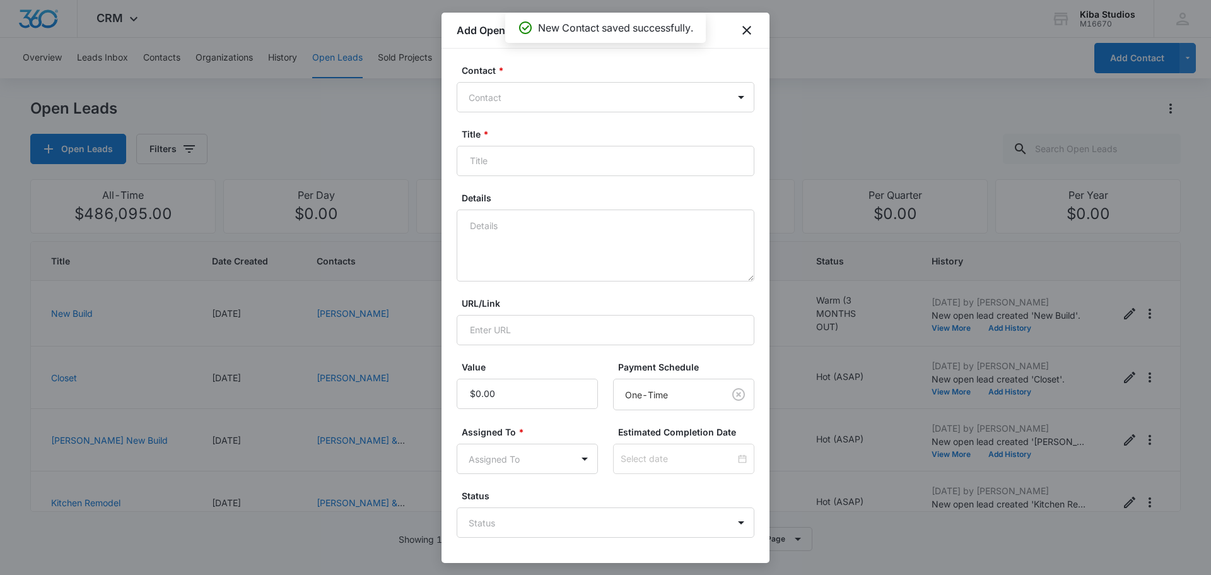
click at [527, 81] on div "Contact * Contact" at bounding box center [606, 88] width 298 height 49
click at [514, 93] on div at bounding box center [598, 98] width 259 height 16
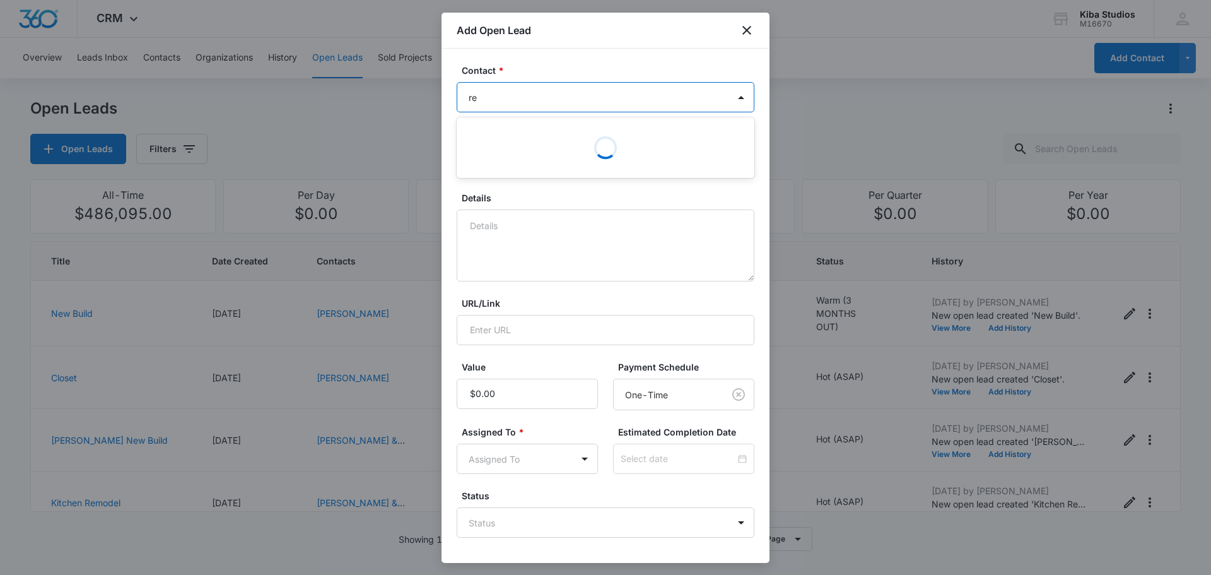
type input "ree"
click at [516, 141] on p "[PERSON_NAME] & [PERSON_NAME] (ID:40664; 6414258617)" at bounding box center [604, 148] width 265 height 26
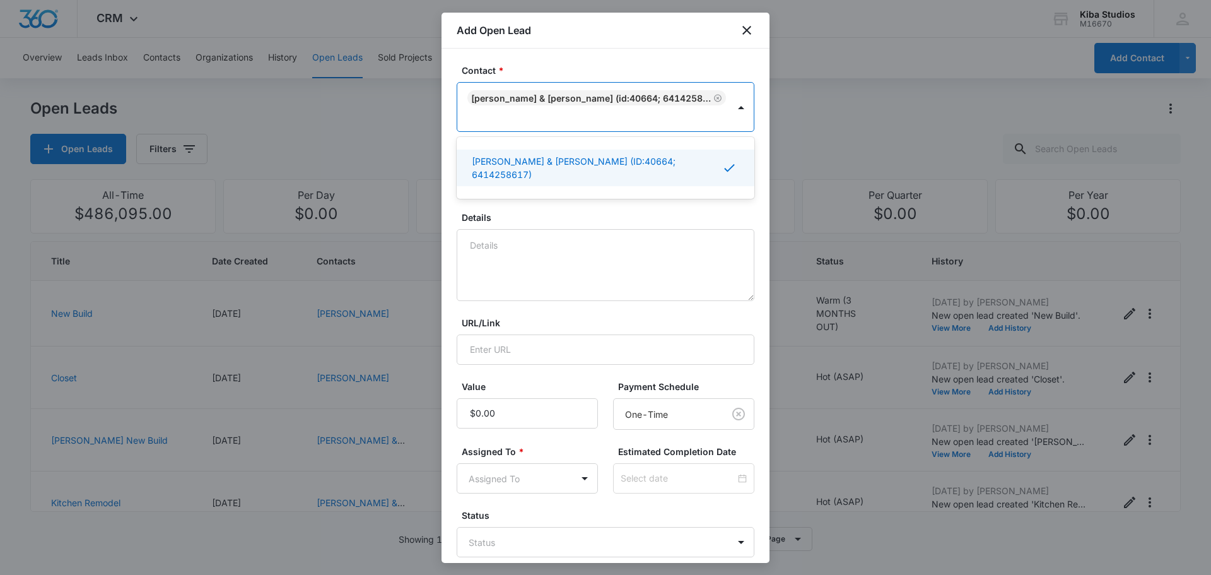
click at [517, 211] on div "Details" at bounding box center [606, 256] width 298 height 90
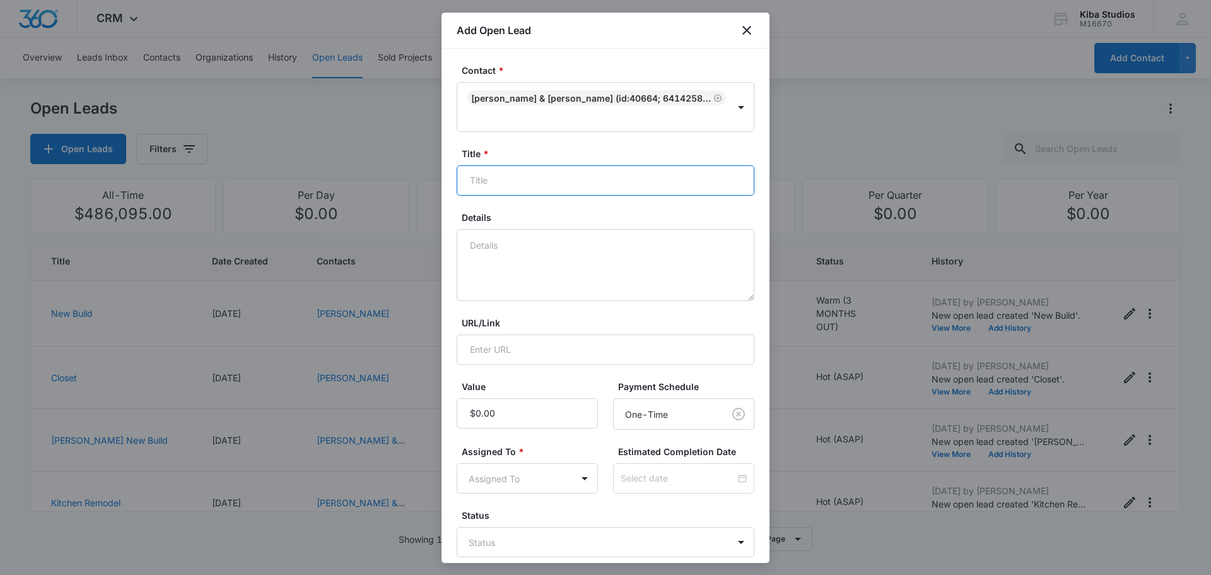
click at [512, 165] on input "Title *" at bounding box center [606, 180] width 298 height 30
type input "Condo Remodel"
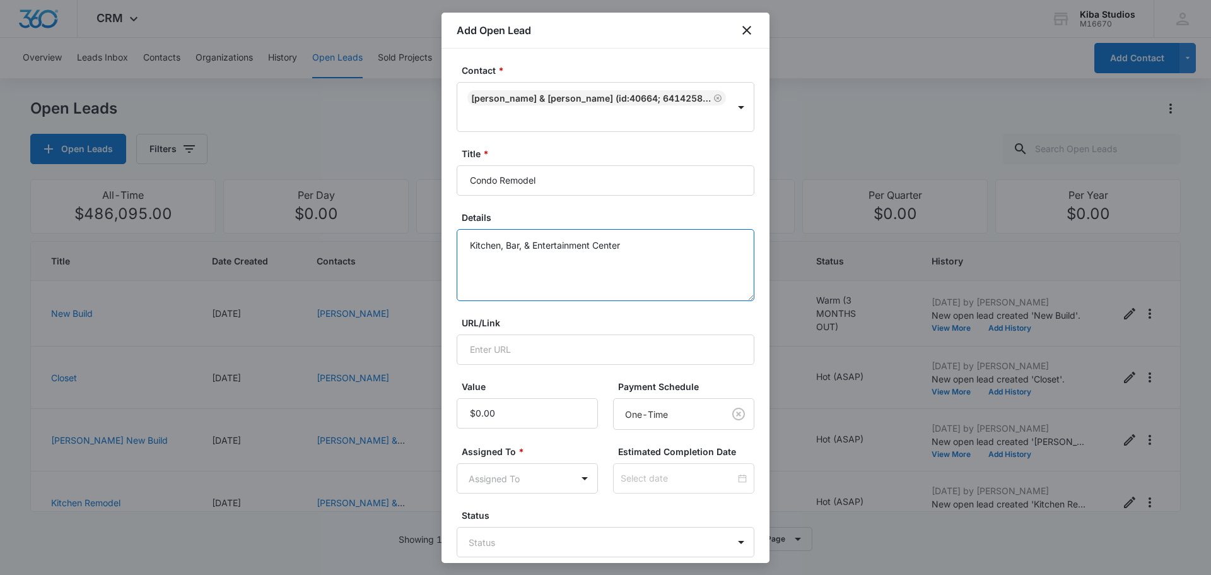
click at [553, 242] on textarea "Kitchen, Bar, & Entertainment Center" at bounding box center [606, 265] width 298 height 72
click at [639, 232] on textarea "Kitchen, Bar, & Entertainment Center" at bounding box center [606, 265] width 298 height 72
type textarea "Kitchen, Bar, & Entertainment Center [PERSON_NAME] - Door TBD, Oak & Black Paint"
click at [504, 398] on input "Value" at bounding box center [527, 413] width 141 height 30
drag, startPoint x: 520, startPoint y: 395, endPoint x: 461, endPoint y: 392, distance: 58.7
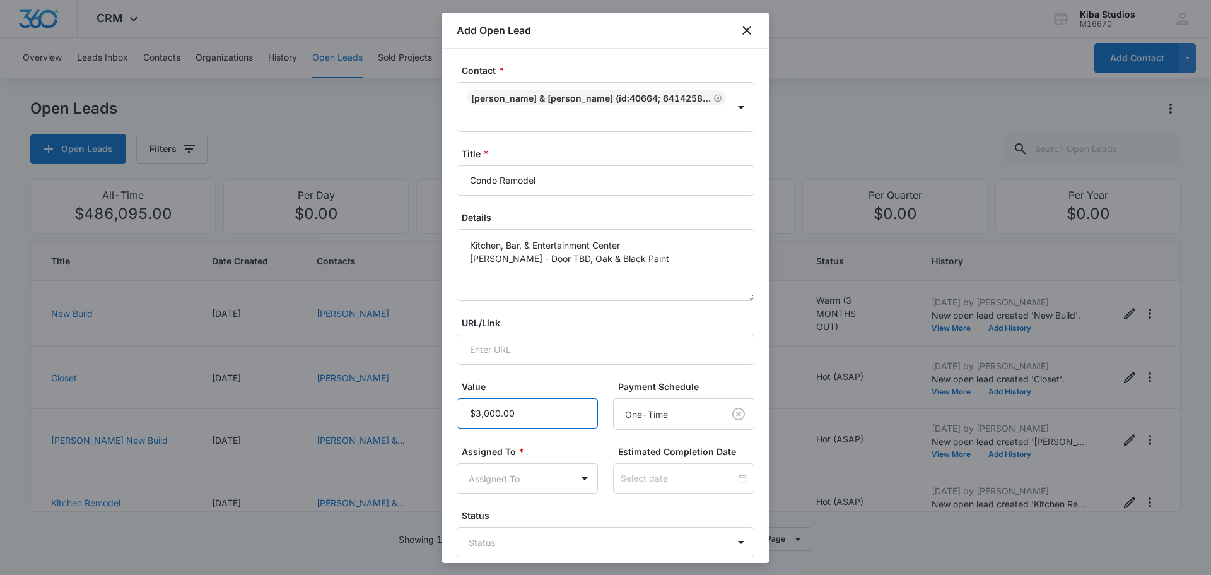
click at [461, 398] on input "Value" at bounding box center [527, 413] width 141 height 30
type input "$45,000.00"
click at [513, 460] on body "CRM Apps Reputation Websites Forms CRM Email Social Scheduling Content Ads Inte…" at bounding box center [605, 287] width 1211 height 575
click at [510, 526] on p "[PERSON_NAME]" at bounding box center [508, 527] width 73 height 13
click at [682, 548] on div at bounding box center [605, 287] width 1211 height 575
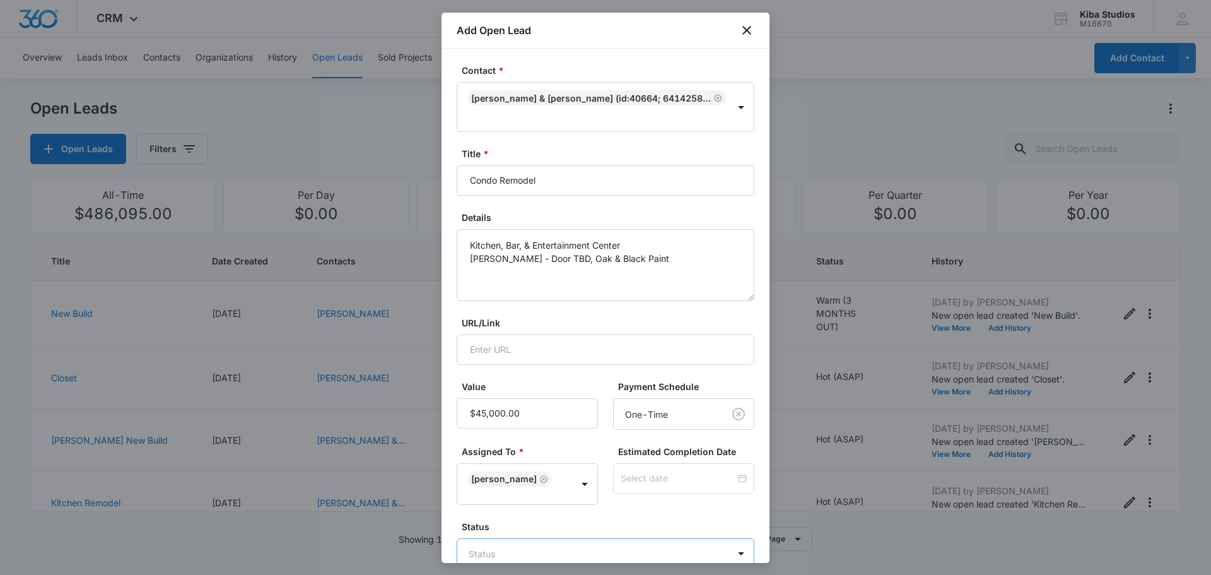
click at [560, 524] on body "CRM Apps Reputation Websites Forms CRM Email Social Scheduling Content Ads Inte…" at bounding box center [605, 287] width 1211 height 575
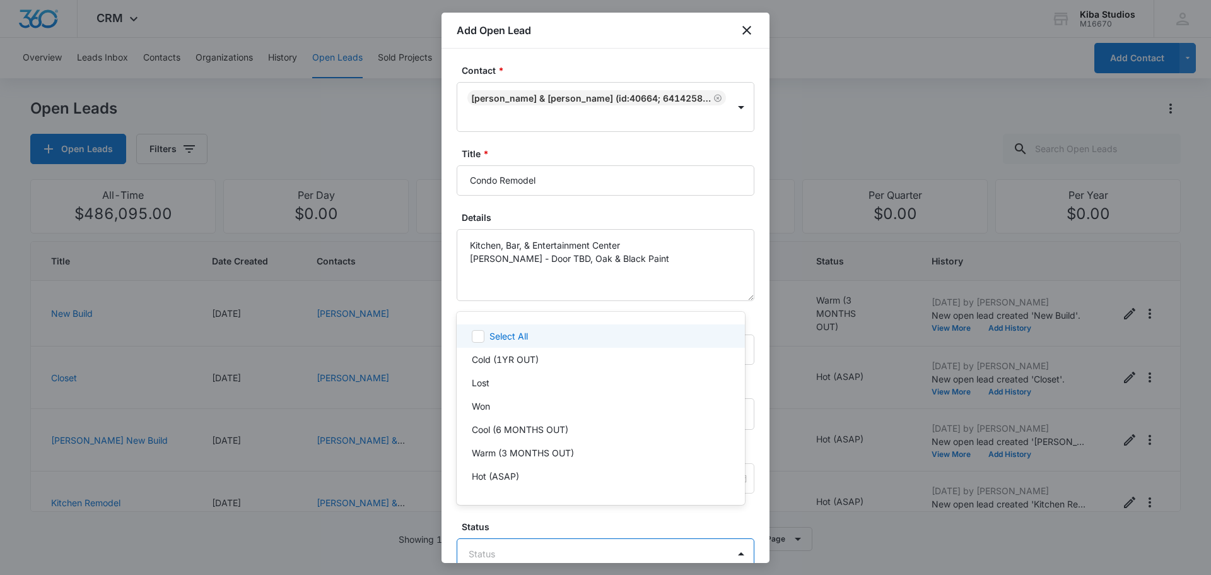
scroll to position [19, 0]
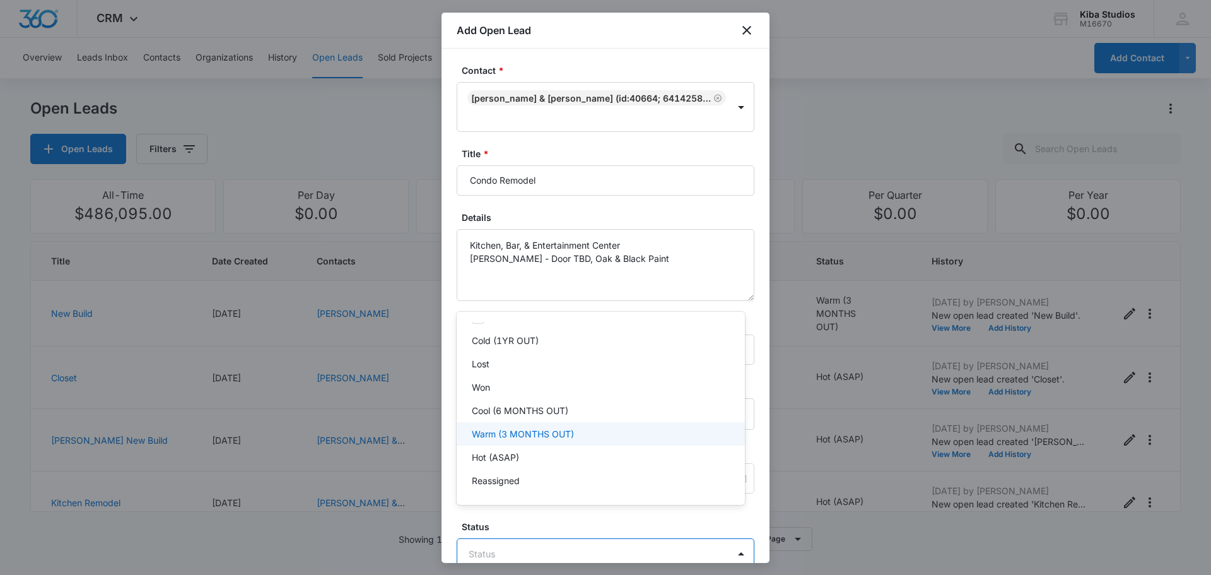
click at [505, 437] on p "Warm (3 MONTHS OUT)" at bounding box center [523, 433] width 102 height 13
click at [695, 554] on div at bounding box center [605, 287] width 1211 height 575
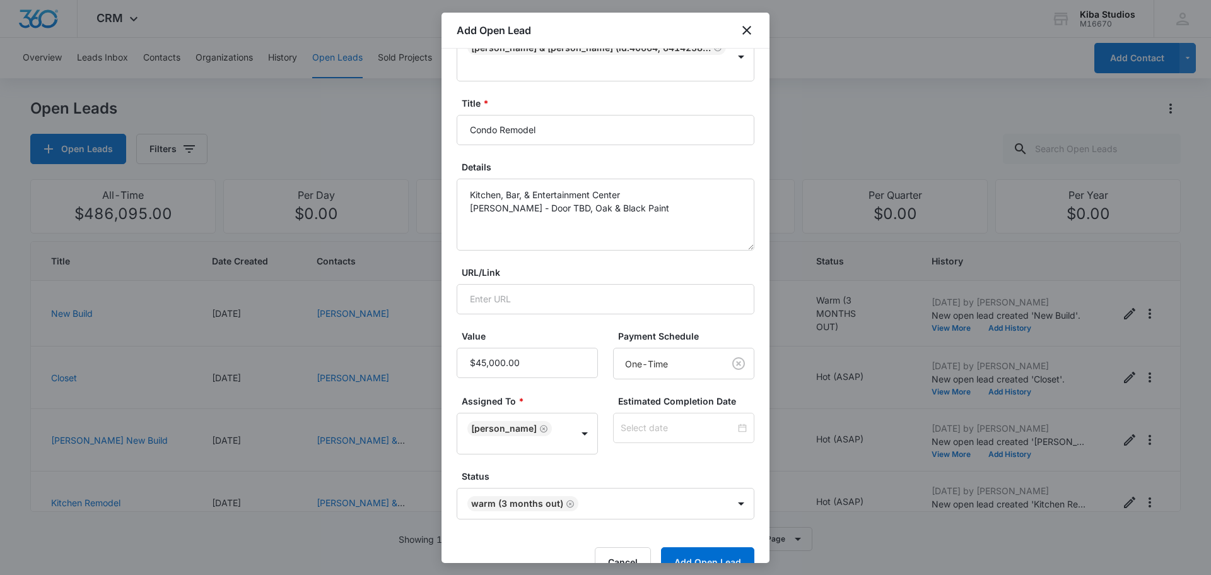
scroll to position [52, 0]
click at [676, 546] on button "Add Open Lead" at bounding box center [707, 561] width 93 height 30
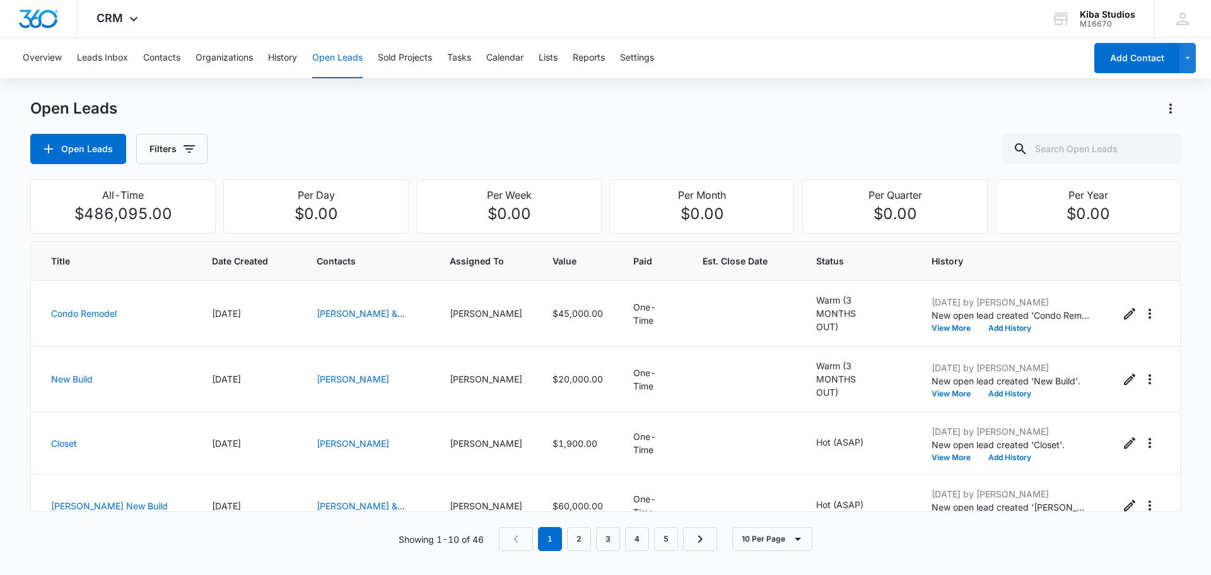
click at [626, 129] on div "Open Leads Open Leads Filters" at bounding box center [605, 131] width 1151 height 66
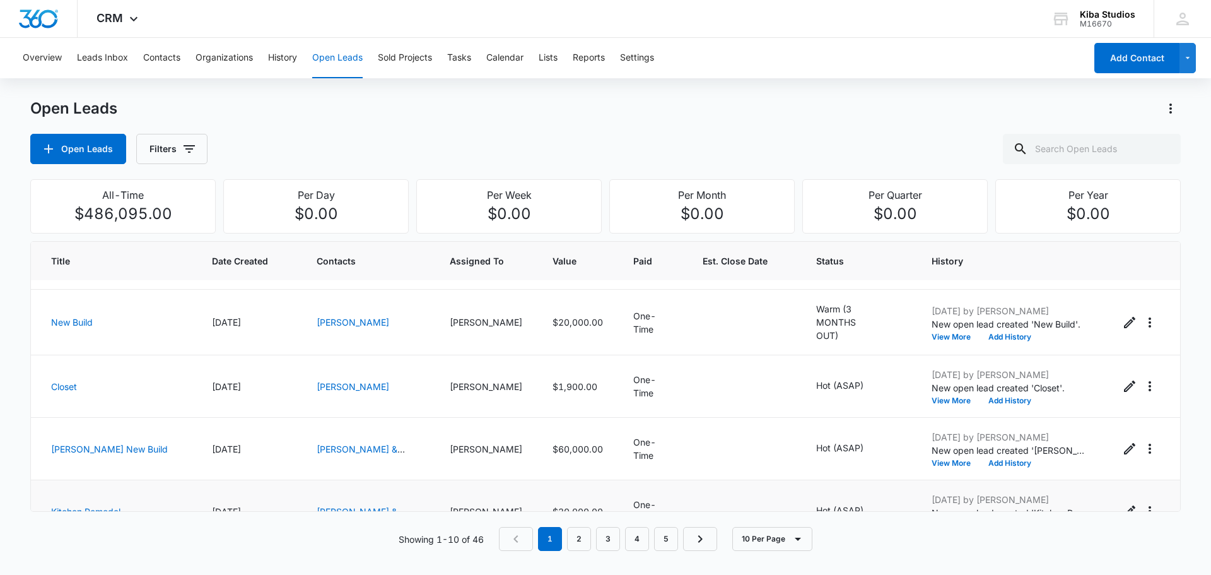
scroll to position [0, 0]
